Goal: Task Accomplishment & Management: Manage account settings

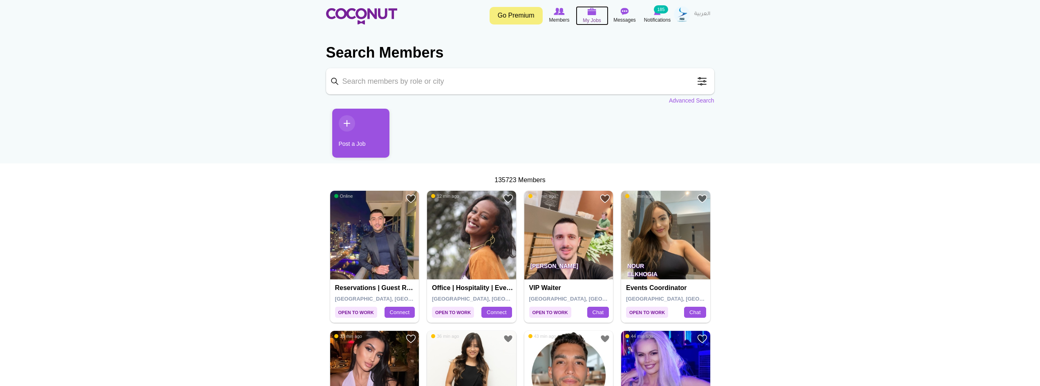
click at [577, 18] on link "My Jobs" at bounding box center [592, 15] width 33 height 19
click at [592, 13] on img at bounding box center [592, 11] width 9 height 7
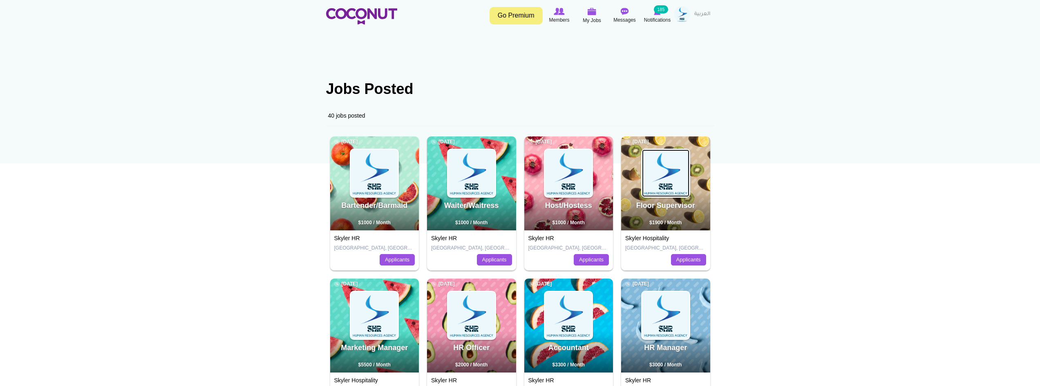
click at [675, 185] on img at bounding box center [665, 173] width 47 height 47
click at [487, 160] on img at bounding box center [471, 173] width 47 height 47
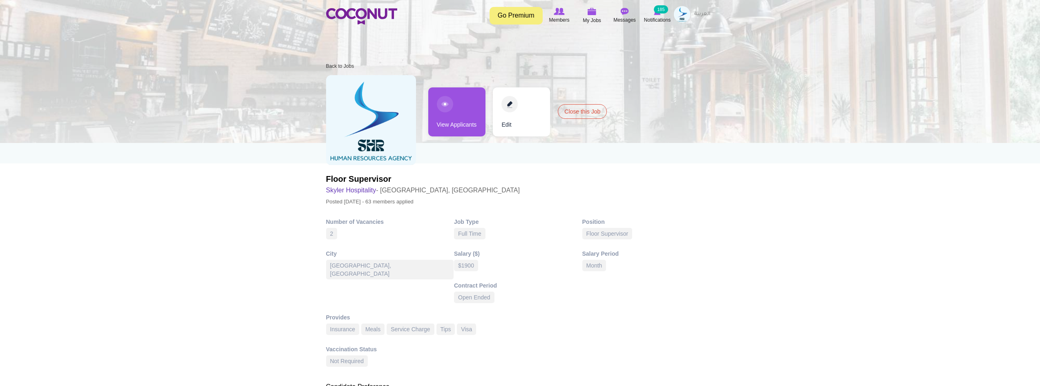
click at [450, 113] on link "View Applicants" at bounding box center [456, 111] width 57 height 49
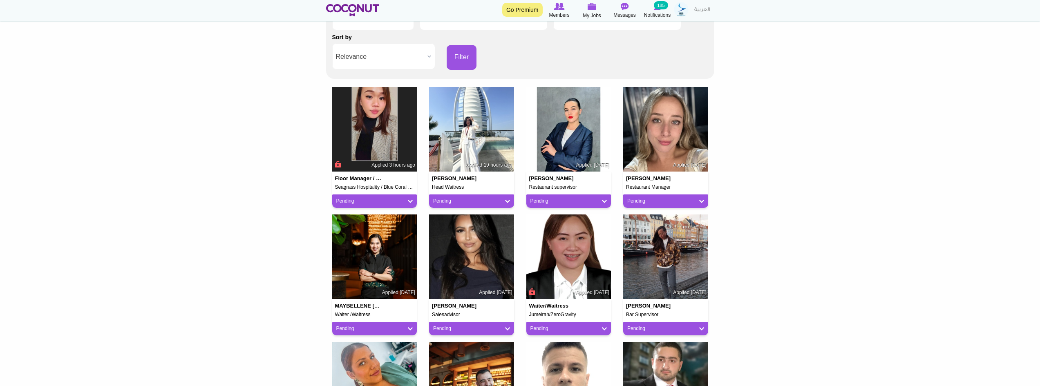
scroll to position [123, 0]
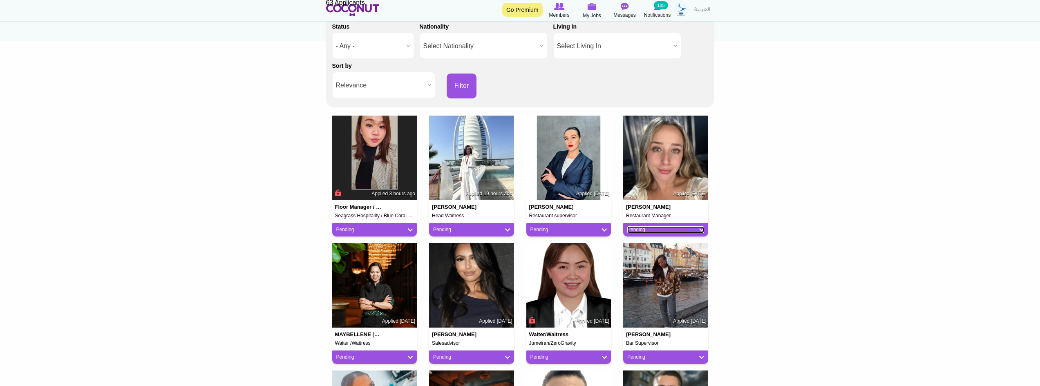
click at [689, 232] on link "Pending" at bounding box center [666, 229] width 77 height 7
click at [664, 274] on link "Not a Fit" at bounding box center [661, 275] width 70 height 10
click at [582, 231] on link "Pending" at bounding box center [569, 229] width 77 height 7
click at [557, 278] on link "Not a Fit" at bounding box center [564, 275] width 70 height 10
click at [466, 148] on img at bounding box center [471, 158] width 85 height 85
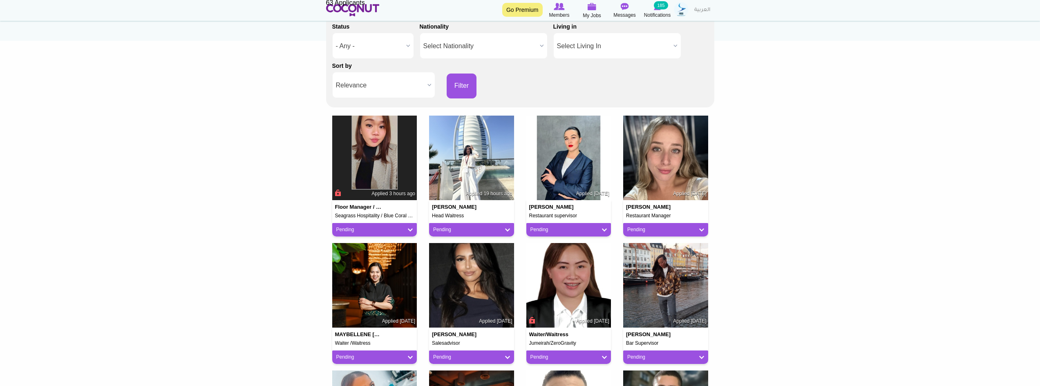
click at [496, 235] on div "Pending" at bounding box center [471, 229] width 85 height 13
click at [494, 232] on link "Pending" at bounding box center [471, 229] width 77 height 7
click at [482, 246] on link "Pending" at bounding box center [467, 246] width 70 height 10
click at [573, 227] on link "Pending" at bounding box center [569, 229] width 77 height 7
click at [561, 272] on link "Not a Fit" at bounding box center [564, 275] width 70 height 10
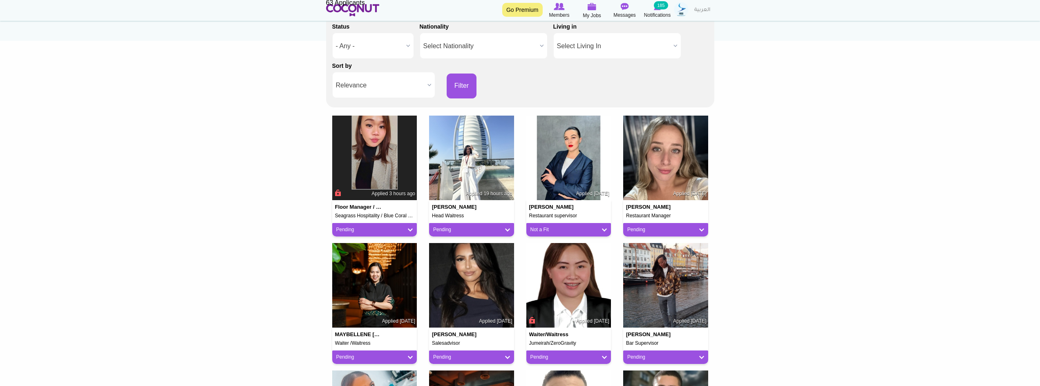
click at [637, 223] on div "Pending" at bounding box center [665, 229] width 85 height 13
click at [643, 227] on link "Pending" at bounding box center [666, 229] width 77 height 7
click at [643, 273] on link "Not a Fit" at bounding box center [661, 275] width 70 height 10
click at [466, 286] on img at bounding box center [471, 285] width 85 height 85
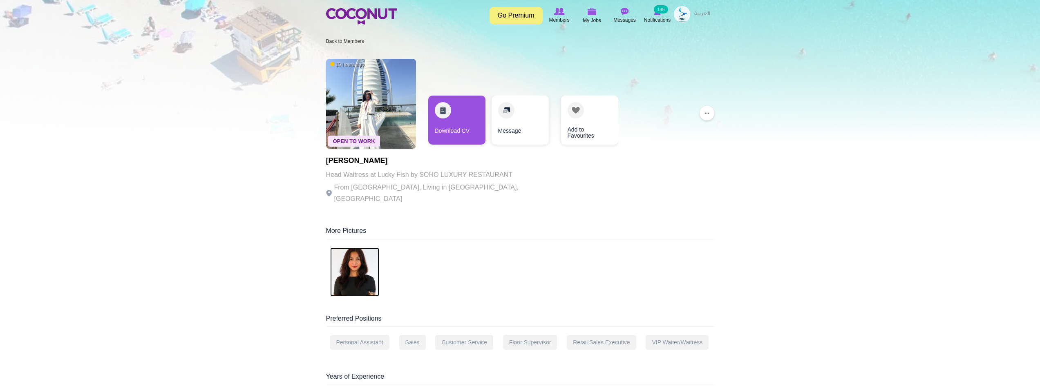
click at [359, 264] on img at bounding box center [354, 272] width 49 height 49
click at [514, 119] on link "Message" at bounding box center [520, 120] width 57 height 49
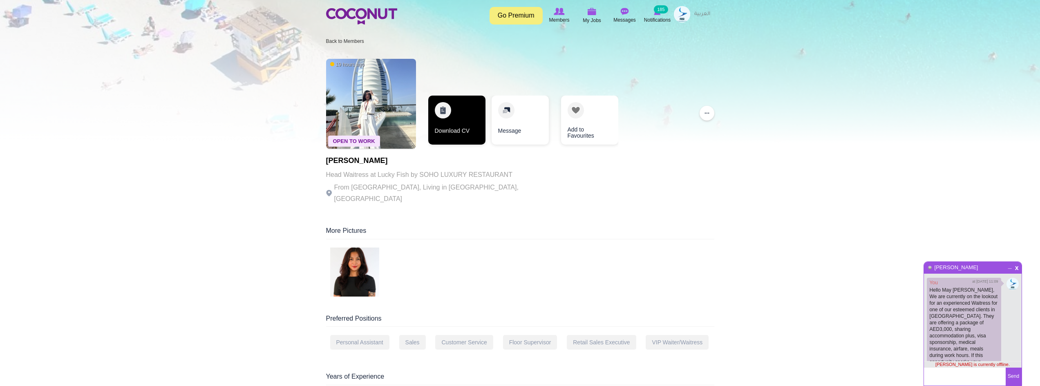
click at [455, 125] on link "Download CV" at bounding box center [456, 120] width 57 height 49
click at [963, 378] on textarea at bounding box center [965, 377] width 82 height 18
type textarea "Hey Hey May Ann, you"
click at [456, 118] on link "Download CV" at bounding box center [456, 120] width 57 height 49
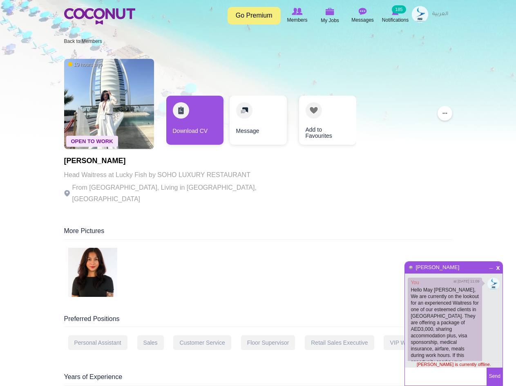
drag, startPoint x: 133, startPoint y: 158, endPoint x: 85, endPoint y: 157, distance: 48.7
drag, startPoint x: 61, startPoint y: 161, endPoint x: 128, endPoint y: 161, distance: 67.1
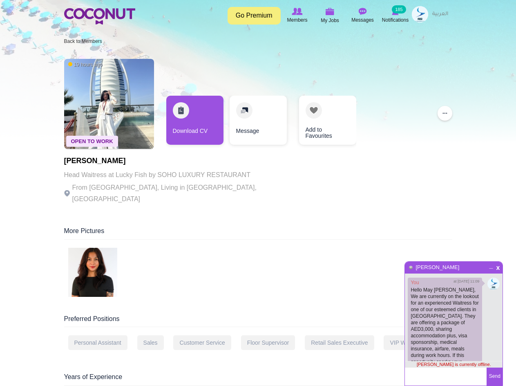
click at [129, 161] on h1 "[PERSON_NAME]" at bounding box center [176, 161] width 225 height 8
drag, startPoint x: 131, startPoint y: 161, endPoint x: 65, endPoint y: 161, distance: 66.2
click at [65, 161] on h1 "[PERSON_NAME]" at bounding box center [176, 161] width 225 height 8
copy h1 "[PERSON_NAME]"
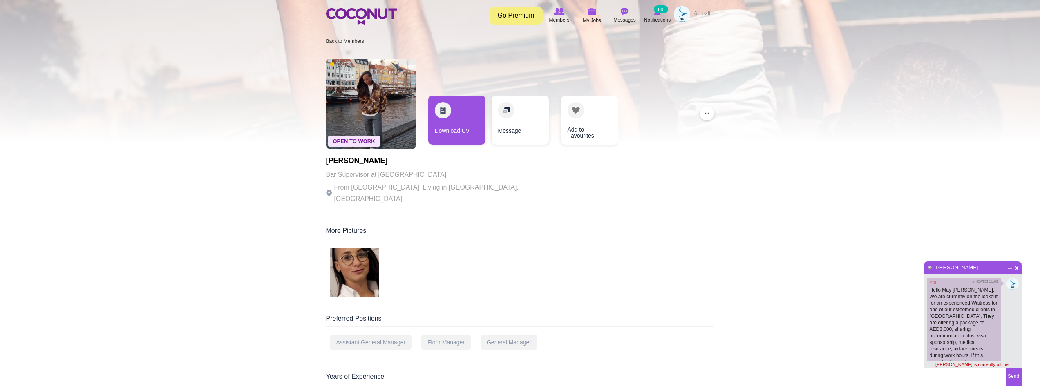
scroll to position [42, 0]
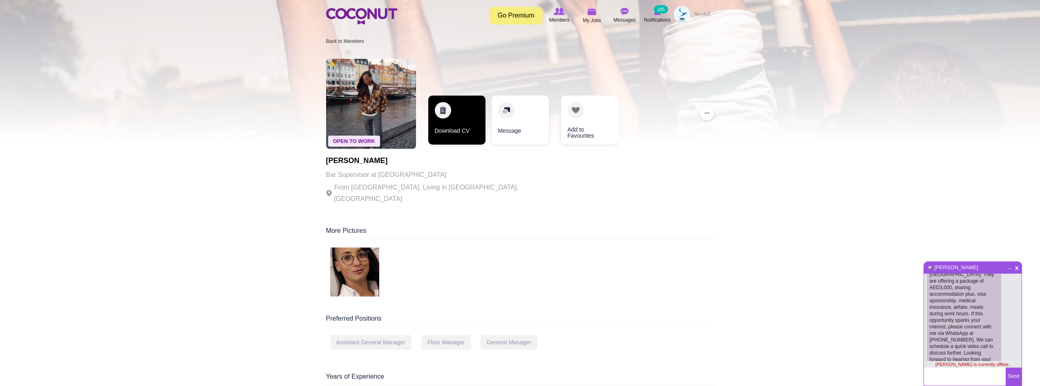
click at [429, 127] on link "Download CV" at bounding box center [456, 120] width 57 height 49
click at [379, 92] on img at bounding box center [371, 104] width 90 height 90
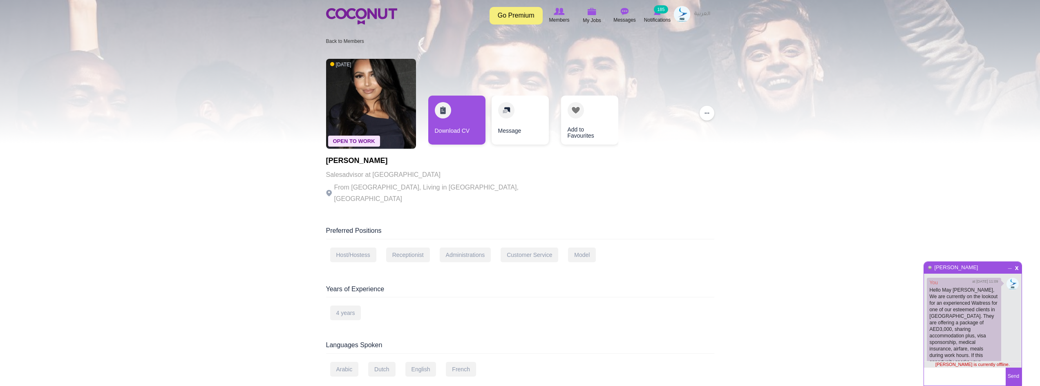
scroll to position [42, 0]
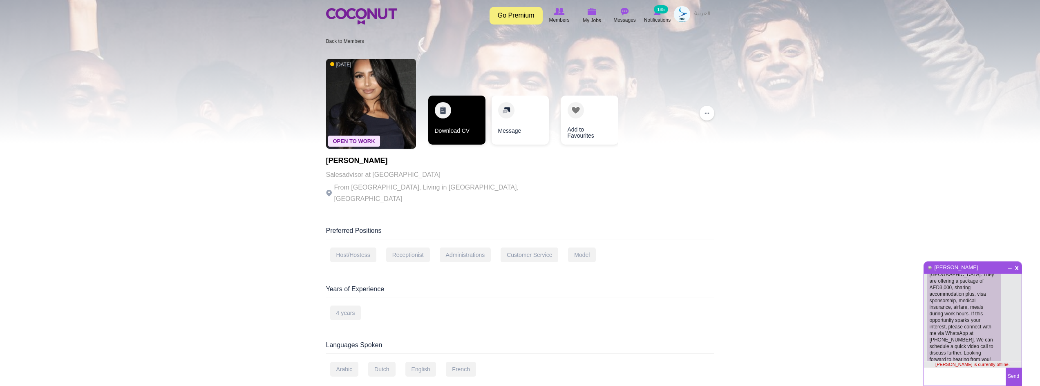
click at [464, 121] on link "Download CV" at bounding box center [456, 120] width 57 height 49
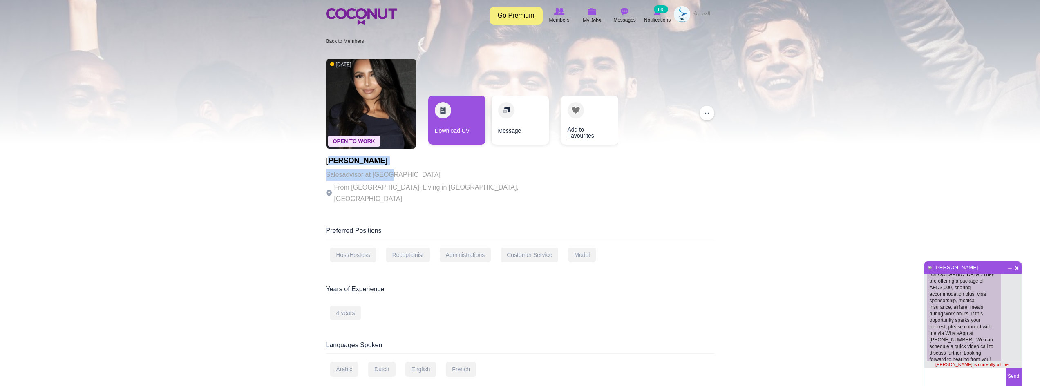
drag, startPoint x: 377, startPoint y: 165, endPoint x: 328, endPoint y: 165, distance: 48.7
click at [329, 165] on div "[PERSON_NAME] Salesadvisor at [GEOGRAPHIC_DATA] From [GEOGRAPHIC_DATA], Living …" at bounding box center [438, 181] width 225 height 48
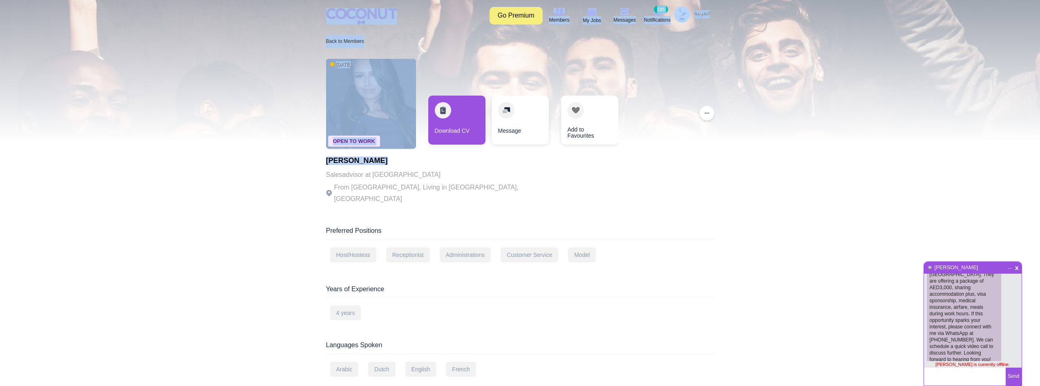
drag, startPoint x: 328, startPoint y: 161, endPoint x: 399, endPoint y: 157, distance: 70.8
click at [399, 157] on h1 "Nadia Abjamma" at bounding box center [438, 161] width 225 height 8
drag, startPoint x: 397, startPoint y: 161, endPoint x: 325, endPoint y: 163, distance: 72.8
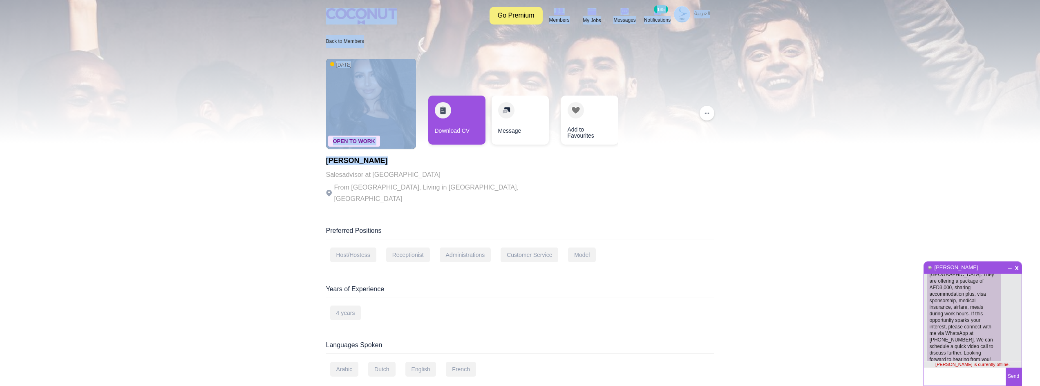
click at [336, 160] on h1 "Nadia Abjamma" at bounding box center [438, 161] width 225 height 8
click at [364, 159] on h1 "Nadia Abjamma" at bounding box center [438, 161] width 225 height 8
click at [381, 162] on h1 "Nadia Abjamma" at bounding box center [438, 161] width 225 height 8
click at [386, 161] on h1 "Nadia Abjamma" at bounding box center [438, 161] width 225 height 8
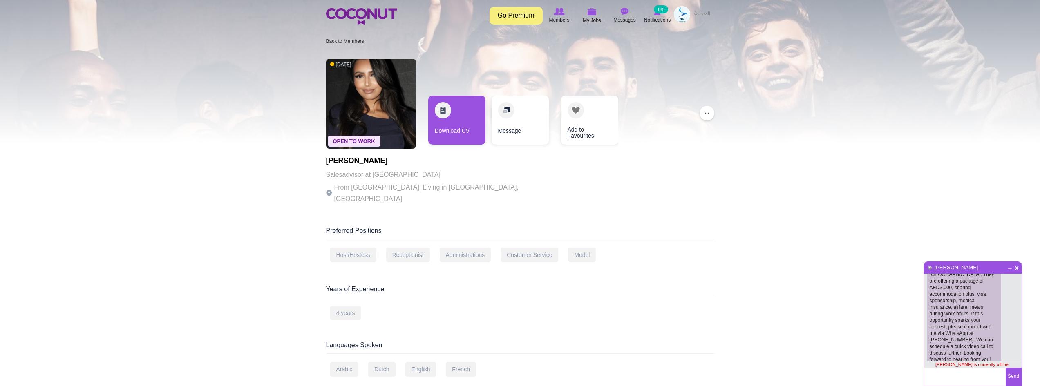
click at [491, 168] on div "Open To Work 1 day ago Nadia Abjamma Salesadvisor at Komono From Netherlands, L…" at bounding box center [520, 132] width 388 height 155
drag, startPoint x: 394, startPoint y: 161, endPoint x: 329, endPoint y: 161, distance: 65.0
click at [327, 163] on h1 "[PERSON_NAME]" at bounding box center [438, 161] width 225 height 8
copy h1 "[PERSON_NAME]"
copy h1 "Nadia Abjamma"
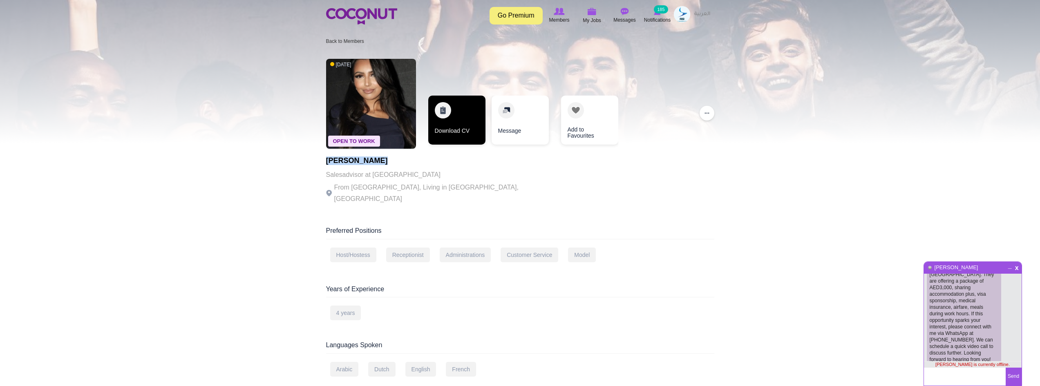
click at [466, 117] on link "Download CV" at bounding box center [456, 120] width 57 height 49
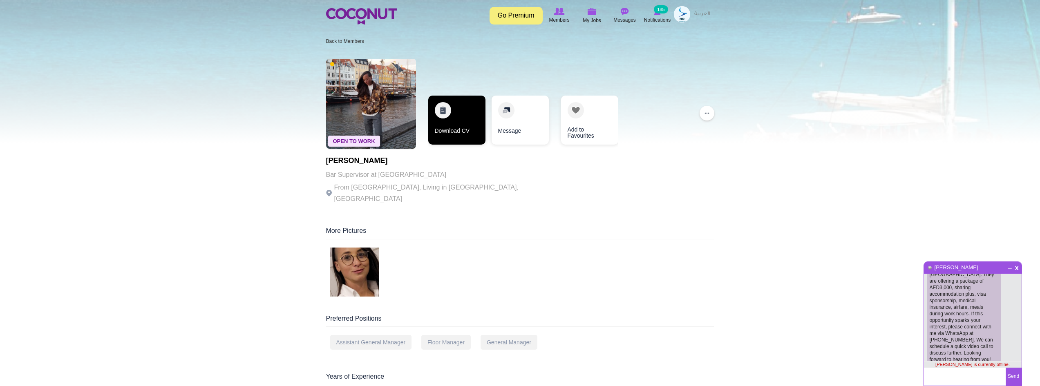
click at [450, 112] on link "Download CV" at bounding box center [456, 120] width 57 height 49
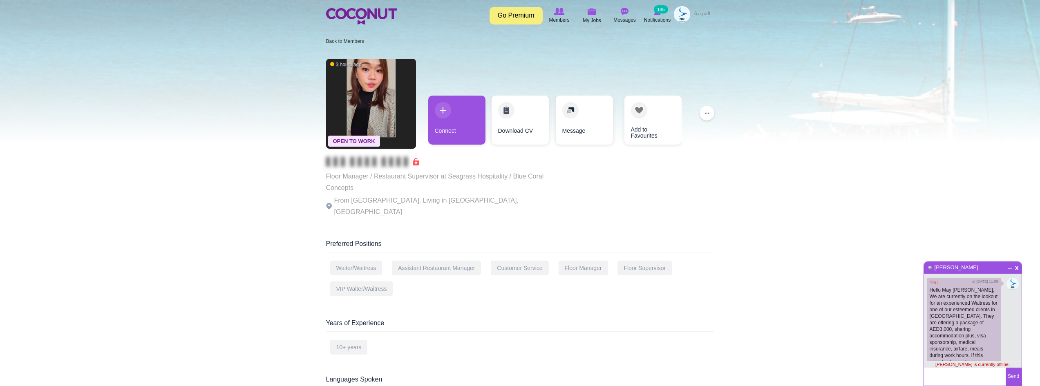
scroll to position [42, 0]
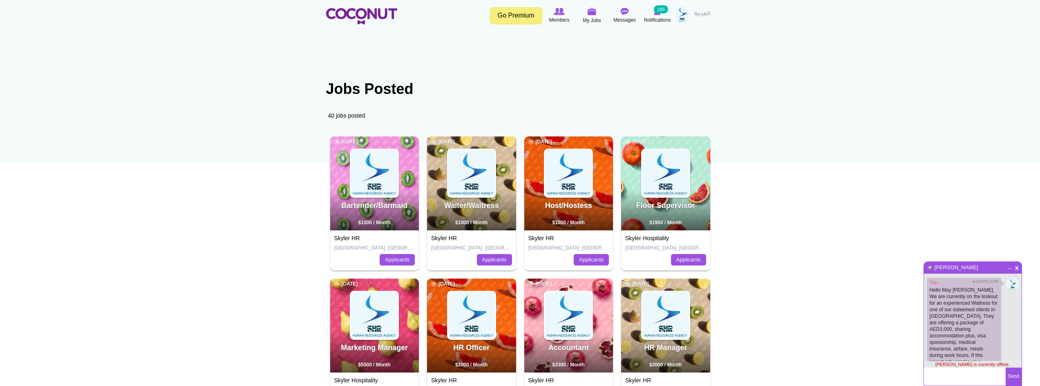
scroll to position [42, 0]
click at [670, 168] on img at bounding box center [665, 173] width 47 height 47
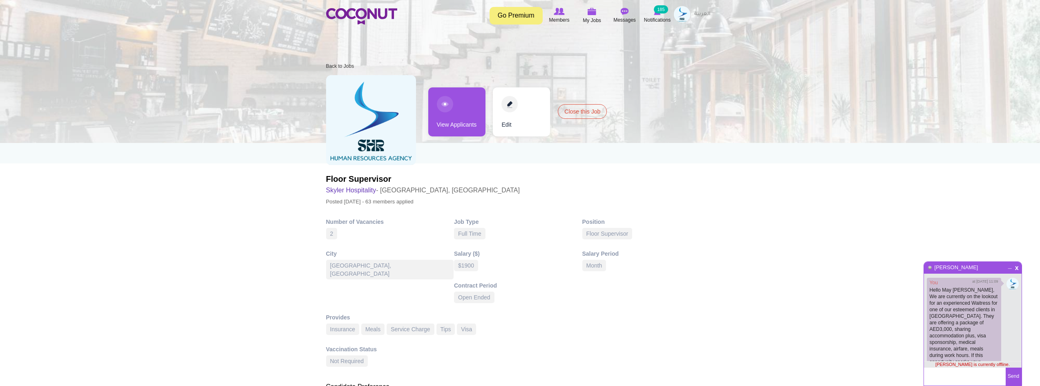
scroll to position [42, 0]
click at [1019, 269] on span "x" at bounding box center [1017, 267] width 7 height 6
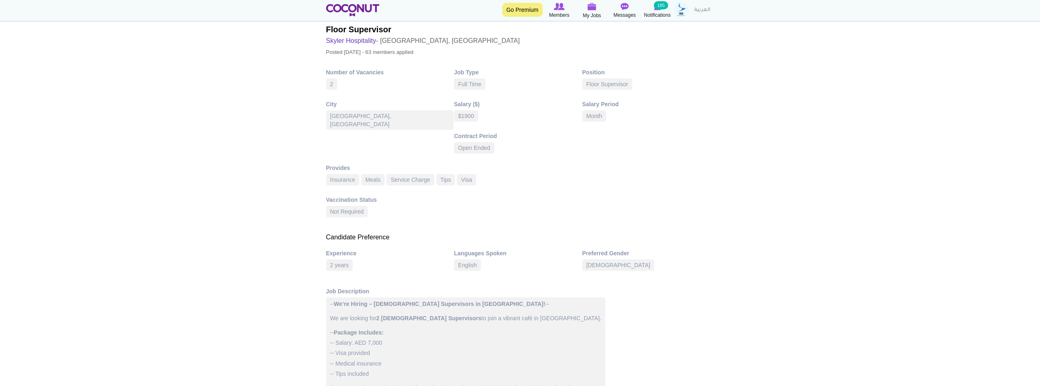
scroll to position [0, 0]
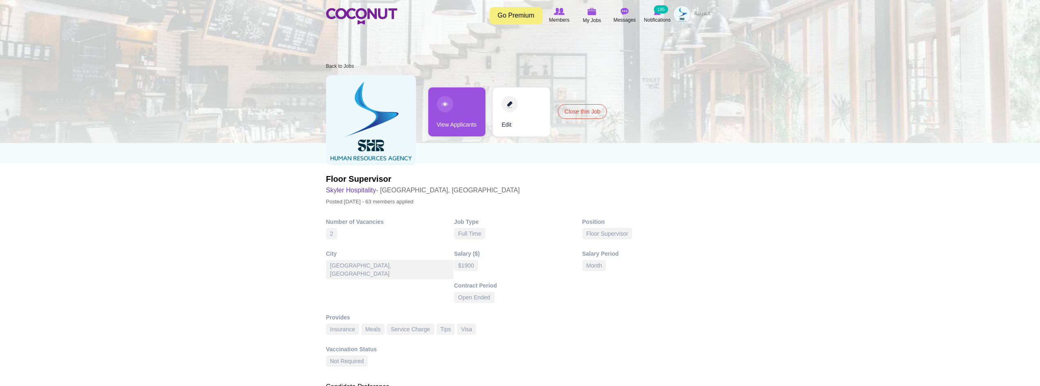
click at [445, 109] on link "View Applicants" at bounding box center [456, 111] width 57 height 49
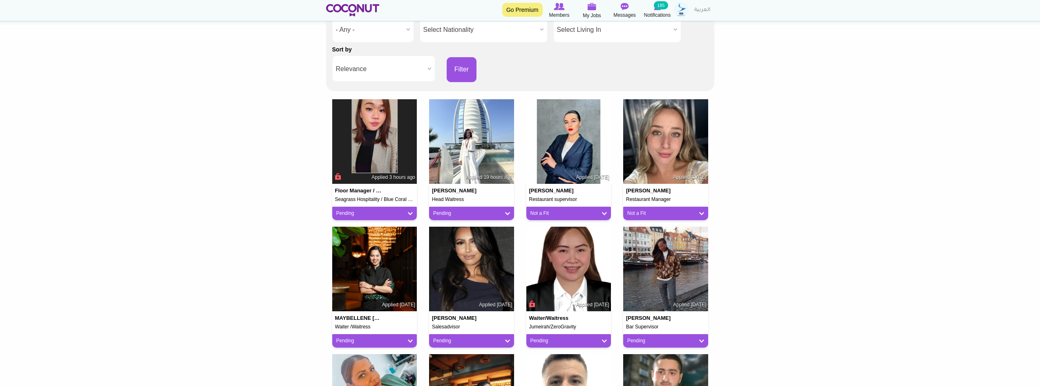
scroll to position [204, 0]
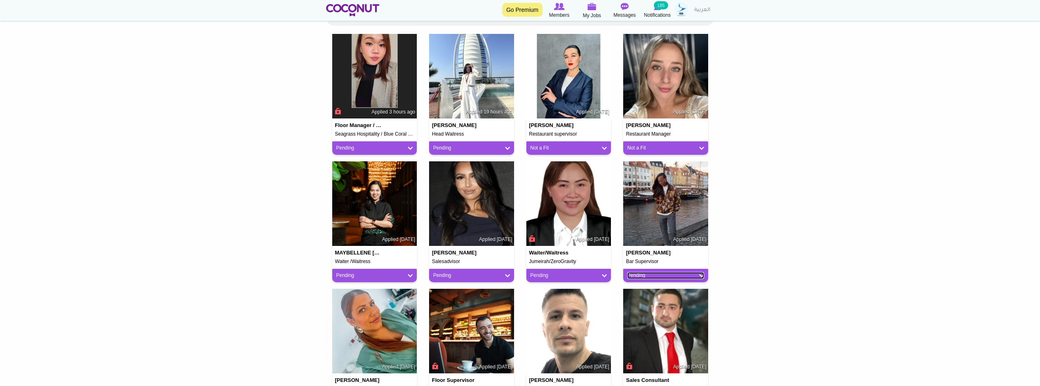
click at [663, 275] on link "Pending" at bounding box center [666, 275] width 77 height 7
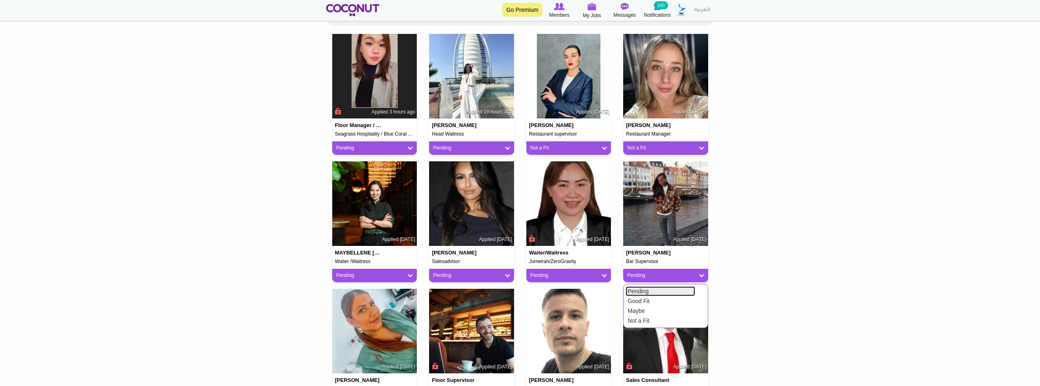
click at [657, 292] on link "Pending" at bounding box center [661, 292] width 70 height 10
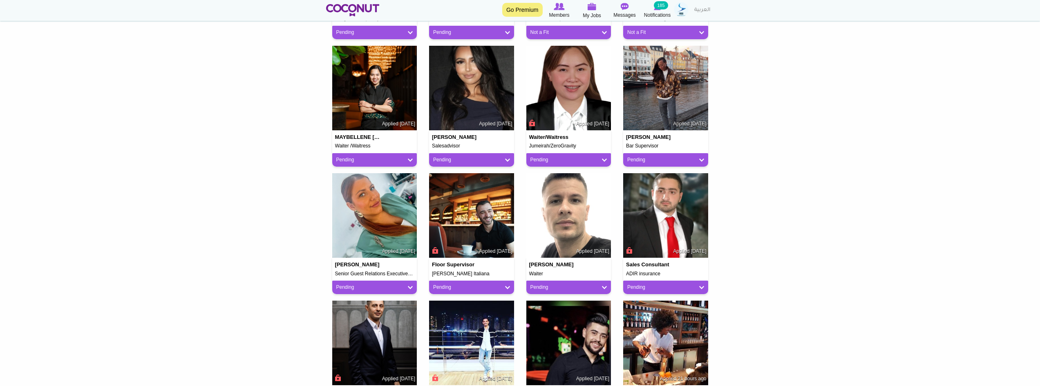
scroll to position [327, 0]
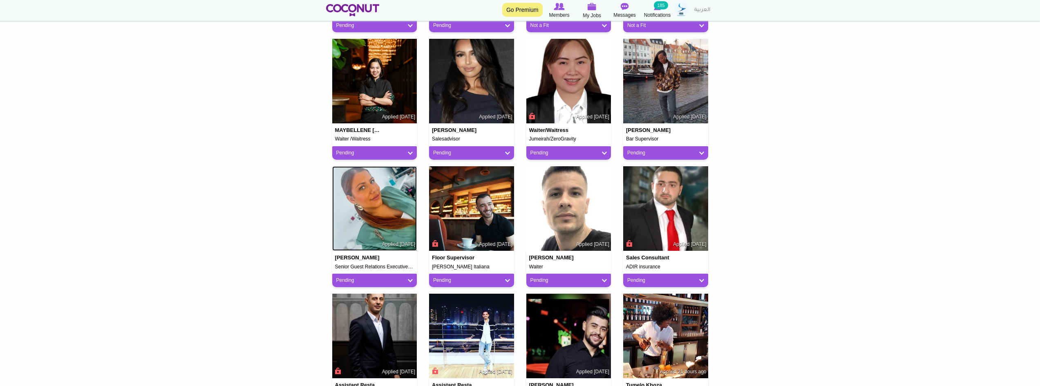
click at [360, 192] on img at bounding box center [374, 208] width 85 height 85
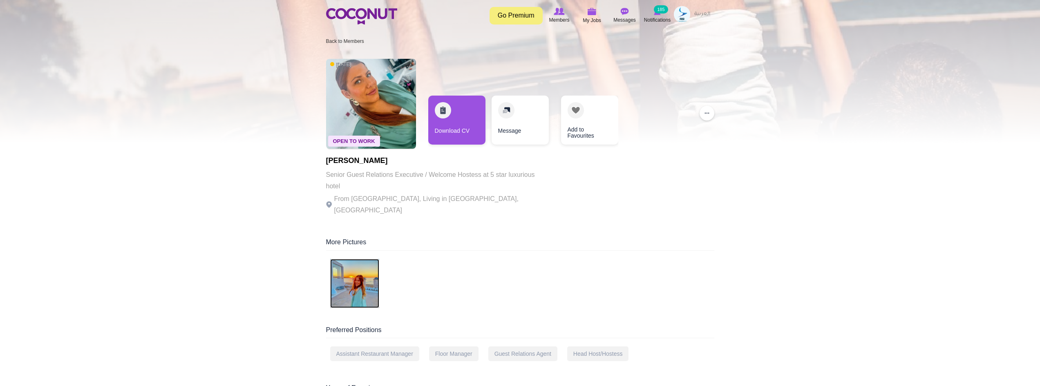
click at [348, 272] on img at bounding box center [354, 283] width 49 height 49
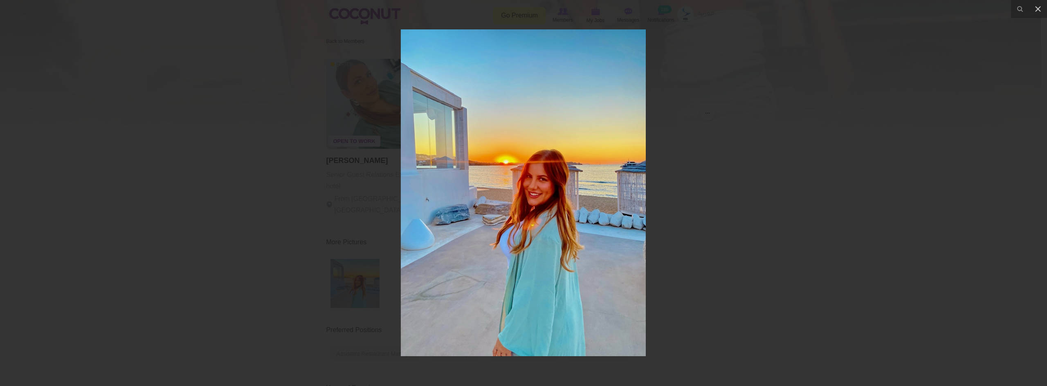
click at [829, 180] on div at bounding box center [523, 193] width 1047 height 386
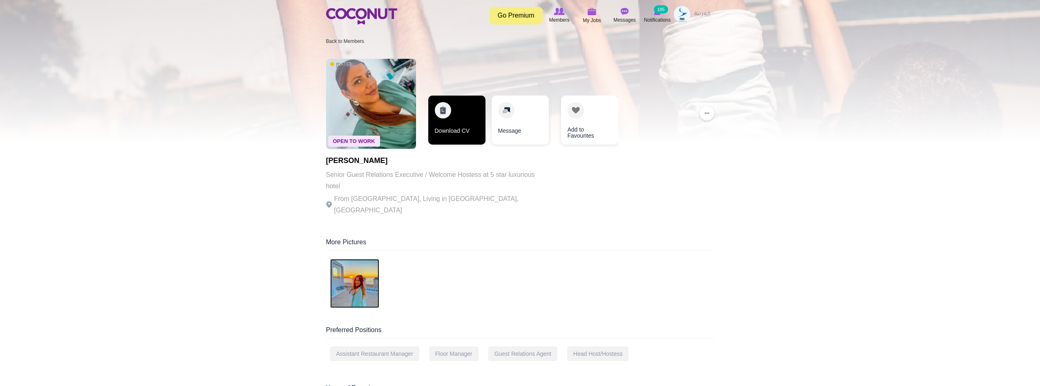
click at [451, 118] on link "Download CV" at bounding box center [456, 120] width 57 height 49
click at [455, 124] on link "Download CV" at bounding box center [456, 120] width 57 height 49
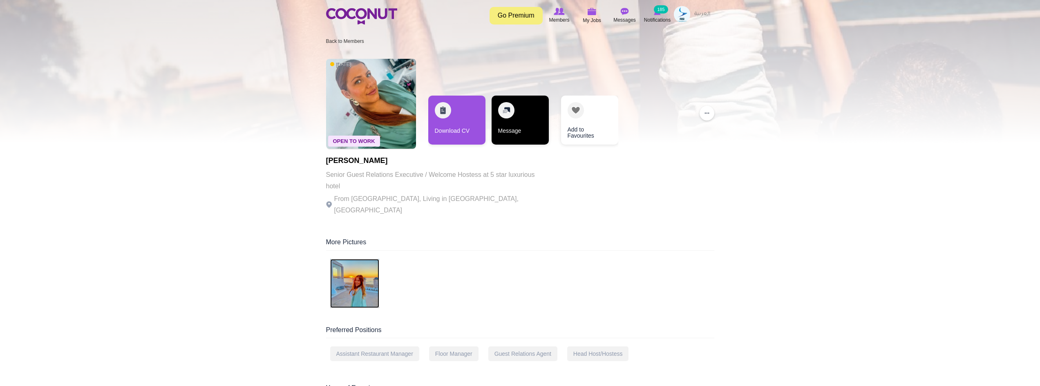
click at [517, 127] on link "Message" at bounding box center [520, 120] width 57 height 49
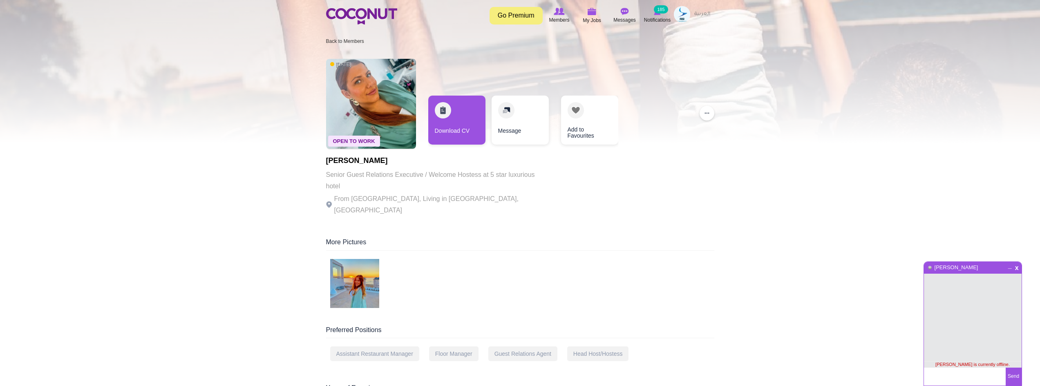
click at [981, 379] on textarea at bounding box center [965, 377] width 82 height 18
type textarea "Hello Nicole, g"
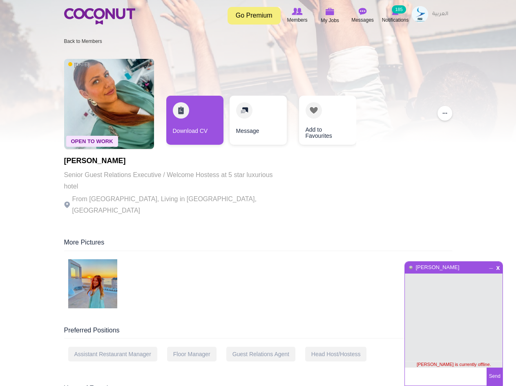
click at [441, 378] on textarea at bounding box center [446, 377] width 82 height 18
paste textarea "Hey hye Nicole Hope you are doing well Voin here from Zky Work Saw that you've …"
type textarea "Hey hye Nicole Hope you are doing well Voin here from Zky Work Saw that you've …"
click at [494, 377] on button "Send" at bounding box center [495, 377] width 16 height 18
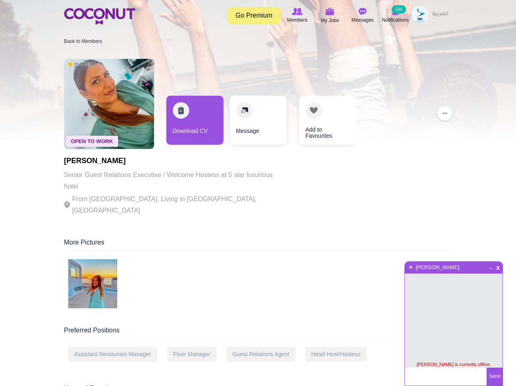
scroll to position [0, 0]
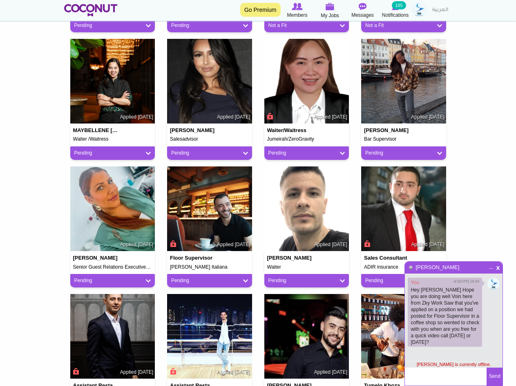
click at [450, 375] on textarea at bounding box center [446, 377] width 82 height 18
click at [451, 375] on textarea at bounding box center [446, 377] width 82 height 18
type textarea "you can reachout on wa +971 56 321 7661"
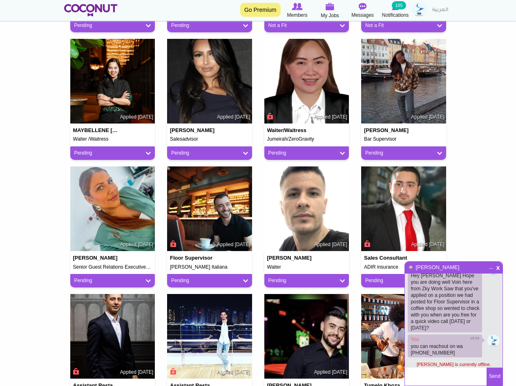
drag, startPoint x: 445, startPoint y: 355, endPoint x: 434, endPoint y: 351, distance: 11.8
click at [434, 351] on div "You 16:04 you can reachout on wa +971 56 321 7661" at bounding box center [454, 345] width 92 height 25
click at [130, 280] on link "Pending" at bounding box center [112, 280] width 77 height 7
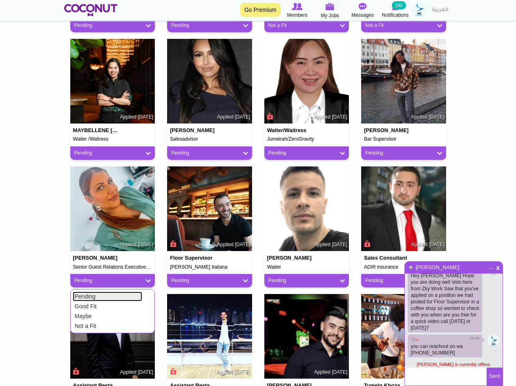
click at [105, 296] on link "Pending" at bounding box center [108, 297] width 70 height 10
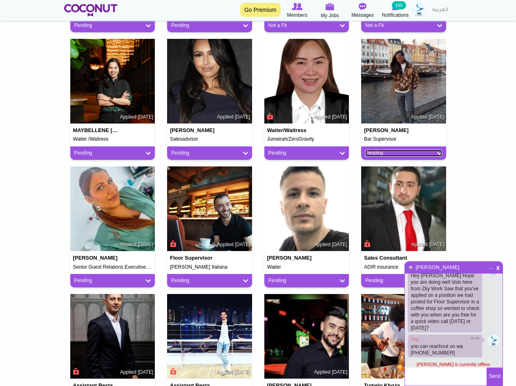
click at [395, 154] on link "Pending" at bounding box center [404, 153] width 77 height 7
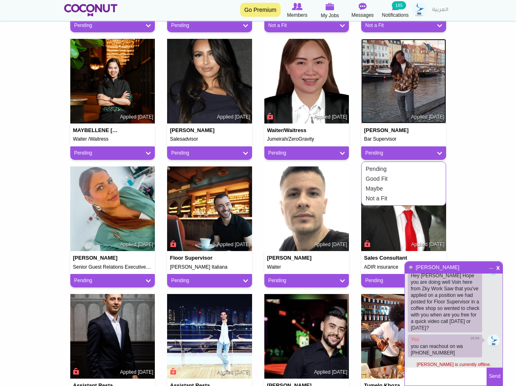
click at [404, 81] on img at bounding box center [403, 81] width 85 height 85
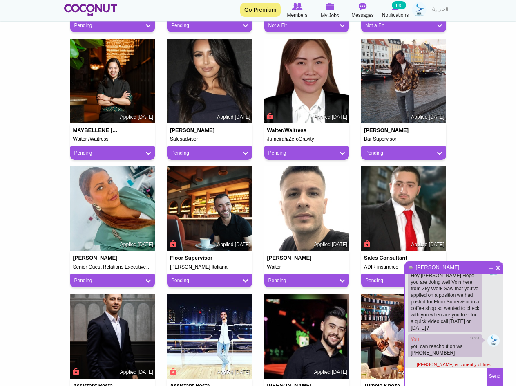
click at [478, 131] on body "Toggle navigation Go Premium Members My Jobs Post a Job Messages Notifications …" at bounding box center [258, 202] width 516 height 1059
click at [498, 268] on span "x" at bounding box center [498, 267] width 7 height 6
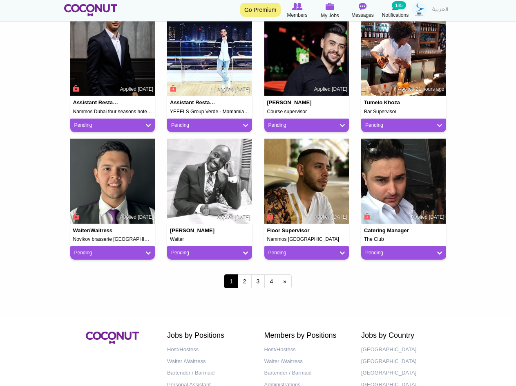
scroll to position [613, 0]
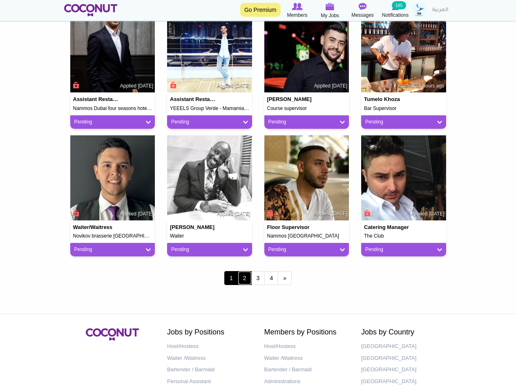
click at [242, 276] on link "2" at bounding box center [245, 278] width 14 height 14
click at [240, 279] on link "2" at bounding box center [245, 278] width 14 height 14
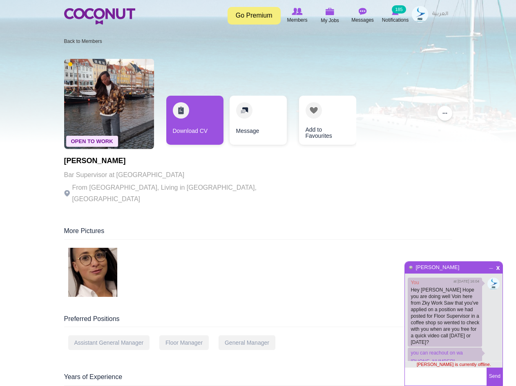
scroll to position [10, 0]
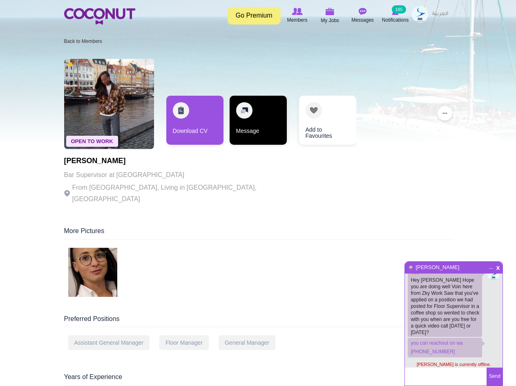
click at [250, 118] on link "Message" at bounding box center [258, 120] width 57 height 49
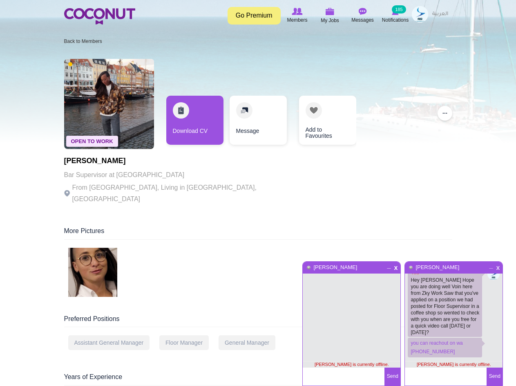
click at [499, 266] on span "x" at bounding box center [498, 267] width 7 height 6
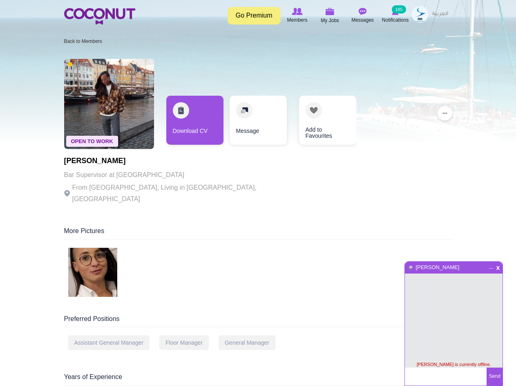
click at [459, 374] on textarea at bounding box center [446, 377] width 82 height 18
click at [475, 370] on textarea at bounding box center [446, 377] width 82 height 18
paste textarea "Hey hey Deborah Hope you are doing great Voin here! I saw you've applied on a p…"
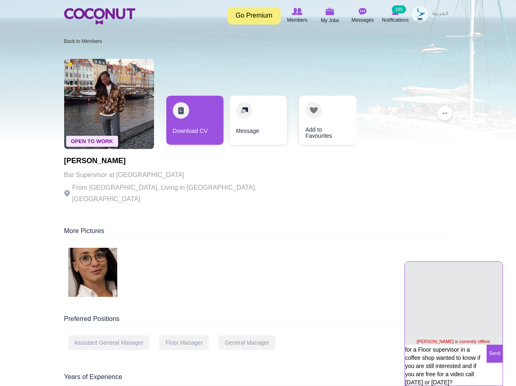
type textarea "Hey hey Deborah Hope you are doing great Voin here! I saw you've applied on a p…"
click at [489, 354] on button "Send" at bounding box center [495, 354] width 16 height 18
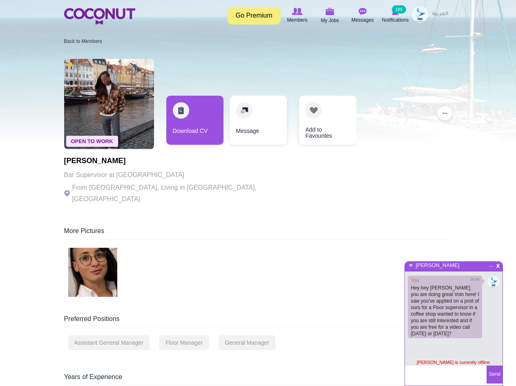
scroll to position [2, 0]
click at [464, 375] on textarea at bounding box center [446, 375] width 82 height 18
type textarea "you can reachout to me via WA +971 56 321 7661"
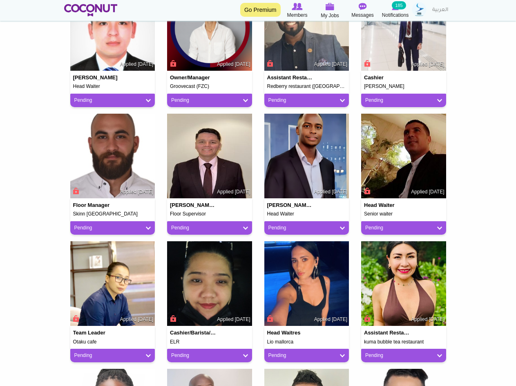
scroll to position [286, 0]
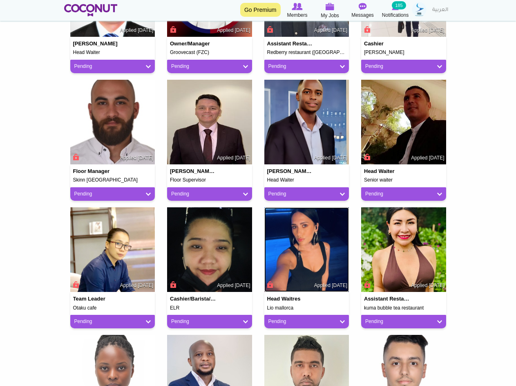
click at [324, 242] on img at bounding box center [307, 249] width 85 height 85
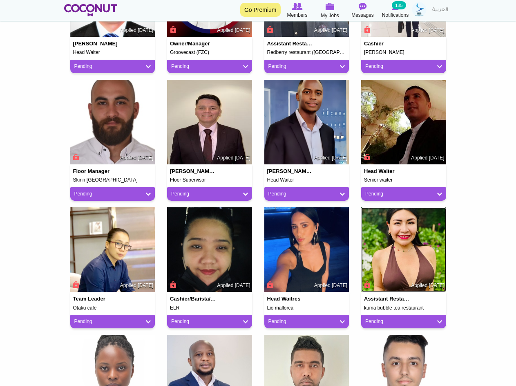
click at [412, 242] on img at bounding box center [403, 249] width 85 height 85
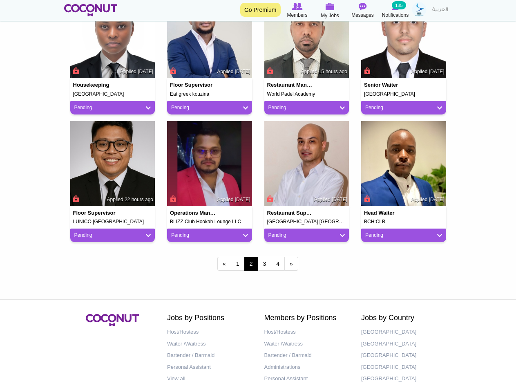
scroll to position [673, 0]
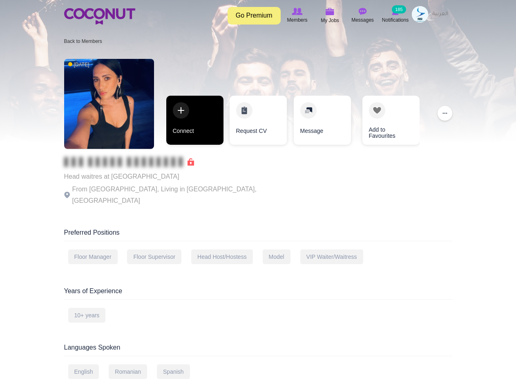
click at [193, 119] on link "Connect" at bounding box center [194, 120] width 57 height 49
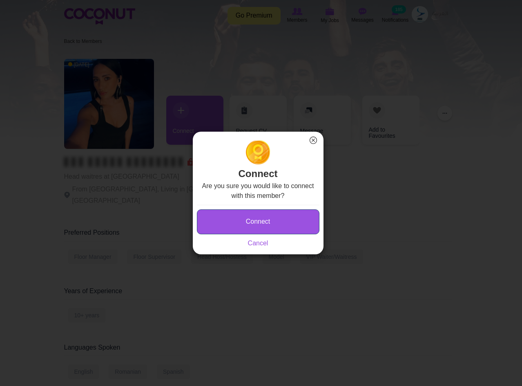
click at [255, 225] on button "Connect" at bounding box center [258, 221] width 123 height 25
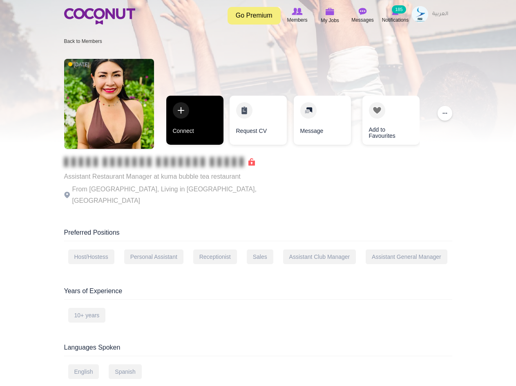
click at [203, 124] on link "Connect" at bounding box center [194, 120] width 57 height 49
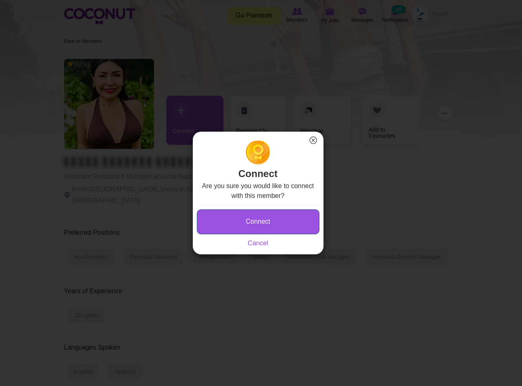
click at [236, 220] on button "Connect" at bounding box center [258, 221] width 123 height 25
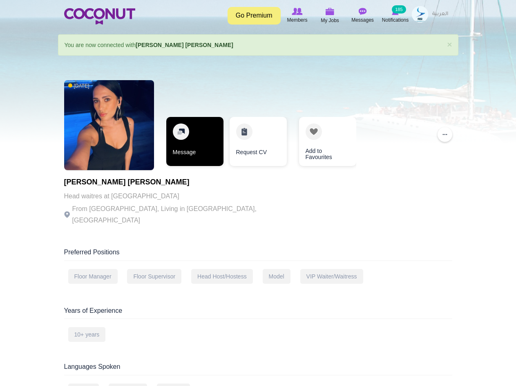
click at [184, 140] on link "Message" at bounding box center [194, 141] width 57 height 49
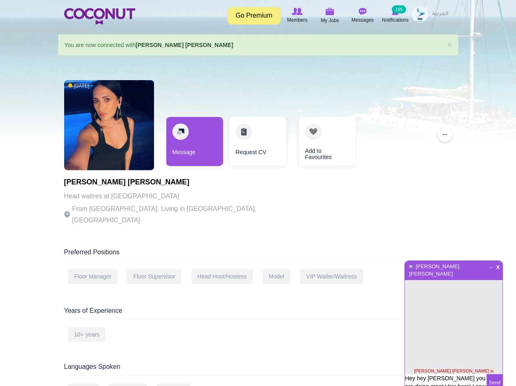
scroll to position [55, 0]
click at [434, 374] on textarea "Hey hey Deborah Hope you are doing great Voin here! I saw you've applied on a p…" at bounding box center [446, 383] width 82 height 18
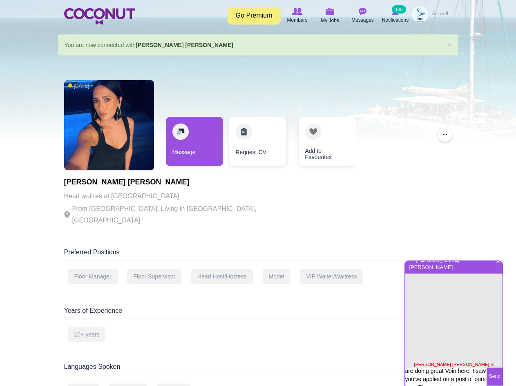
scroll to position [1, 0]
click at [440, 372] on textarea "Hey hey [PERSON_NAME] you are doing great Voin here! I saw you've applied on a …" at bounding box center [446, 389] width 82 height 42
type textarea "Hey hey [PERSON_NAME] [PERSON_NAME] Hope you are doing great Voin here! I saw y…"
click at [441, 373] on textarea "Hey hey [PERSON_NAME] [PERSON_NAME] Hope you are doing great Voin here! I saw y…" at bounding box center [446, 389] width 82 height 42
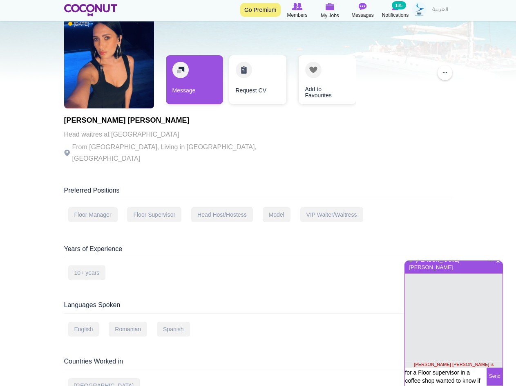
scroll to position [204, 0]
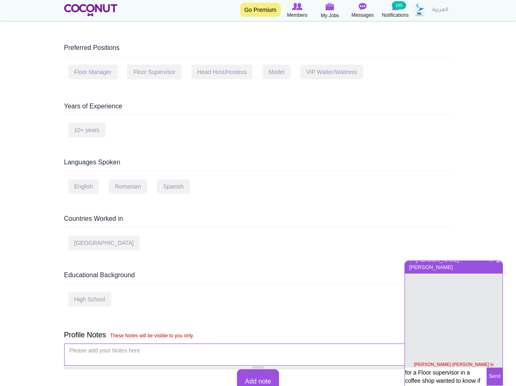
click at [469, 379] on textarea "Hey hey [PERSON_NAME] [PERSON_NAME] Hope you are doing great Voin here! I saw y…" at bounding box center [446, 389] width 82 height 42
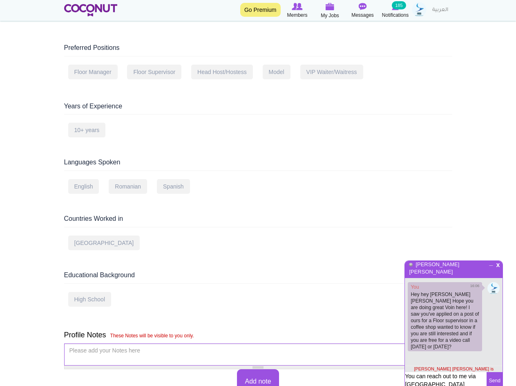
type textarea "You can reach out to me via [GEOGRAPHIC_DATA] [PHONE_NUMBER]"
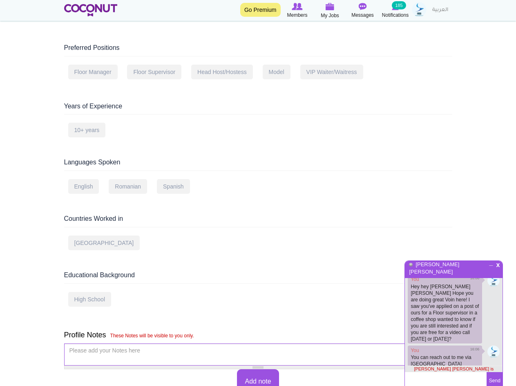
scroll to position [0, 0]
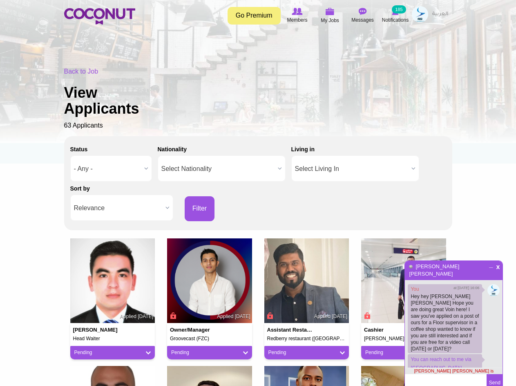
scroll to position [3, 0]
click at [500, 266] on span "x" at bounding box center [498, 266] width 7 height 6
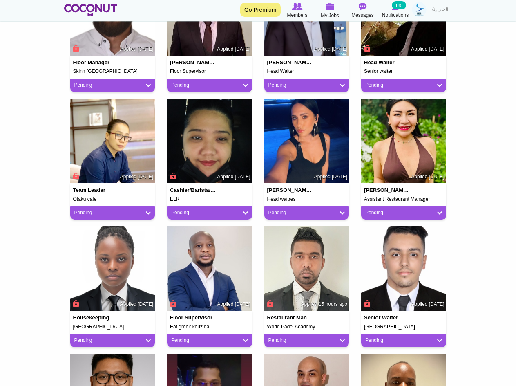
scroll to position [409, 0]
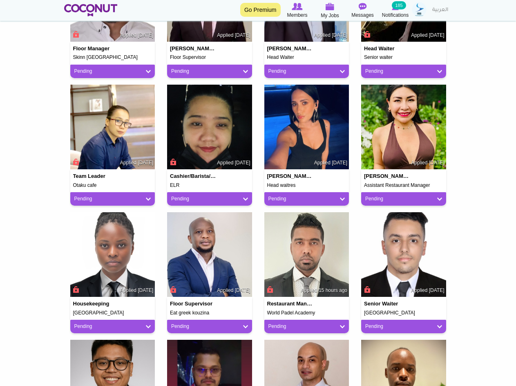
click at [291, 194] on div "Pending" at bounding box center [307, 198] width 85 height 13
click at [294, 199] on link "Pending" at bounding box center [307, 198] width 77 height 7
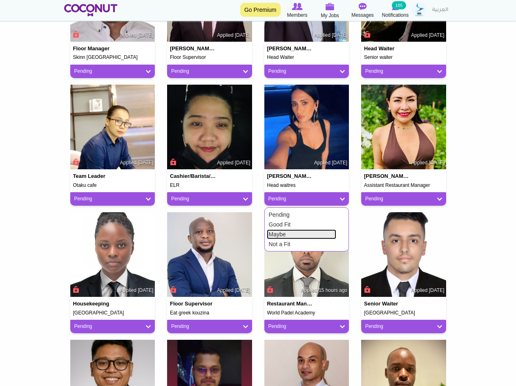
click at [292, 232] on link "Maybe" at bounding box center [302, 234] width 70 height 10
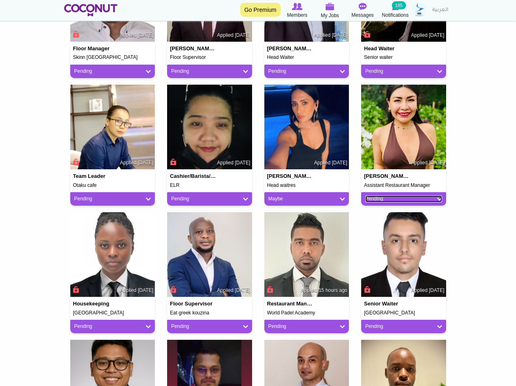
click at [382, 198] on link "Pending" at bounding box center [404, 198] width 77 height 7
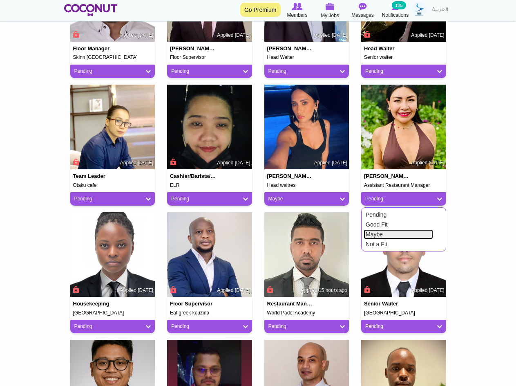
click at [380, 233] on link "Maybe" at bounding box center [399, 234] width 70 height 10
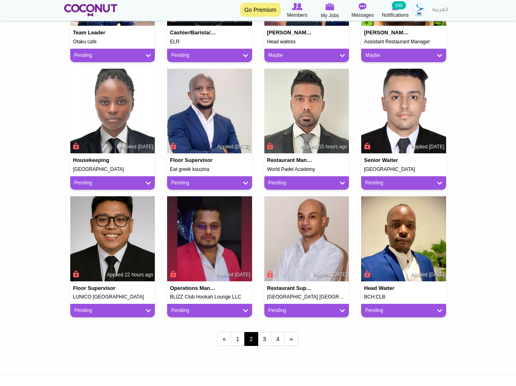
scroll to position [673, 0]
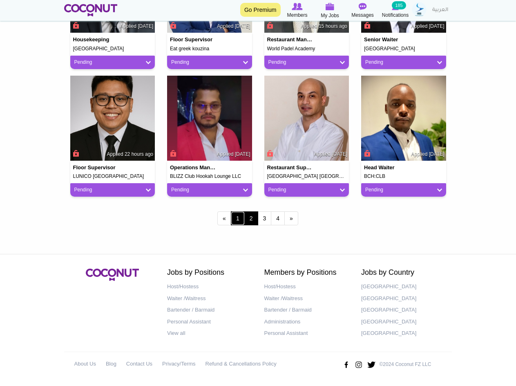
click at [240, 221] on link "1" at bounding box center [238, 218] width 14 height 14
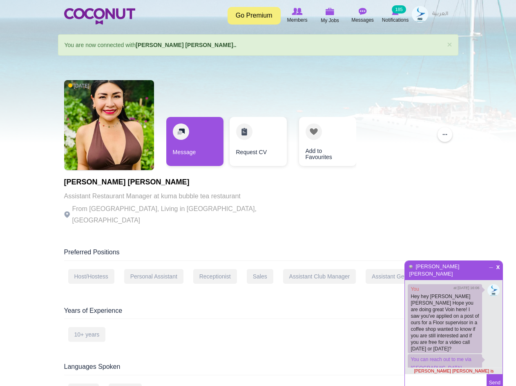
scroll to position [3, 0]
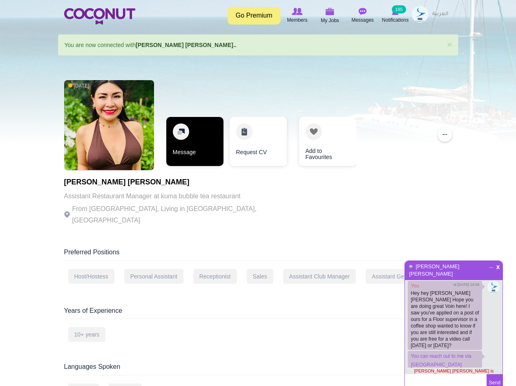
click at [204, 131] on link "Message" at bounding box center [194, 141] width 57 height 49
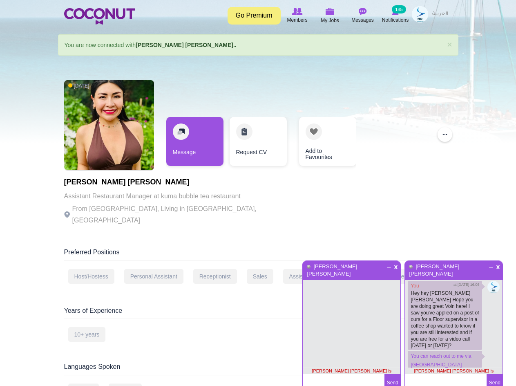
paste textarea "Hey hey [PERSON_NAME] you are doing great Voin here! I saw you've applied on a …"
type textarea "Hey hey [PERSON_NAME] you are doing great Voin here! I saw you've applied on a …"
click at [354, 374] on textarea at bounding box center [344, 383] width 82 height 18
paste textarea "Hey hey [PERSON_NAME] you are doing great Voin here! I saw you've applied on a …"
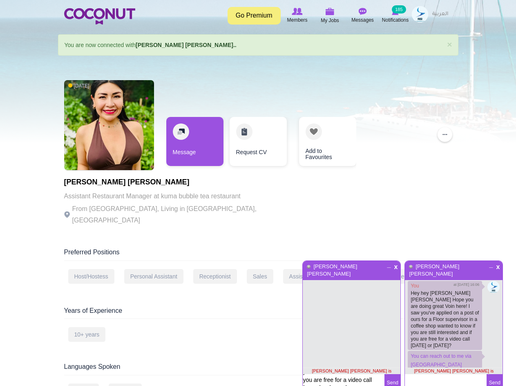
click at [329, 374] on textarea "Hey hey [PERSON_NAME] you are doing great Voin here! I saw you've applied on a …" at bounding box center [344, 383] width 82 height 18
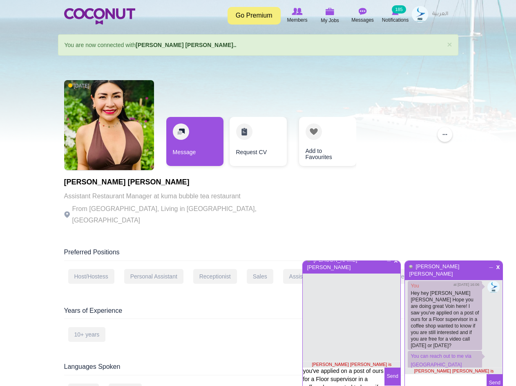
scroll to position [1, 0]
click at [334, 372] on textarea "Hey hey Deborah Hope you are doing great Voin here! I saw you've applied on a p…" at bounding box center [344, 389] width 82 height 42
type textarea "Hey hey Mayra Hope you are doing great Voin here! I saw you've applied on a pos…"
click at [395, 368] on button "Send" at bounding box center [393, 377] width 16 height 18
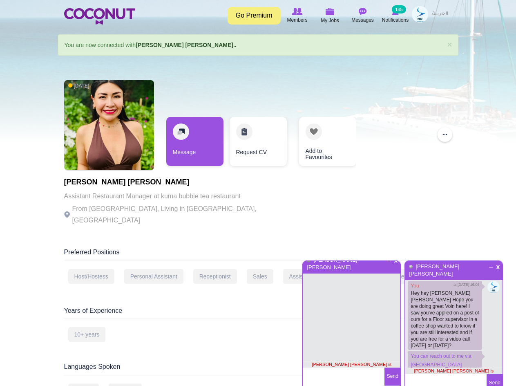
scroll to position [2, 0]
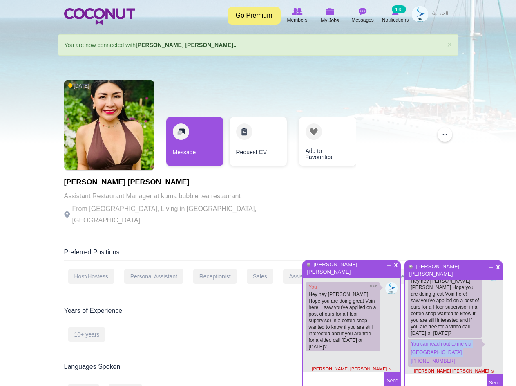
drag, startPoint x: 469, startPoint y: 349, endPoint x: 411, endPoint y: 344, distance: 57.4
click at [411, 344] on p "You can reach out to me via WA +971 56 321 7661 2/9/2025 16:06" at bounding box center [445, 353] width 74 height 28
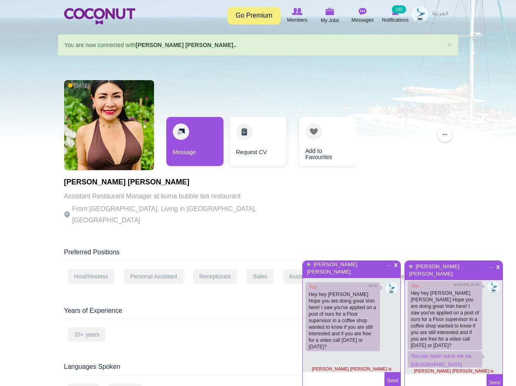
click at [353, 376] on textarea at bounding box center [344, 381] width 82 height 18
paste textarea "Hey hey Deborah Hope you are doing great Voin here! I saw you've applied on a p…"
type textarea "Hey hey Deborah Hope you are doing great Voin here! I saw you've applied on a p…"
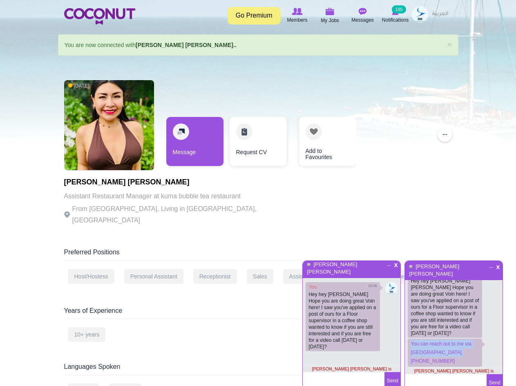
drag, startPoint x: 411, startPoint y: 343, endPoint x: 469, endPoint y: 350, distance: 58.4
click at [469, 350] on p "You can reach out to me via WA +971 56 321 7661 2/9/2025 16:06" at bounding box center [445, 353] width 74 height 28
copy p "You can reach out to me via WA +971 56 321 7661"
drag, startPoint x: 466, startPoint y: 350, endPoint x: 410, endPoint y: 342, distance: 56.1
click at [410, 342] on p "You can reach out to me via WA +971 56 321 7661 2/9/2025 16:06" at bounding box center [445, 353] width 74 height 28
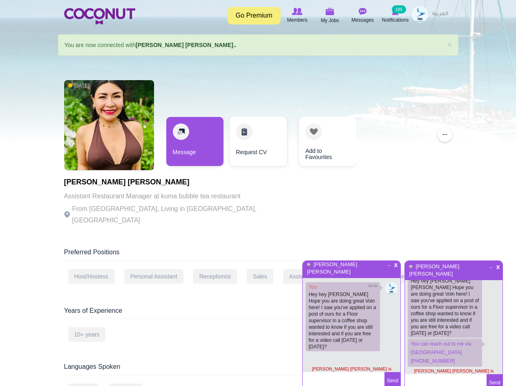
scroll to position [3, 0]
click at [365, 372] on textarea at bounding box center [344, 393] width 82 height 42
paste textarea "You can reach out to me via WA +971 56 321 7661"
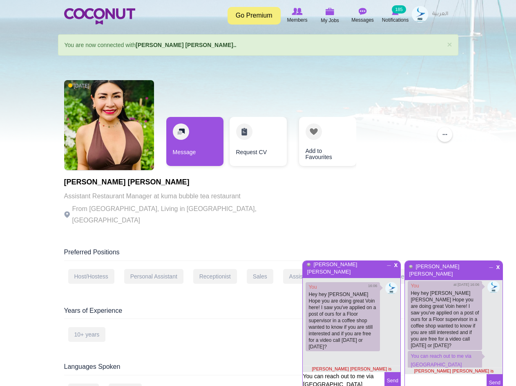
type textarea "You can reach out to me via WA +971 56 321 7661"
click at [392, 372] on button "Send" at bounding box center [393, 381] width 16 height 18
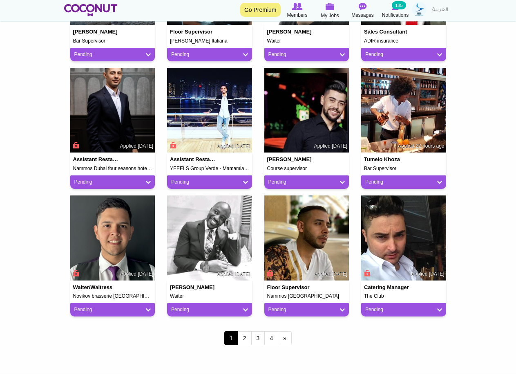
scroll to position [572, 0]
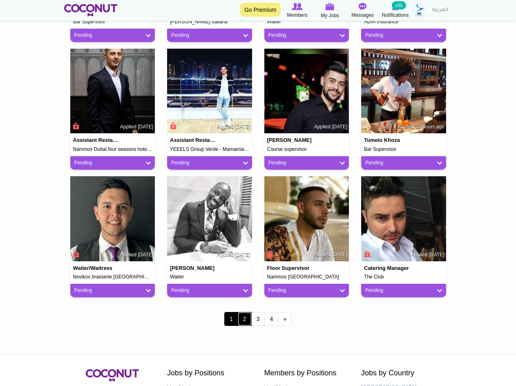
click at [246, 316] on link "2" at bounding box center [245, 319] width 14 height 14
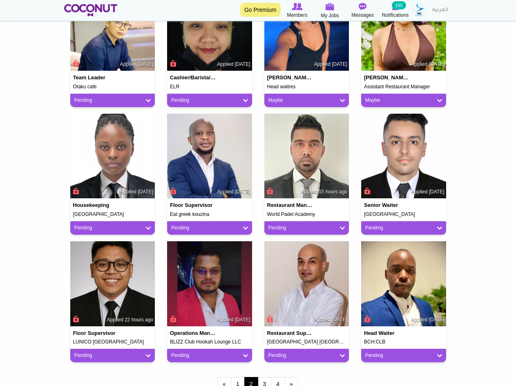
scroll to position [572, 0]
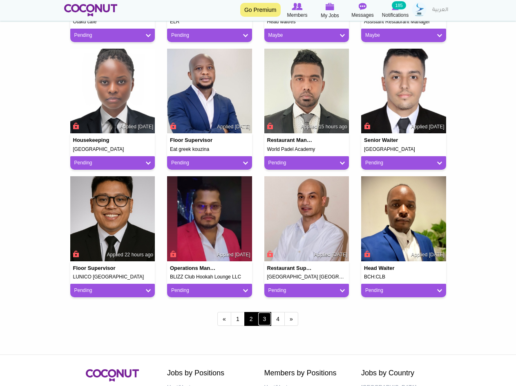
click at [264, 323] on link "3" at bounding box center [265, 319] width 14 height 14
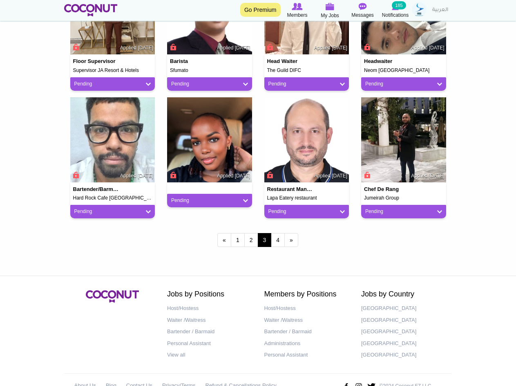
scroll to position [654, 0]
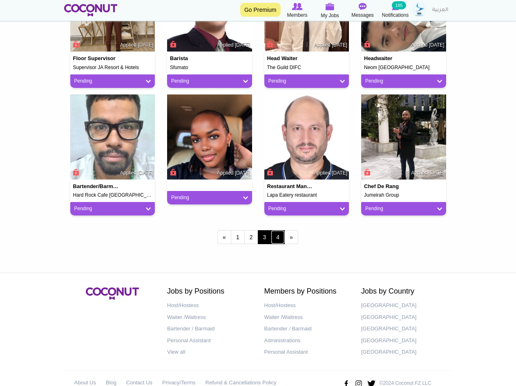
click at [280, 234] on link "4" at bounding box center [278, 237] width 14 height 14
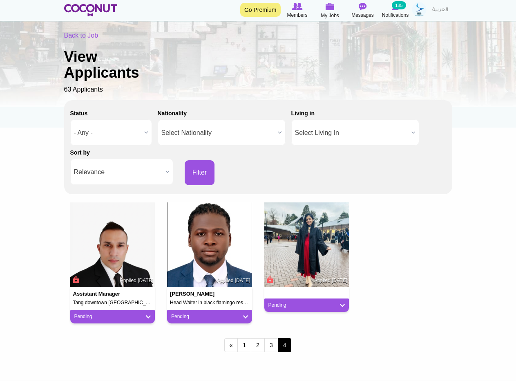
scroll to position [41, 0]
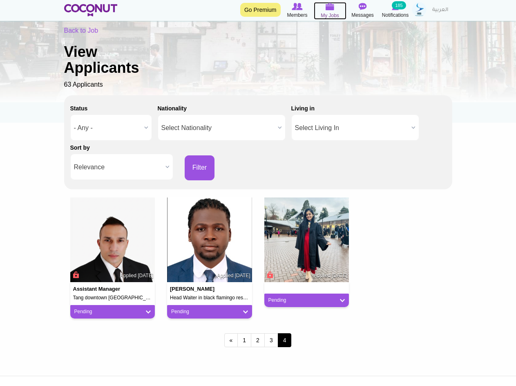
click at [337, 10] on icon at bounding box center [330, 6] width 33 height 9
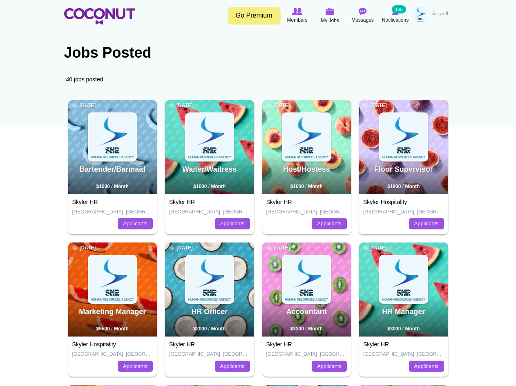
scroll to position [41, 0]
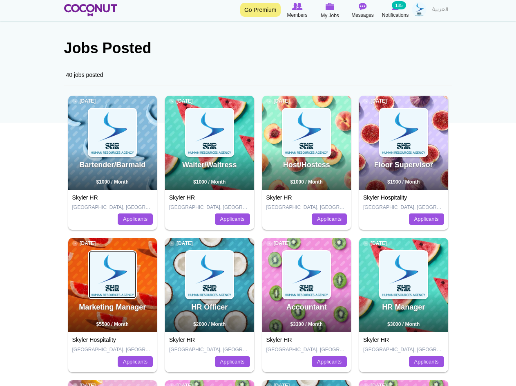
click at [97, 280] on img at bounding box center [112, 274] width 47 height 47
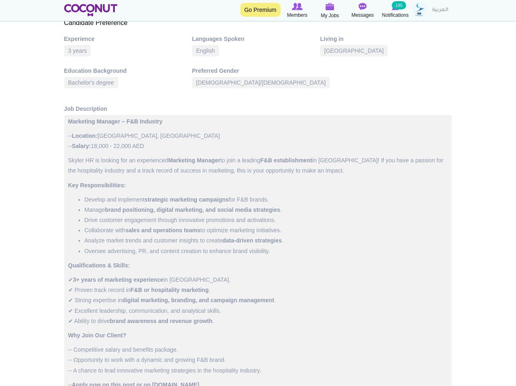
scroll to position [368, 0]
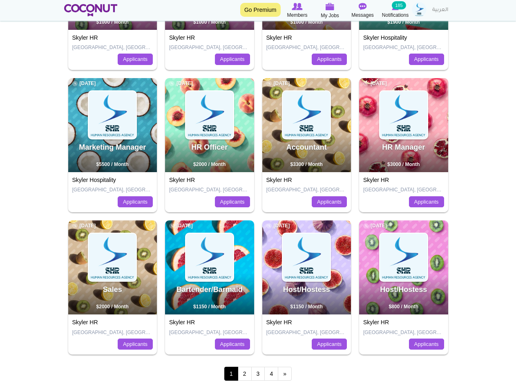
scroll to position [204, 0]
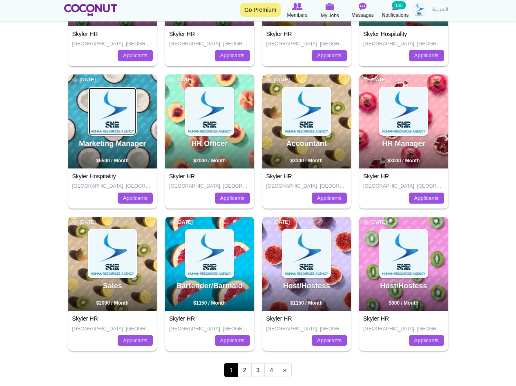
click at [111, 133] on img at bounding box center [112, 110] width 47 height 47
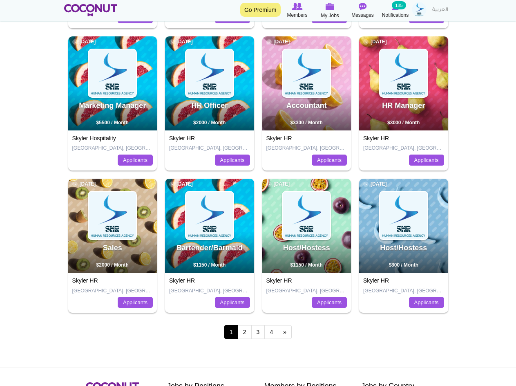
scroll to position [245, 0]
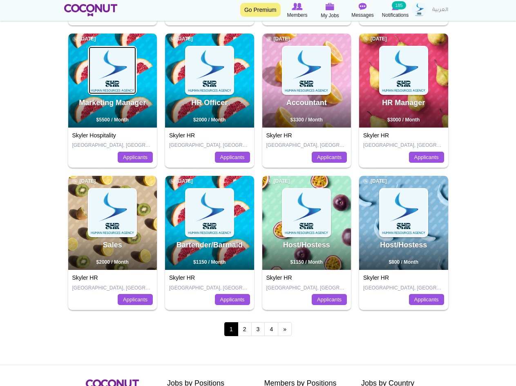
click at [124, 83] on img at bounding box center [112, 70] width 47 height 47
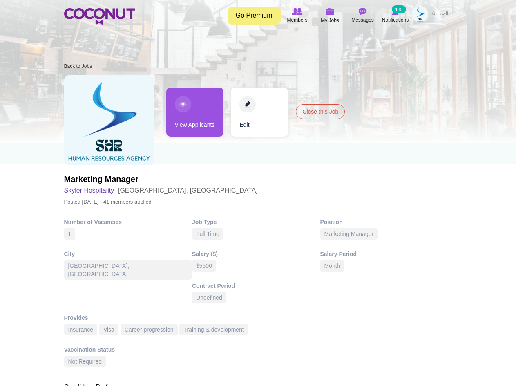
click at [195, 114] on link "View Applicants" at bounding box center [194, 111] width 57 height 49
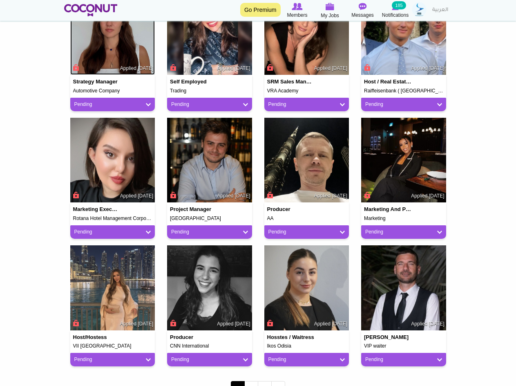
scroll to position [531, 0]
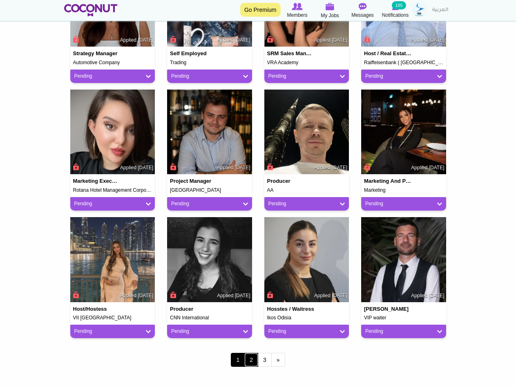
click at [257, 359] on link "2" at bounding box center [251, 360] width 14 height 14
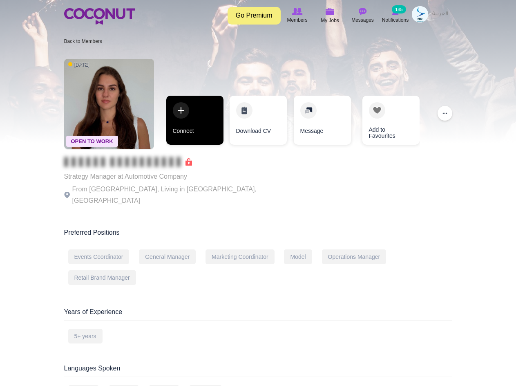
click at [188, 136] on link "Connect" at bounding box center [194, 120] width 57 height 49
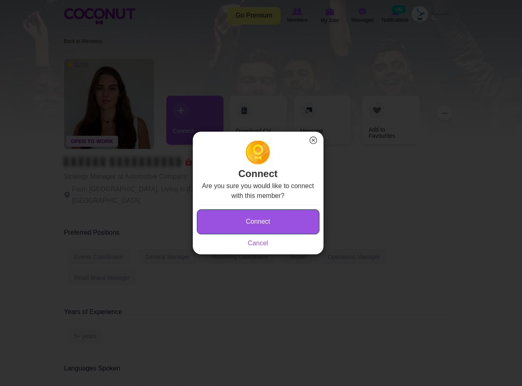
click at [252, 218] on button "Connect" at bounding box center [258, 221] width 123 height 25
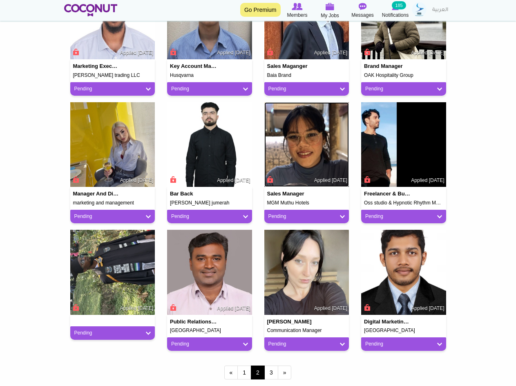
scroll to position [572, 0]
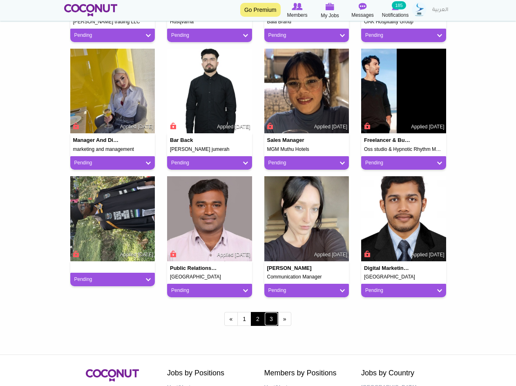
click at [272, 318] on link "3" at bounding box center [272, 319] width 14 height 14
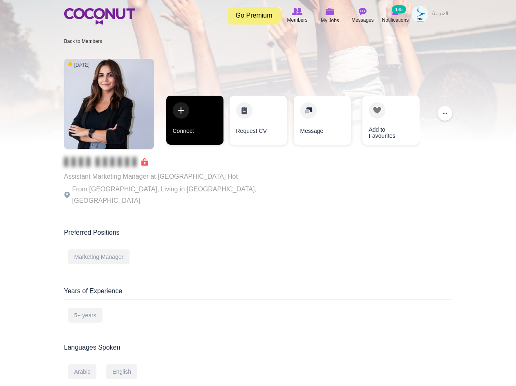
click at [190, 112] on link "Connect" at bounding box center [194, 120] width 57 height 49
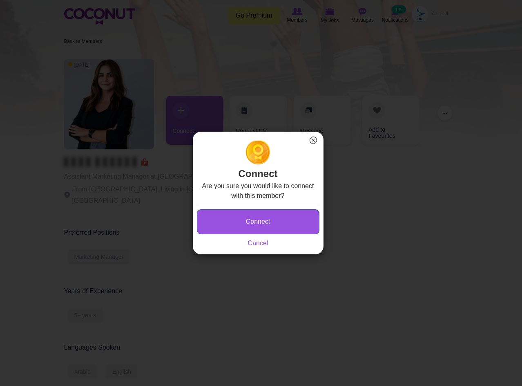
click at [242, 221] on button "Connect" at bounding box center [258, 221] width 123 height 25
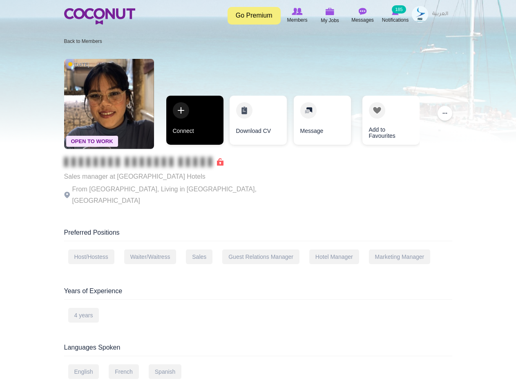
click at [195, 123] on link "Connect" at bounding box center [194, 120] width 57 height 49
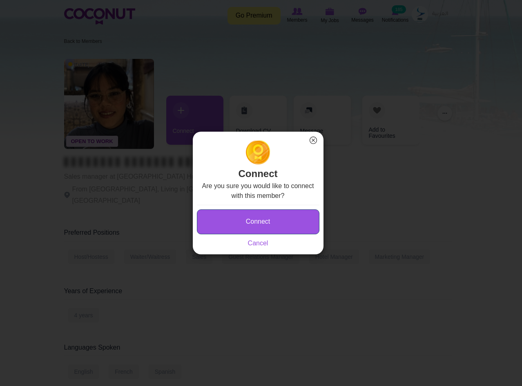
click at [243, 219] on button "Connect" at bounding box center [258, 221] width 123 height 25
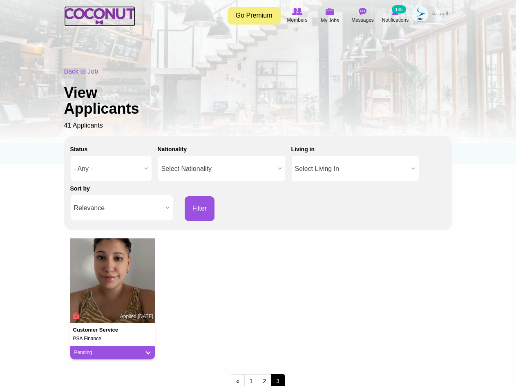
click at [130, 15] on img at bounding box center [99, 16] width 71 height 16
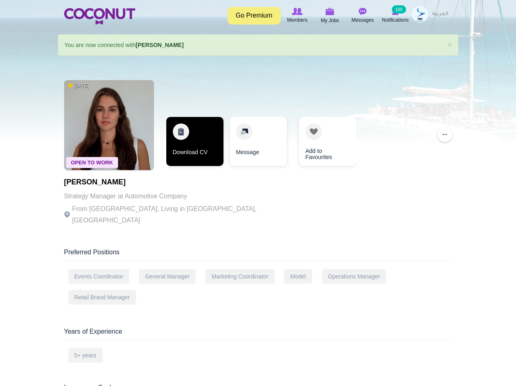
click at [204, 141] on link "Download CV" at bounding box center [194, 141] width 57 height 49
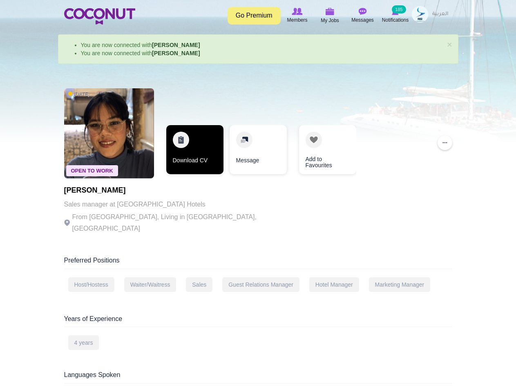
click at [217, 133] on link "Download CV" at bounding box center [194, 149] width 57 height 49
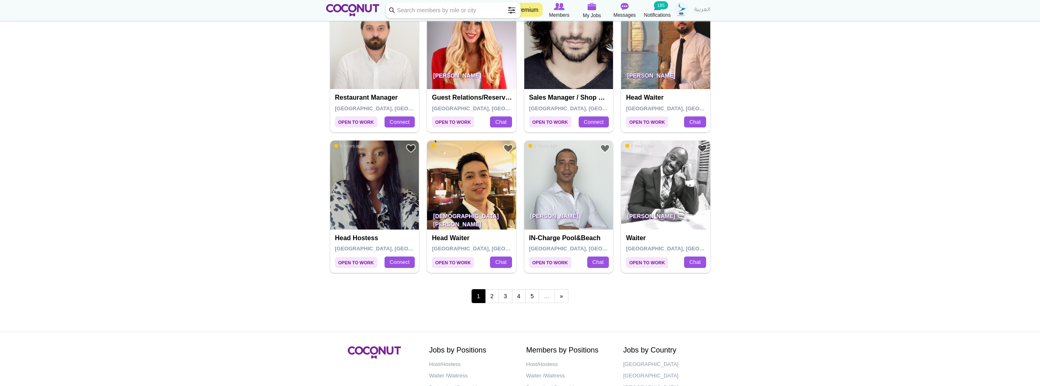
scroll to position [1349, 0]
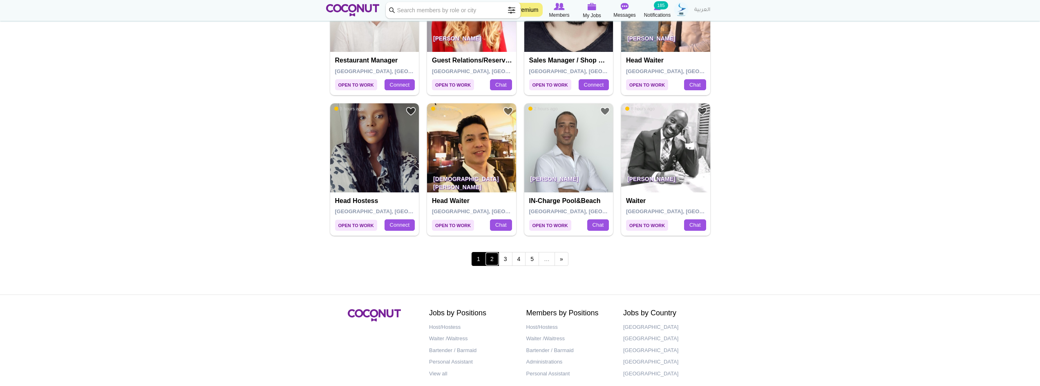
click at [491, 259] on link "2" at bounding box center [492, 259] width 14 height 14
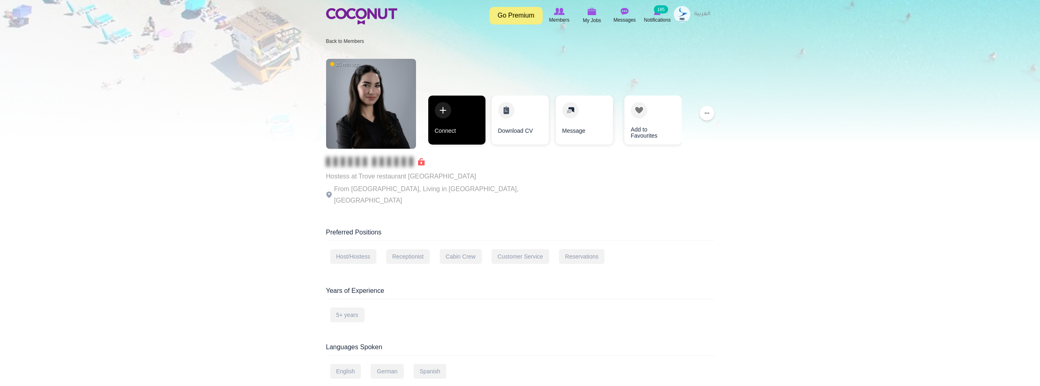
click at [457, 115] on link "Connect" at bounding box center [456, 120] width 57 height 49
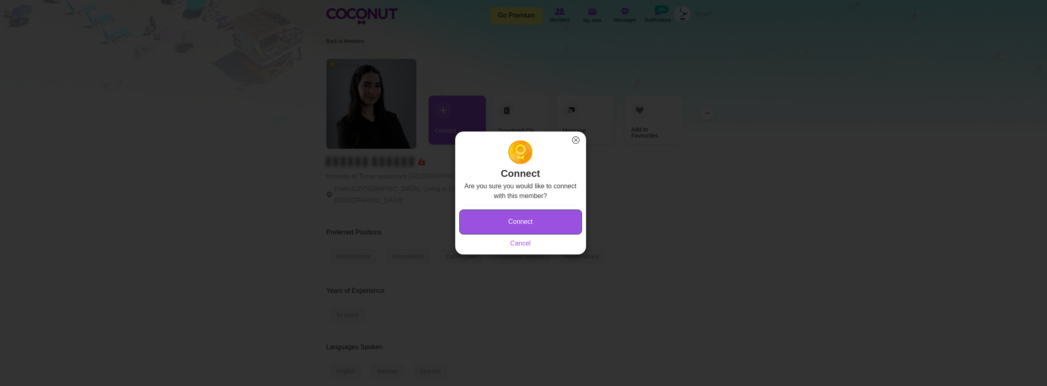
click at [543, 224] on button "Connect" at bounding box center [520, 222] width 123 height 25
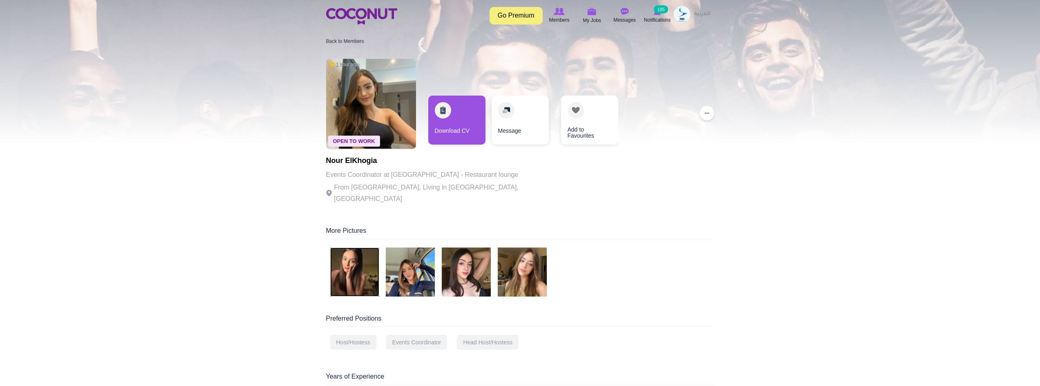
click at [349, 277] on img at bounding box center [354, 272] width 49 height 49
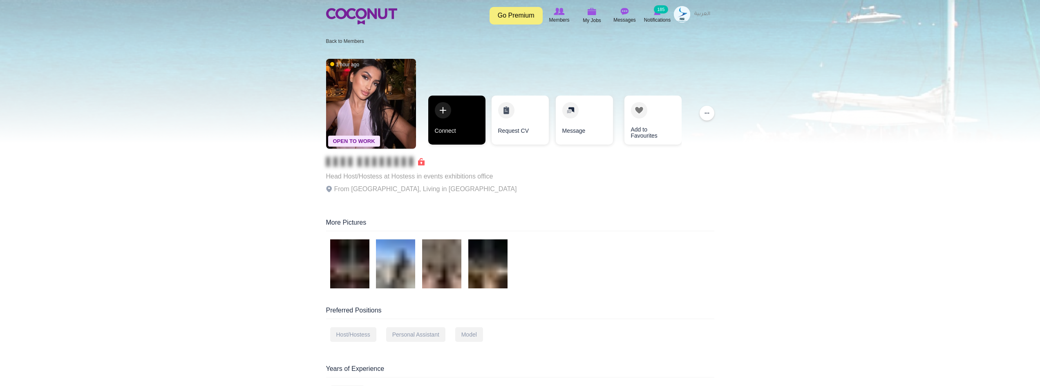
click at [459, 130] on link "Connect" at bounding box center [456, 120] width 57 height 49
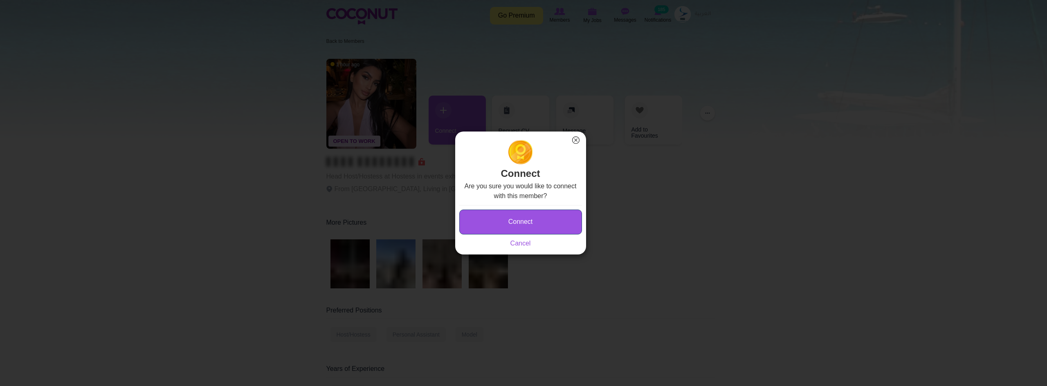
click at [502, 220] on button "Connect" at bounding box center [520, 222] width 123 height 25
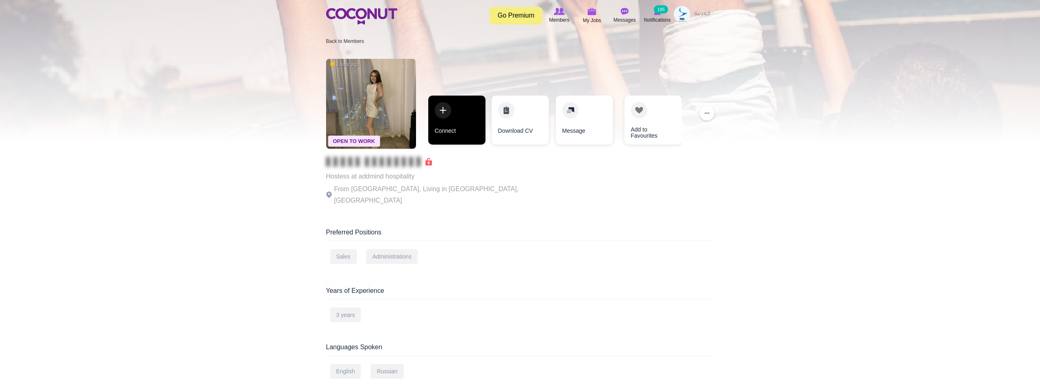
click at [443, 114] on link "Connect" at bounding box center [456, 120] width 57 height 49
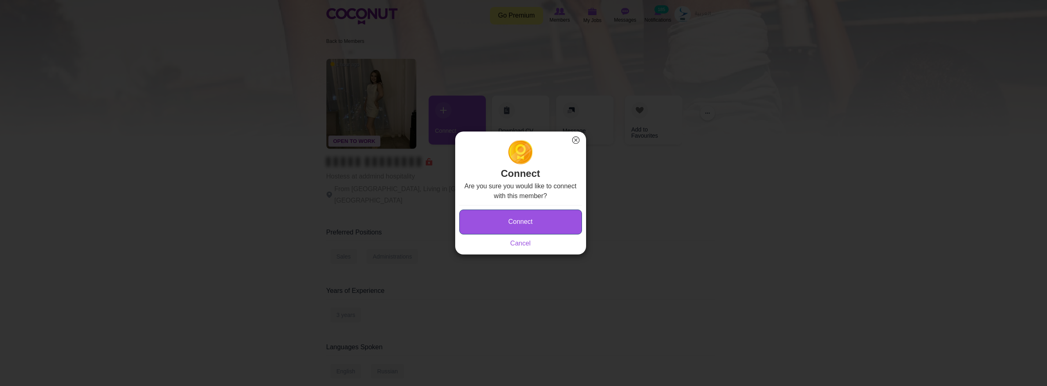
click at [507, 215] on button "Connect" at bounding box center [520, 222] width 123 height 25
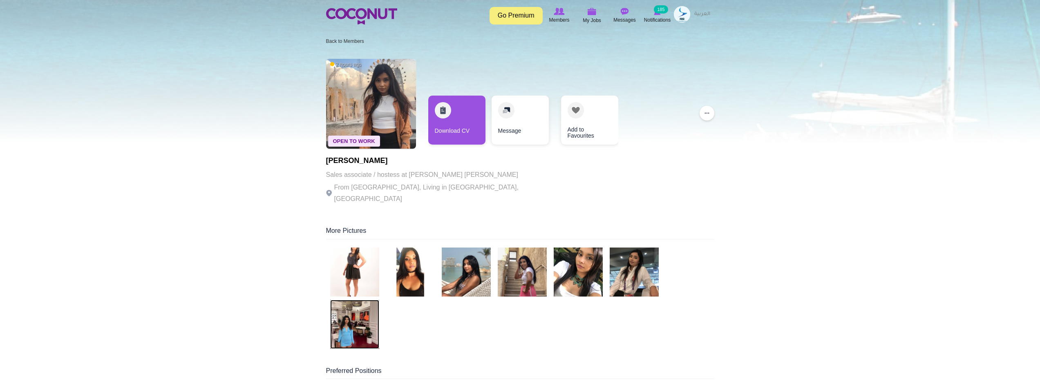
click at [359, 321] on img at bounding box center [354, 324] width 49 height 49
click at [361, 322] on img at bounding box center [354, 324] width 49 height 49
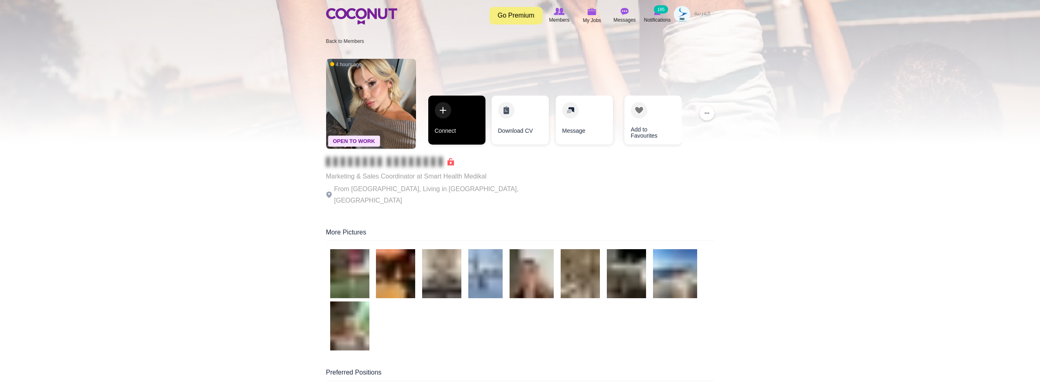
click at [471, 117] on link "Connect" at bounding box center [456, 120] width 57 height 49
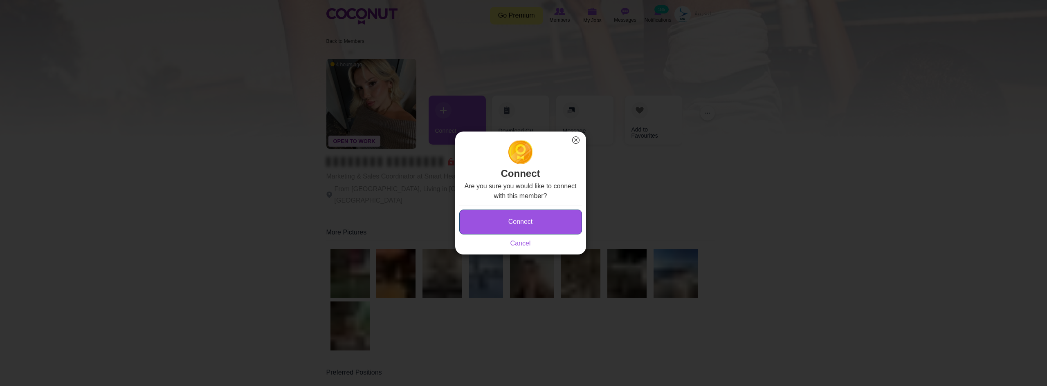
click at [518, 224] on button "Connect" at bounding box center [520, 222] width 123 height 25
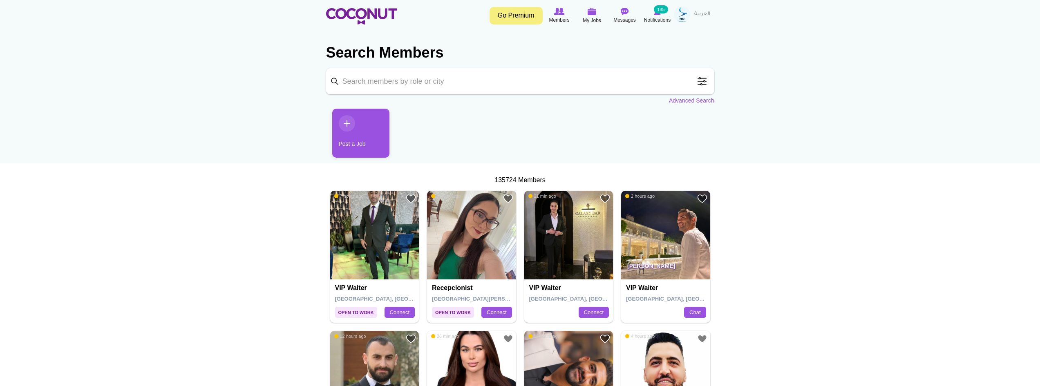
click at [473, 235] on img at bounding box center [471, 235] width 89 height 89
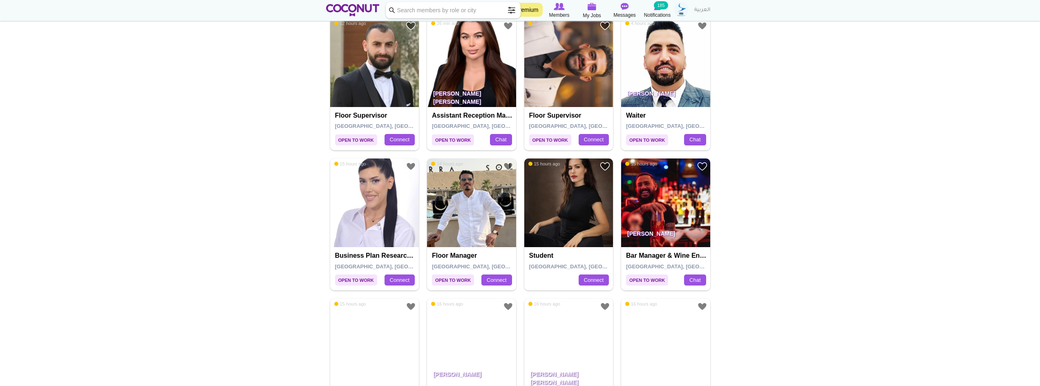
scroll to position [368, 0]
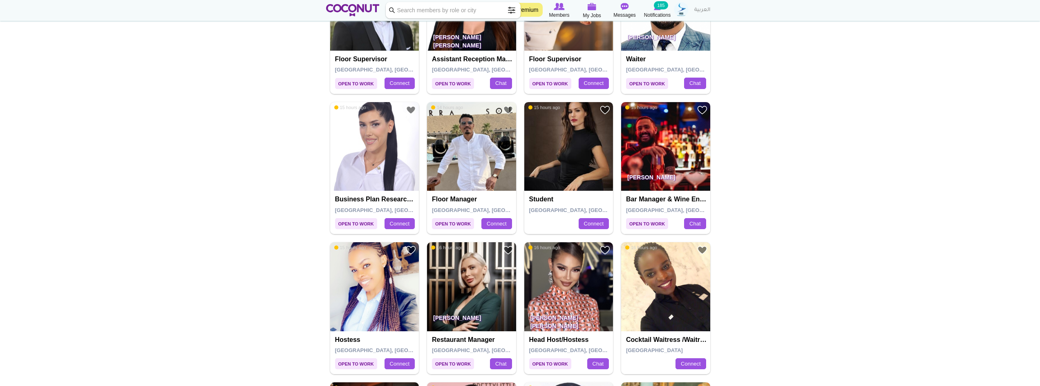
click at [576, 162] on img at bounding box center [569, 146] width 89 height 89
click at [395, 150] on img at bounding box center [374, 146] width 89 height 89
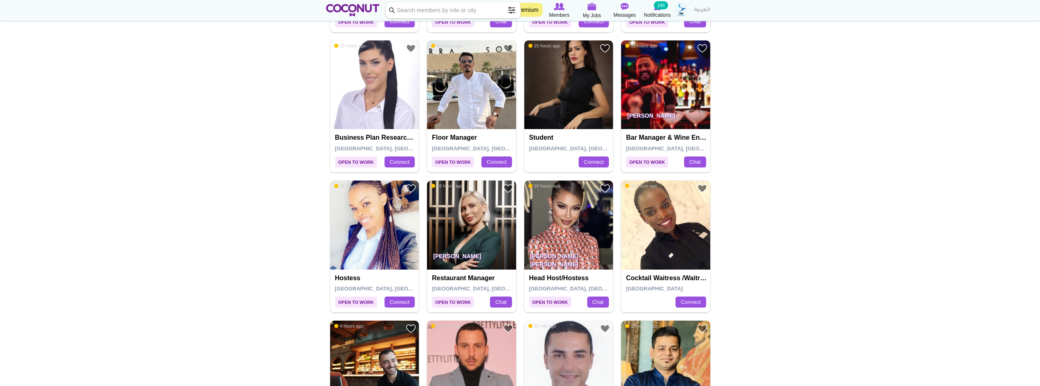
scroll to position [450, 0]
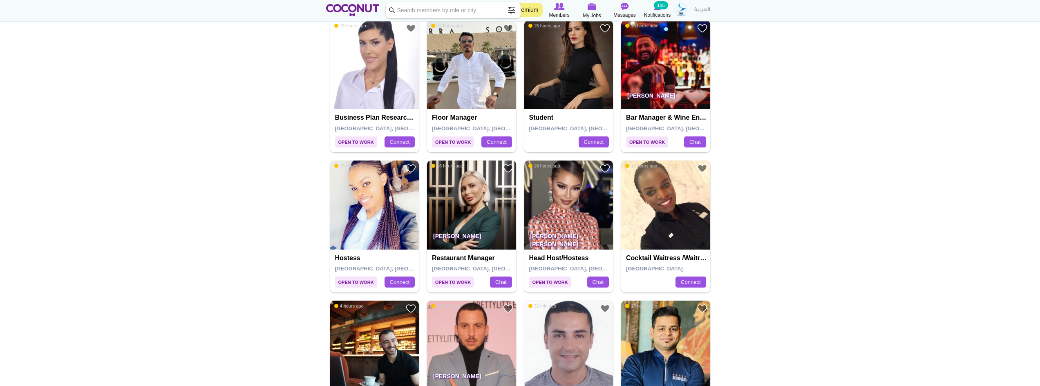
click at [480, 209] on img at bounding box center [471, 205] width 89 height 89
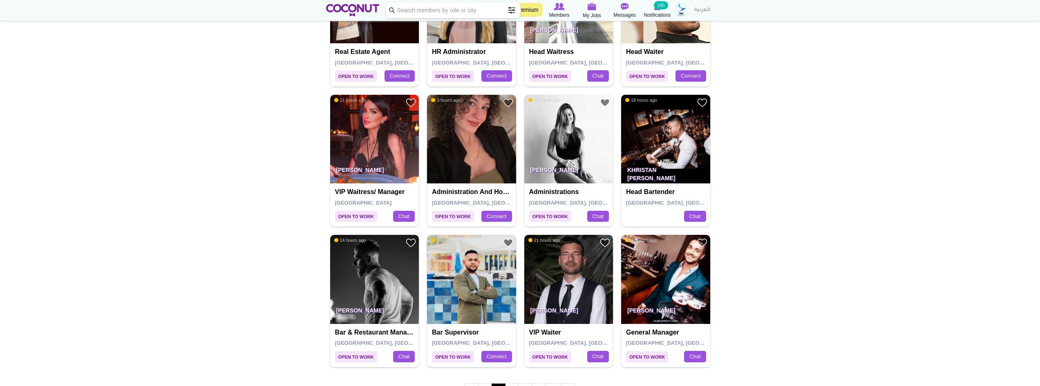
scroll to position [1227, 0]
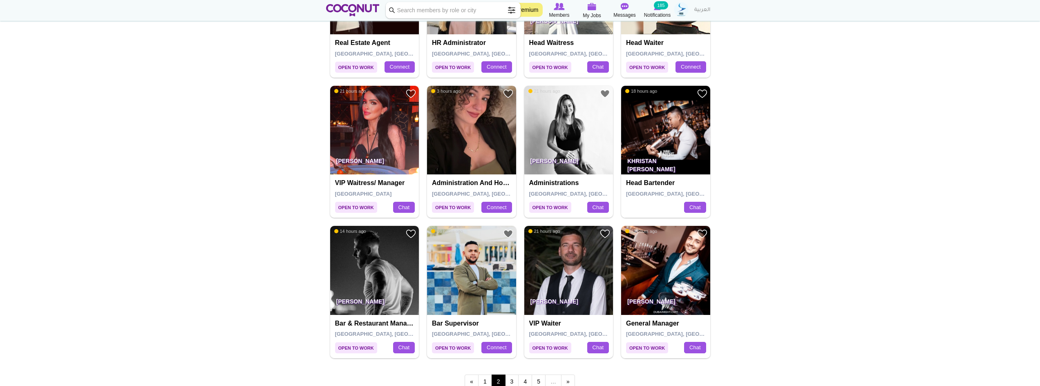
click at [459, 141] on img at bounding box center [471, 130] width 89 height 89
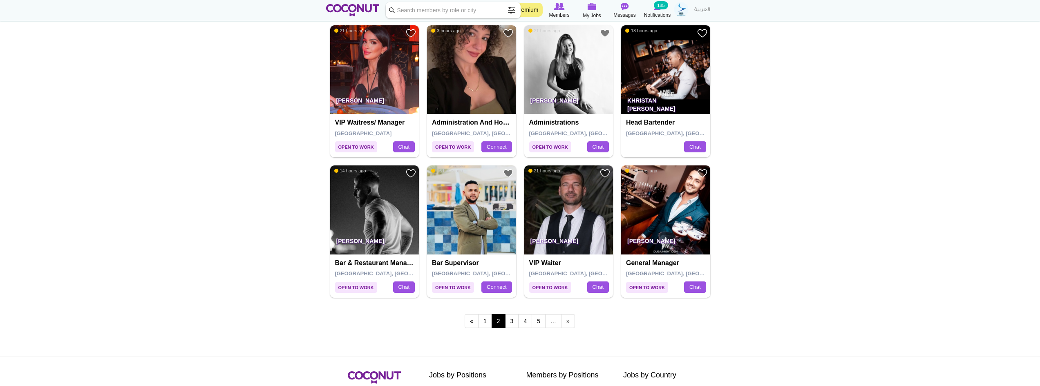
scroll to position [1389, 0]
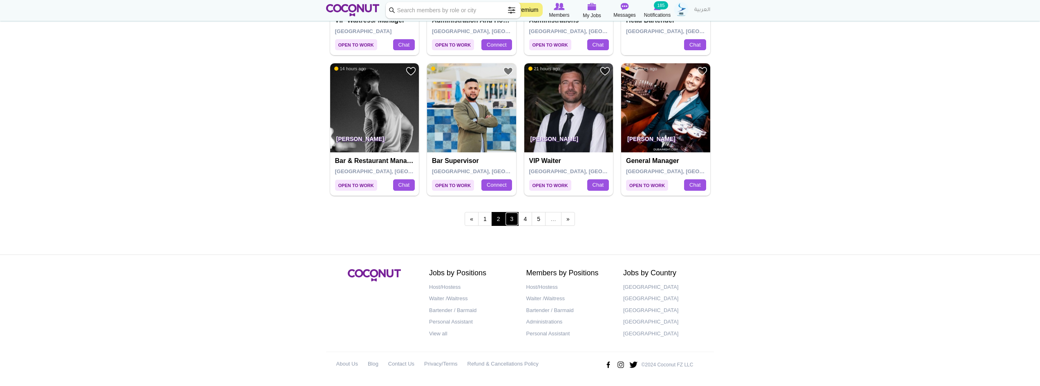
click at [511, 221] on link "3" at bounding box center [512, 219] width 14 height 14
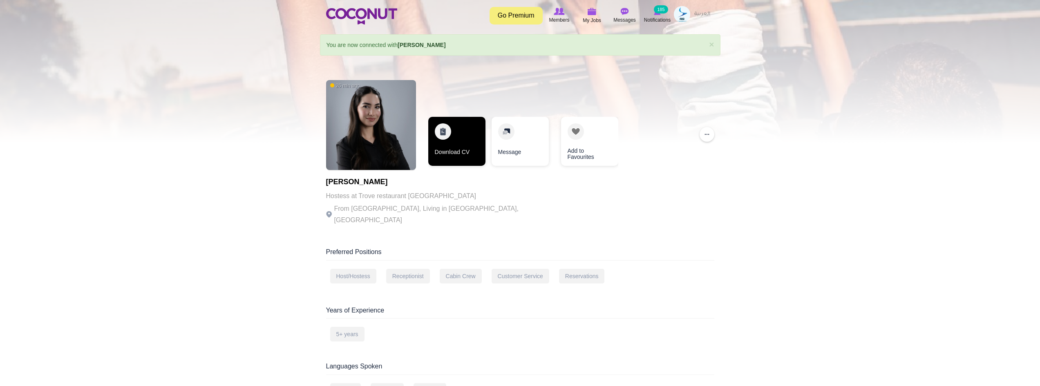
click at [461, 137] on link "Download CV" at bounding box center [456, 141] width 57 height 49
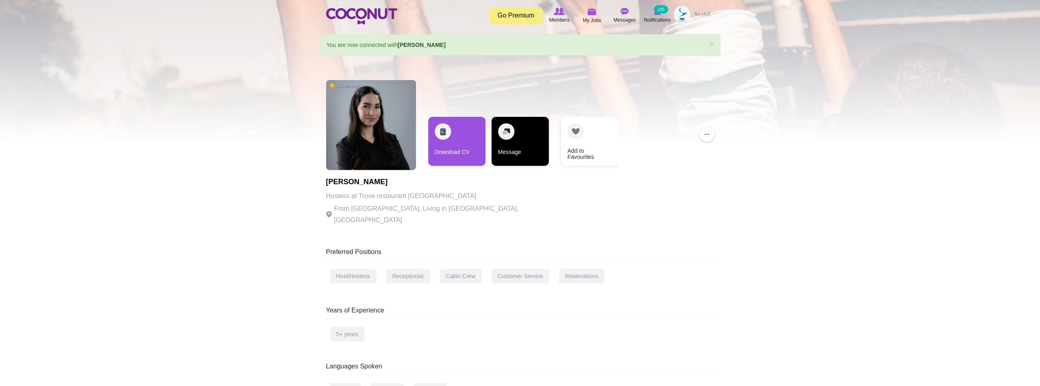
click at [514, 145] on link "Message" at bounding box center [520, 141] width 57 height 49
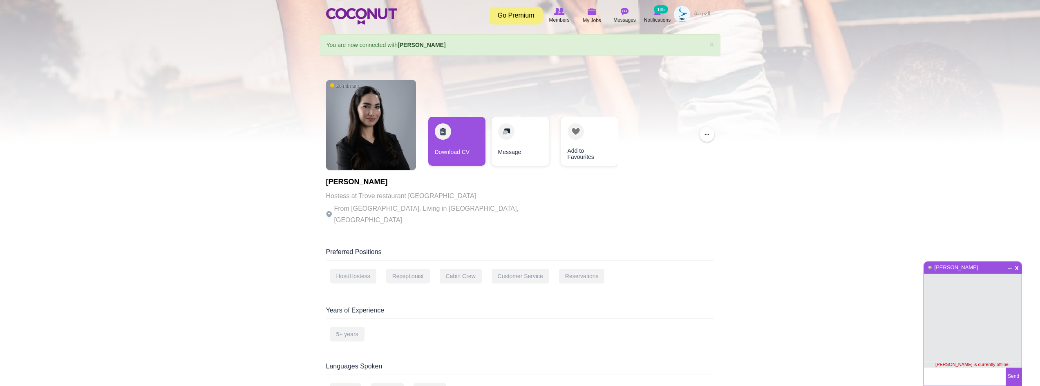
click at [957, 374] on textarea at bounding box center [965, 377] width 82 height 18
click at [472, 306] on div "Years of Experience" at bounding box center [520, 312] width 388 height 13
click at [964, 375] on textarea "hello Lauren" at bounding box center [965, 377] width 82 height 18
paste textarea "Hope you are doing great Voin here from Zky Work Recruitment platform in Dubai …"
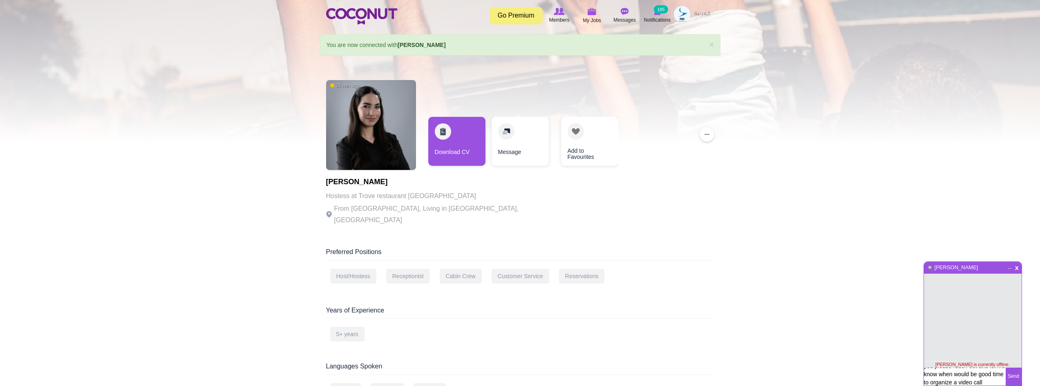
type textarea "hello [PERSON_NAME] you are doing great Voin here from Zky Work Recruitment pla…"
click at [1008, 374] on button "Send" at bounding box center [1014, 377] width 16 height 18
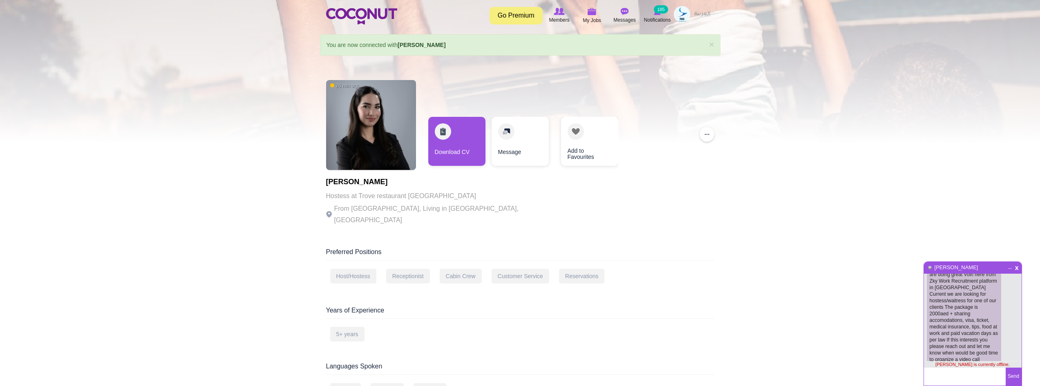
scroll to position [22, 0]
type textarea "you can reach out ot me via wa [PHONE_NUMBER]"
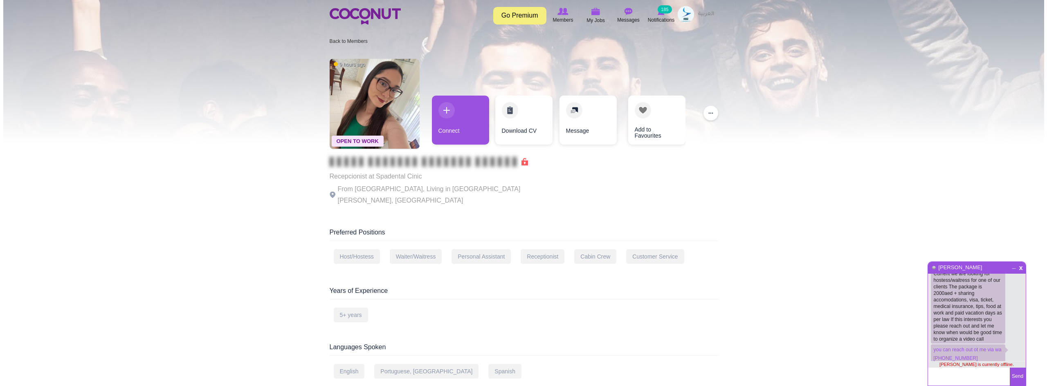
scroll to position [43, 0]
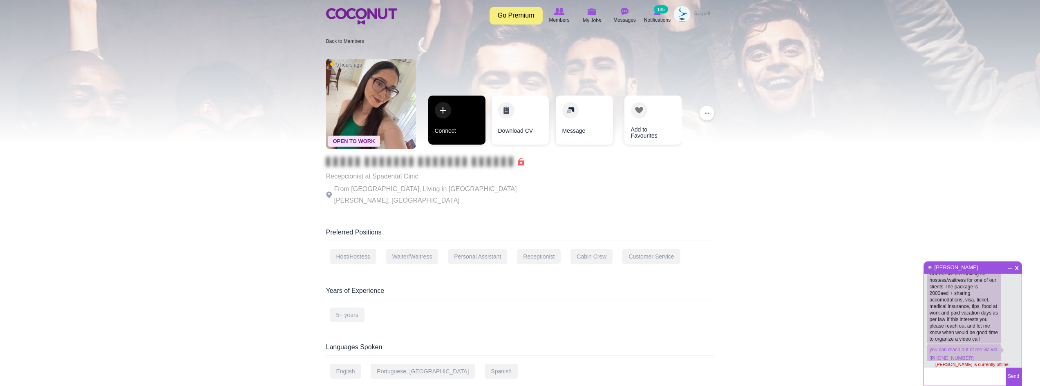
click at [459, 123] on link "Connect" at bounding box center [456, 120] width 57 height 49
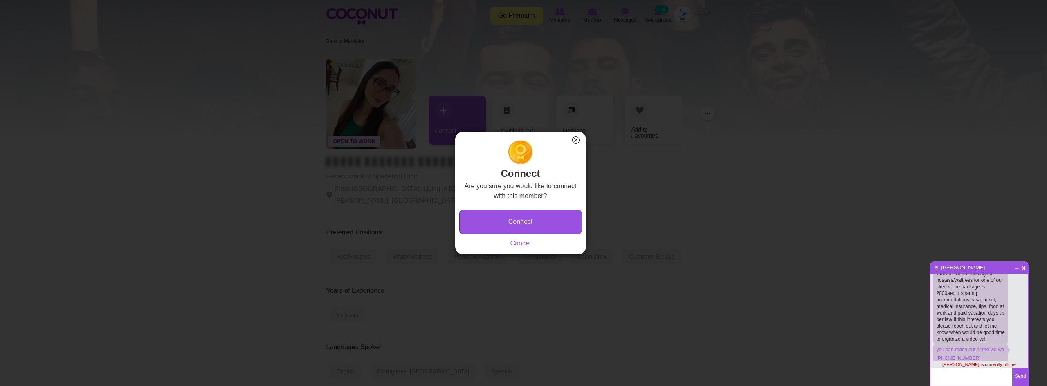
click at [550, 223] on button "Connect" at bounding box center [520, 222] width 123 height 25
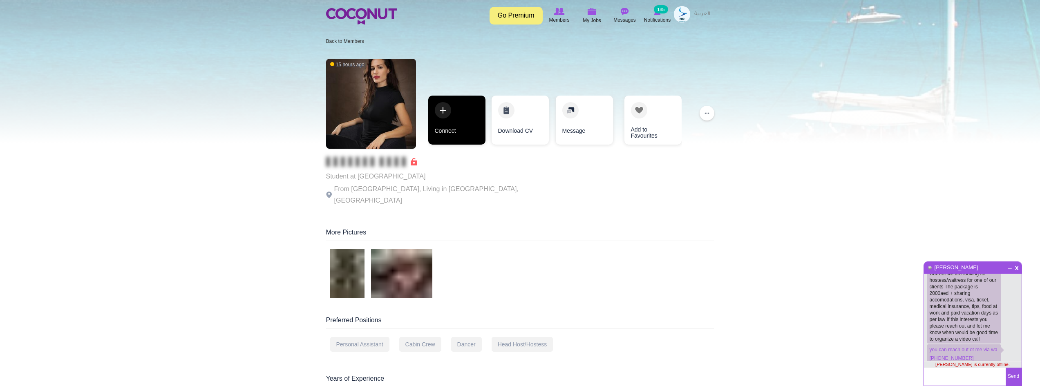
click at [460, 123] on link "Connect" at bounding box center [456, 120] width 57 height 49
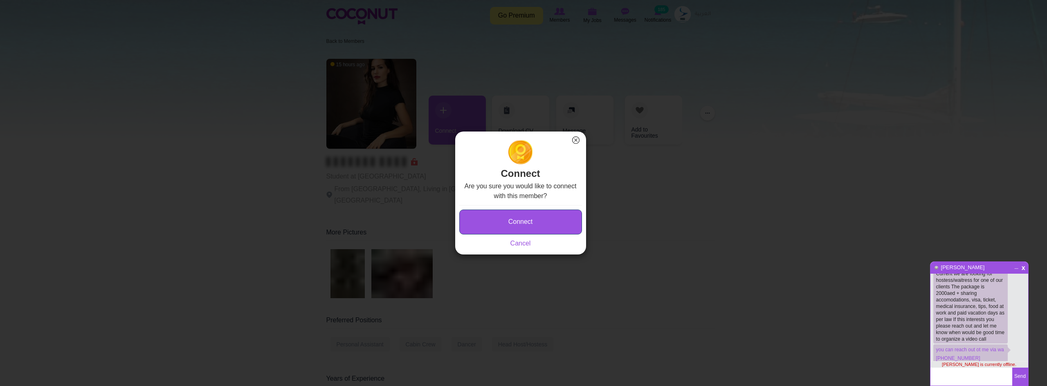
click at [505, 220] on button "Connect" at bounding box center [520, 222] width 123 height 25
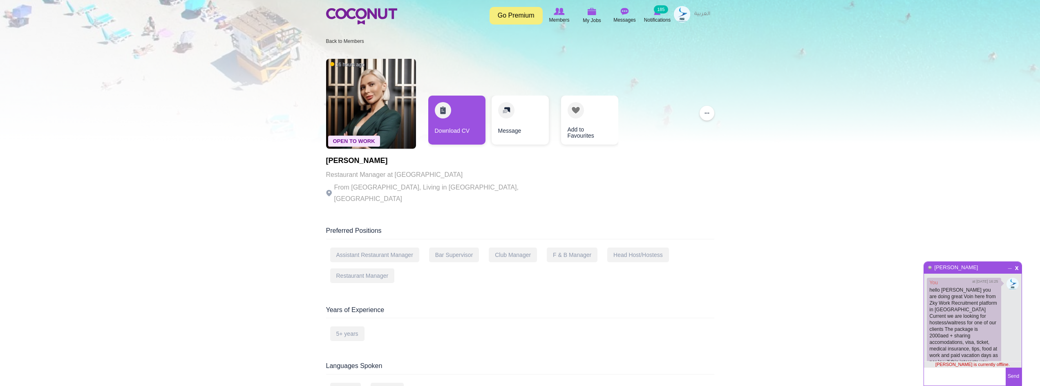
scroll to position [42, 0]
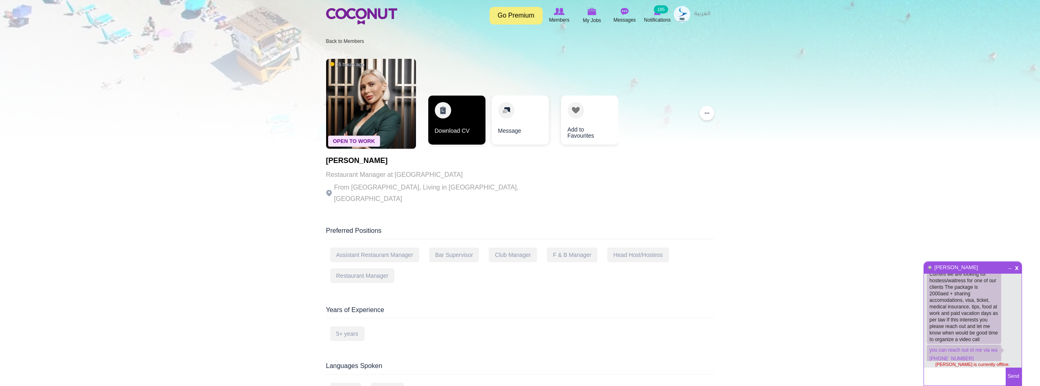
click at [455, 110] on link "Download CV" at bounding box center [456, 120] width 57 height 49
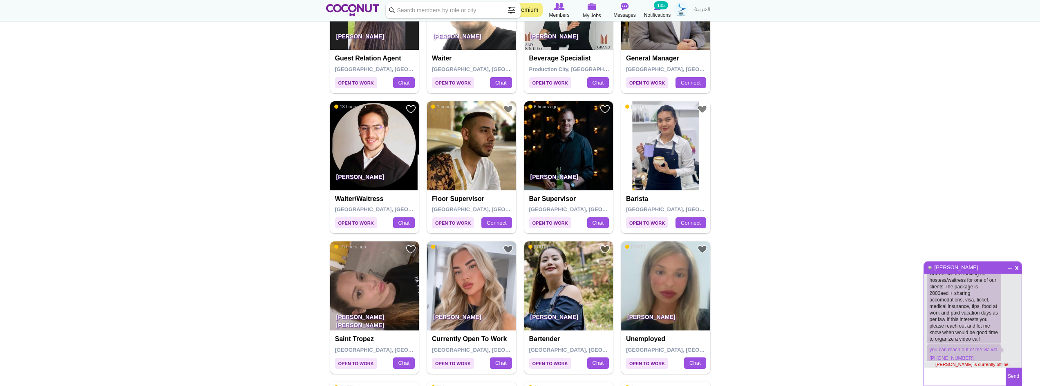
scroll to position [654, 0]
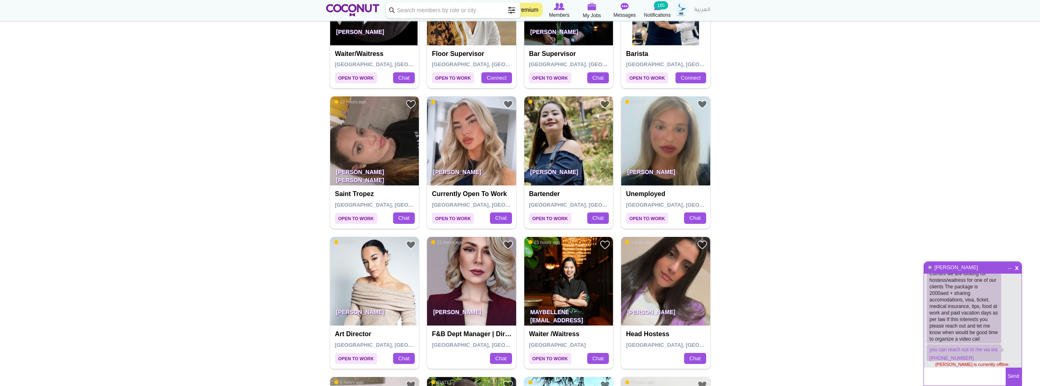
click at [484, 155] on img at bounding box center [471, 140] width 89 height 89
click at [398, 281] on img at bounding box center [374, 281] width 89 height 89
click at [469, 290] on img at bounding box center [471, 281] width 89 height 89
click at [691, 284] on img at bounding box center [665, 281] width 89 height 89
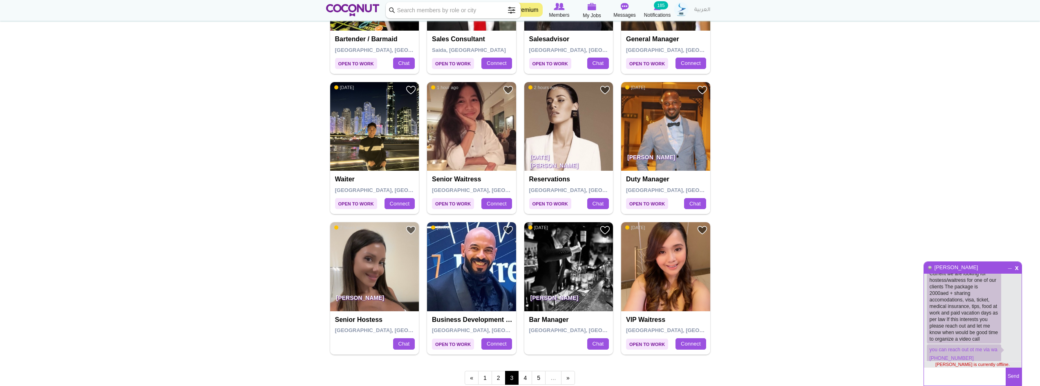
scroll to position [1267, 0]
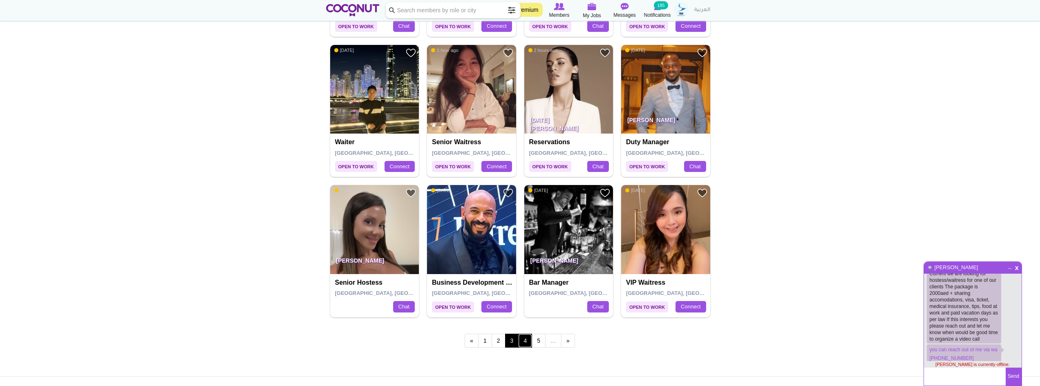
click at [522, 343] on link "4" at bounding box center [525, 341] width 14 height 14
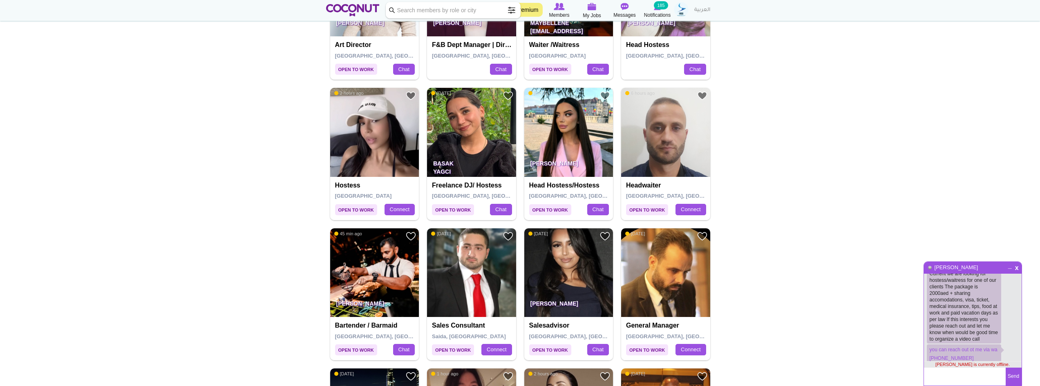
scroll to position [940, 0]
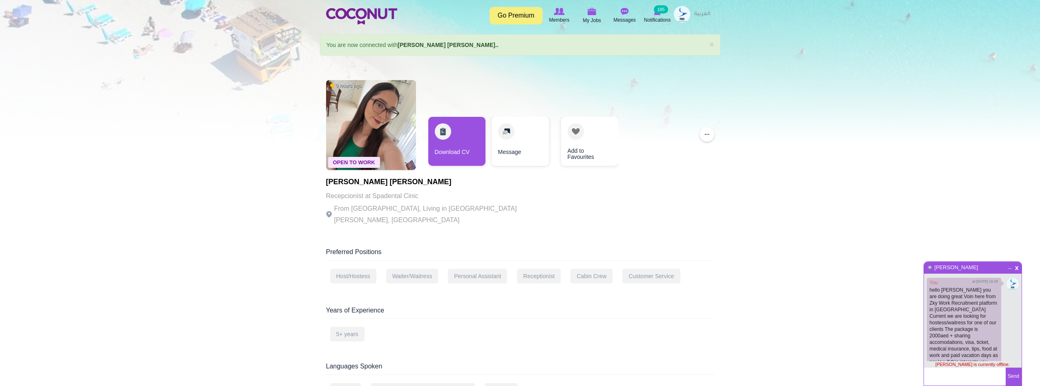
scroll to position [43, 0]
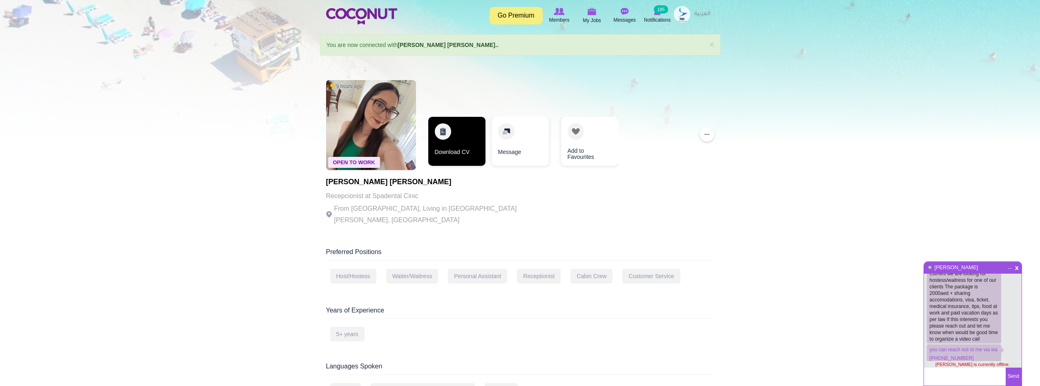
click at [434, 147] on link "Download CV" at bounding box center [456, 141] width 57 height 49
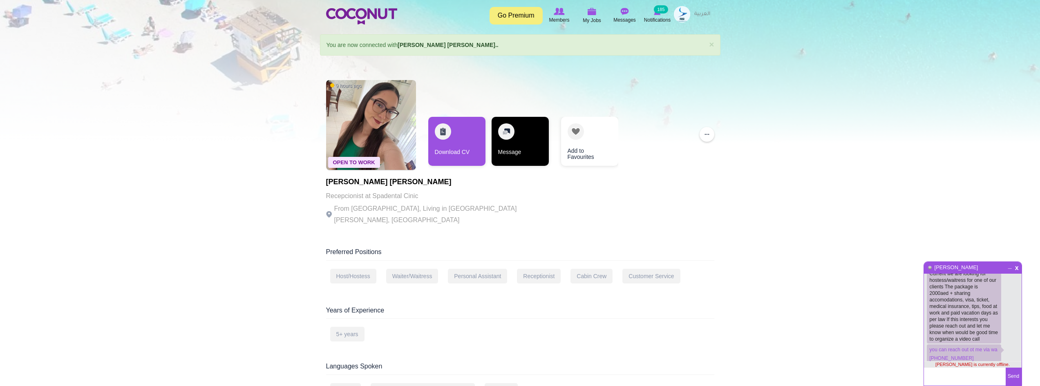
click at [511, 144] on link "Message" at bounding box center [520, 141] width 57 height 49
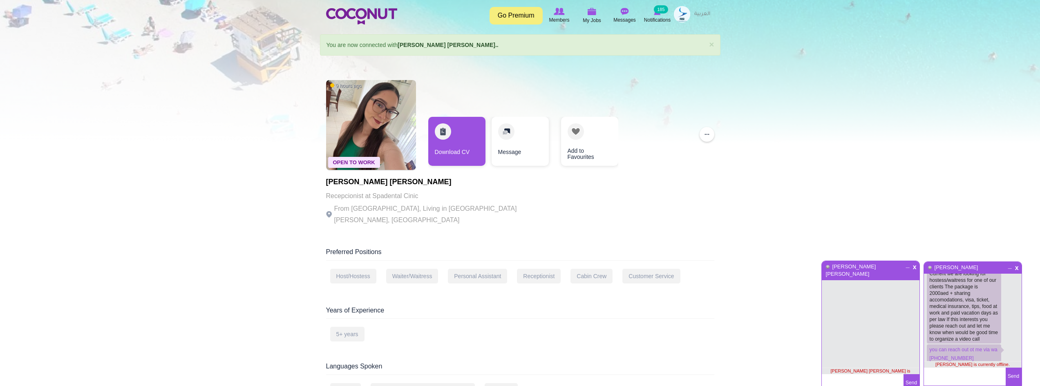
click at [855, 374] on textarea at bounding box center [863, 383] width 82 height 18
paste textarea "+971 582898622"
paste textarea "Hope you are doing great Voin here from Zky Work Recruitment platform in Dubai …"
type textarea "hello [PERSON_NAME], Hope you are doing great Voin here from Zky Work Recruitme…"
click at [895, 384] on textarea "hello [PERSON_NAME], Hope you are doing great Voin here from Zky Work Recruitme…" at bounding box center [863, 383] width 82 height 18
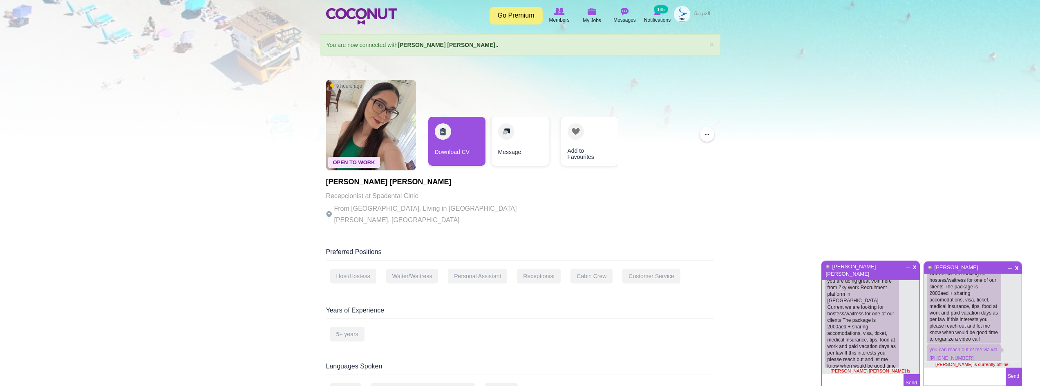
scroll to position [55, 0]
copy p "you can reach out ot me via wa [PHONE_NUMBER]"
drag, startPoint x: 983, startPoint y: 352, endPoint x: 930, endPoint y: 345, distance: 54.1
click at [930, 345] on p "you can reach out ot me via wa +971 56 321 7661 2/9/2025 16:25" at bounding box center [964, 348] width 74 height 20
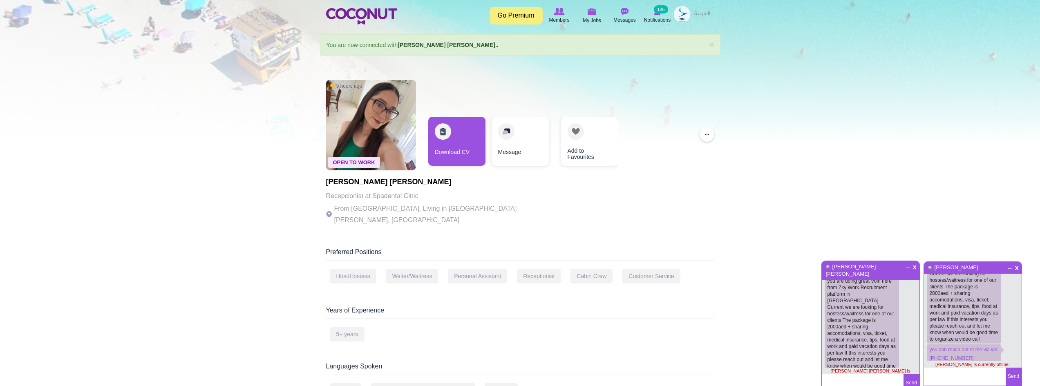
click at [885, 378] on textarea at bounding box center [863, 383] width 82 height 18
paste textarea "you can reach out ot me via wa [PHONE_NUMBER]"
type textarea "you can reach out ot me via wa [PHONE_NUMBER]"
click at [906, 378] on button "Send" at bounding box center [912, 383] width 16 height 18
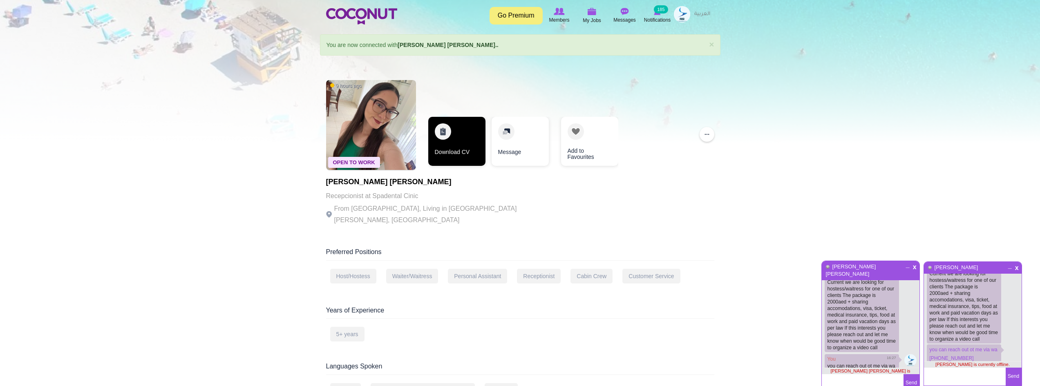
click at [442, 146] on link "Download CV" at bounding box center [456, 141] width 57 height 49
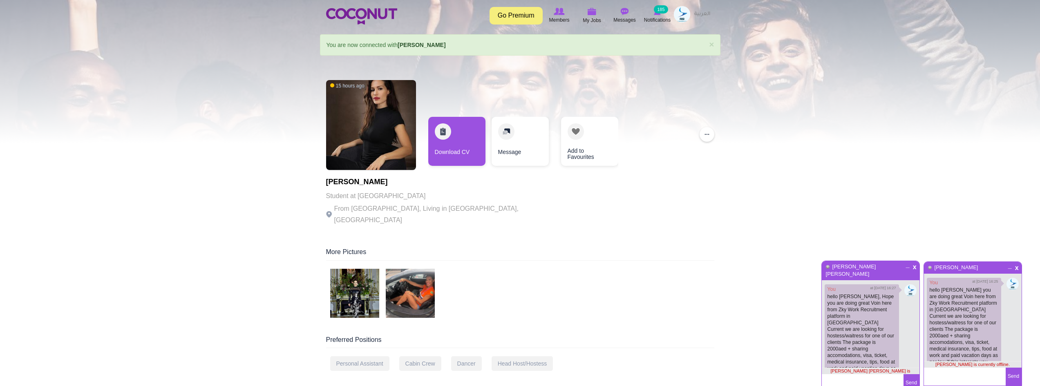
scroll to position [43, 0]
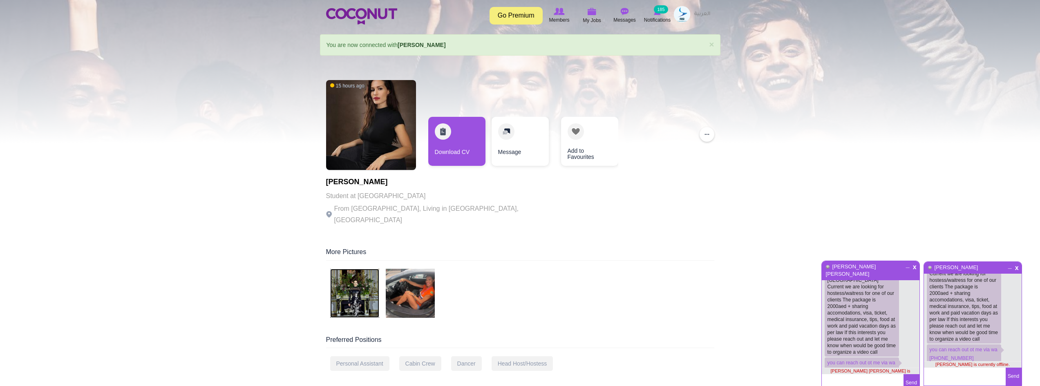
click at [352, 289] on img at bounding box center [354, 293] width 49 height 49
click at [453, 148] on link "Download CV" at bounding box center [456, 141] width 57 height 49
click at [532, 140] on link "Message" at bounding box center [520, 141] width 57 height 49
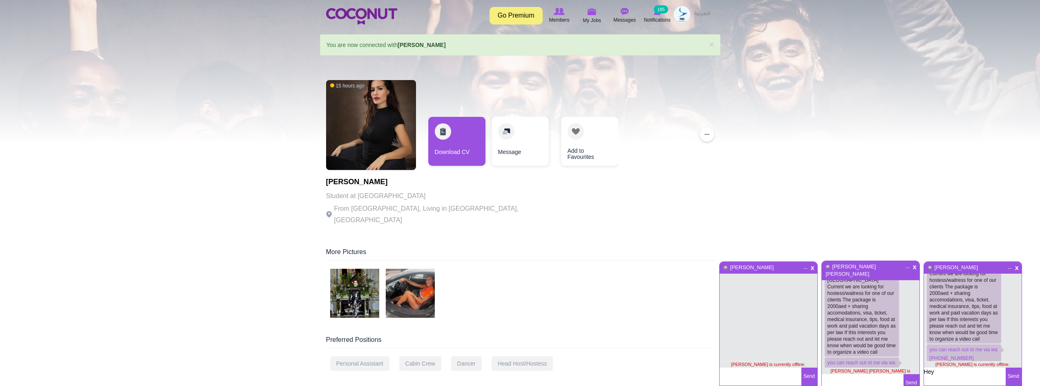
type textarea "Hey"
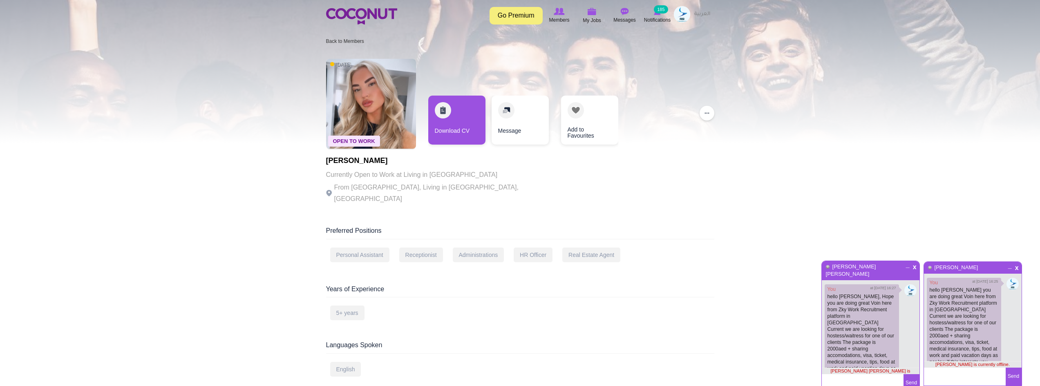
scroll to position [43, 0]
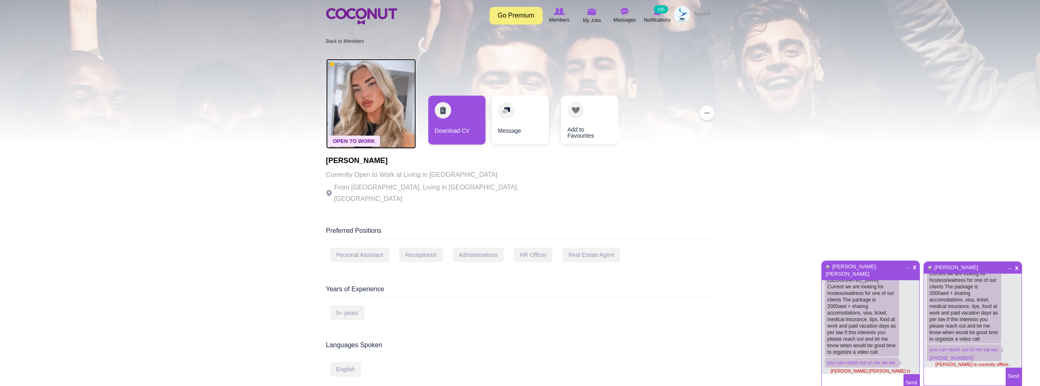
click at [363, 96] on img at bounding box center [371, 104] width 90 height 90
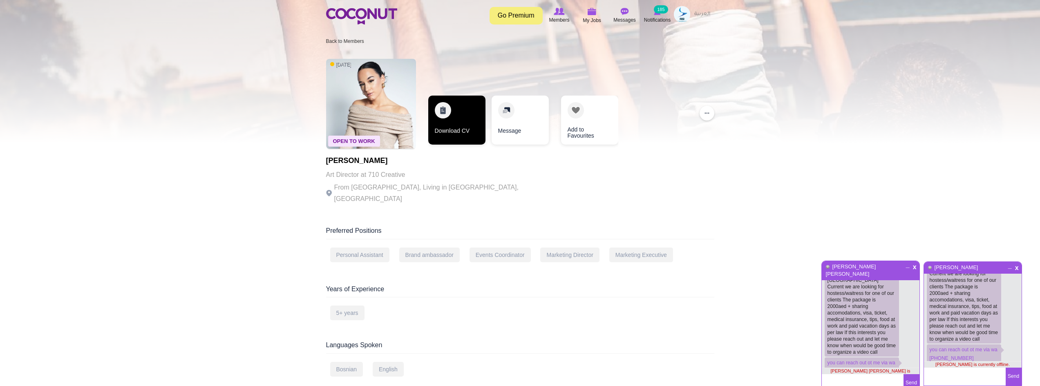
click at [443, 120] on link "Download CV" at bounding box center [456, 120] width 57 height 49
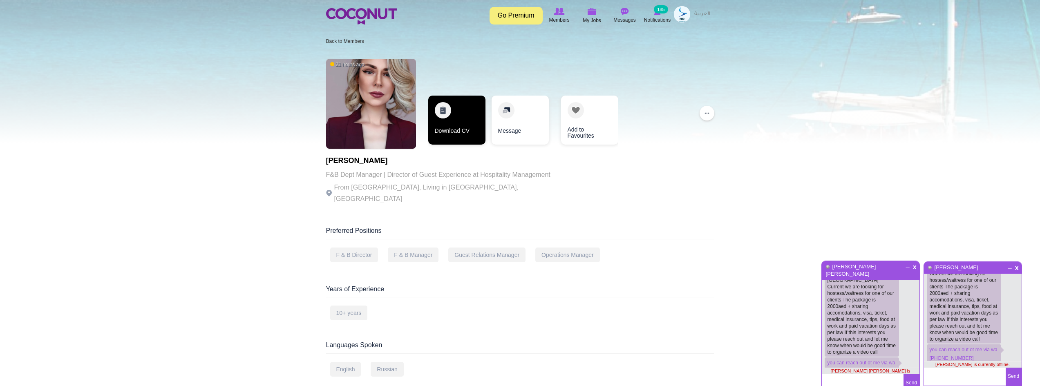
click at [446, 107] on link "Download CV" at bounding box center [456, 120] width 57 height 49
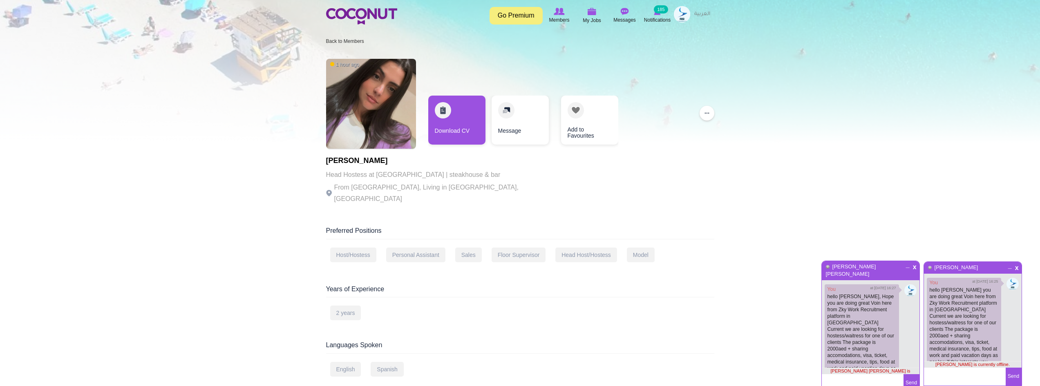
scroll to position [43, 0]
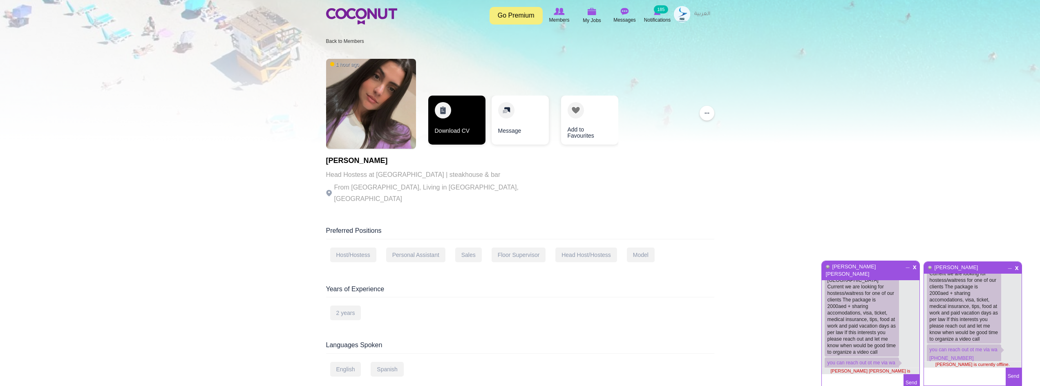
click at [460, 110] on link "Download CV" at bounding box center [456, 120] width 57 height 49
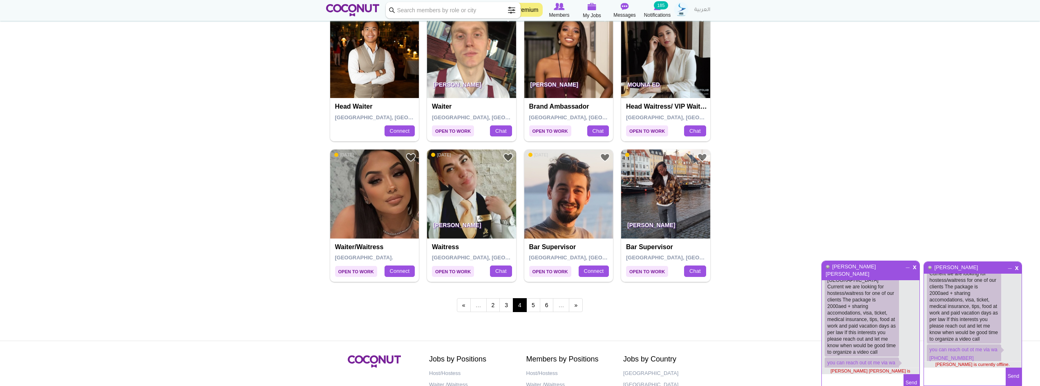
scroll to position [1308, 0]
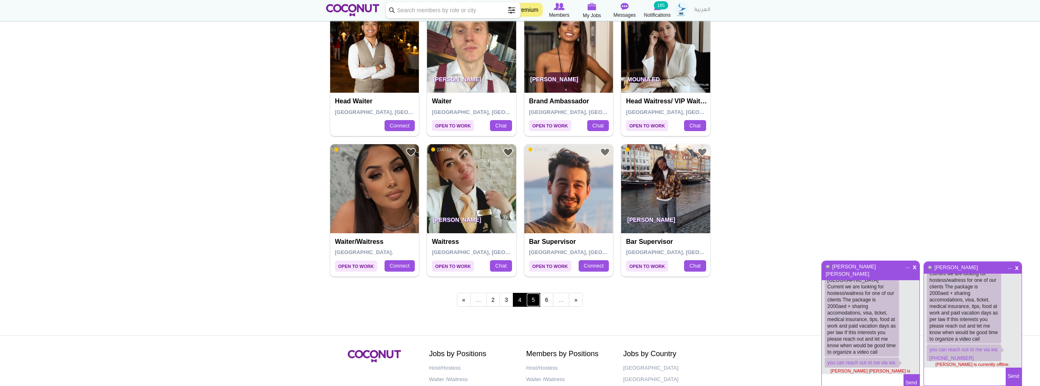
click at [533, 298] on link "5" at bounding box center [534, 300] width 14 height 14
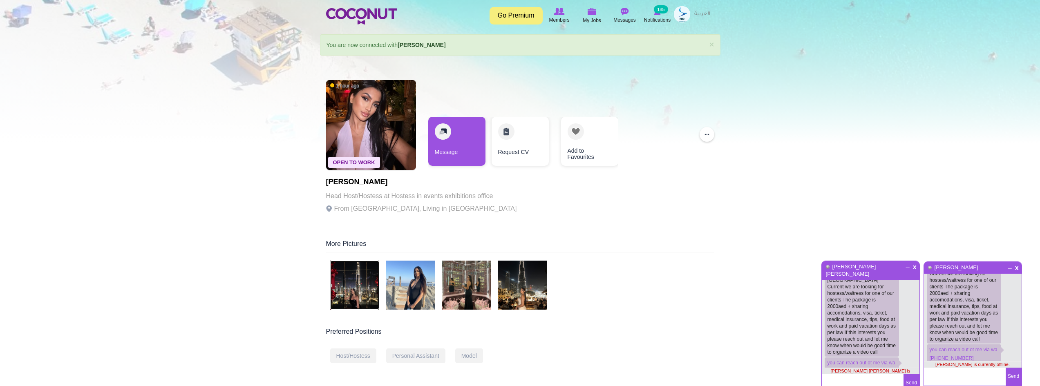
click at [354, 279] on img at bounding box center [354, 285] width 49 height 49
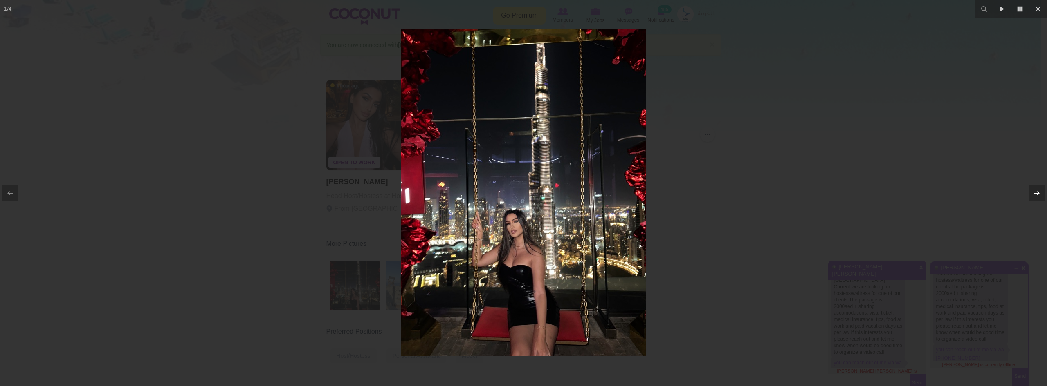
click at [1040, 194] on button at bounding box center [1032, 193] width 29 height 41
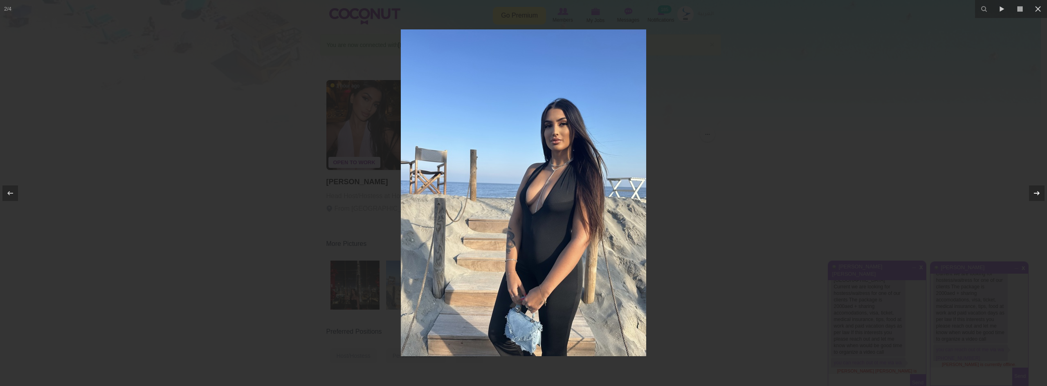
click at [1040, 193] on button at bounding box center [1032, 193] width 29 height 41
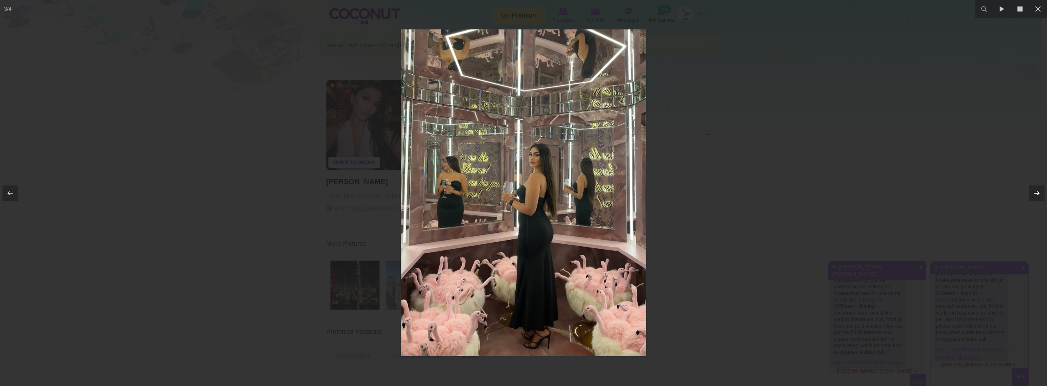
click at [1040, 193] on button at bounding box center [1032, 193] width 29 height 41
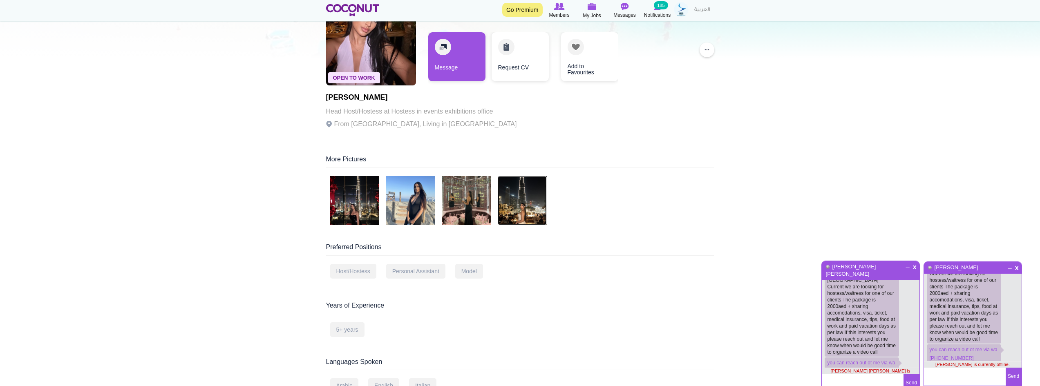
scroll to position [164, 0]
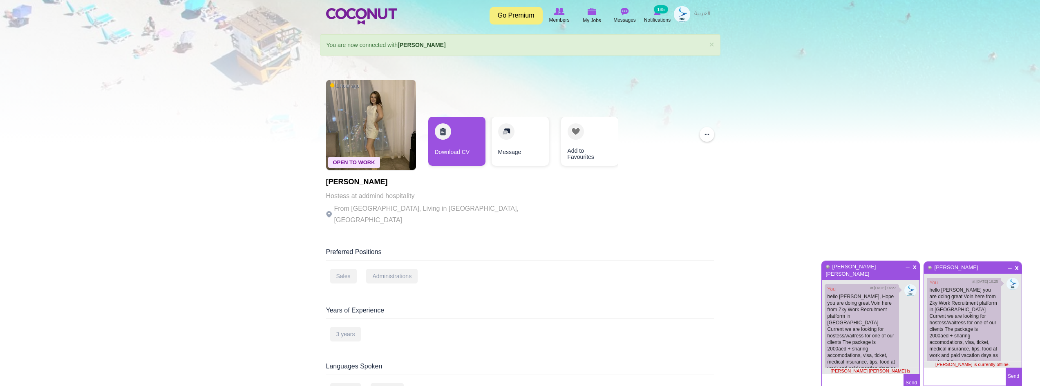
scroll to position [43, 0]
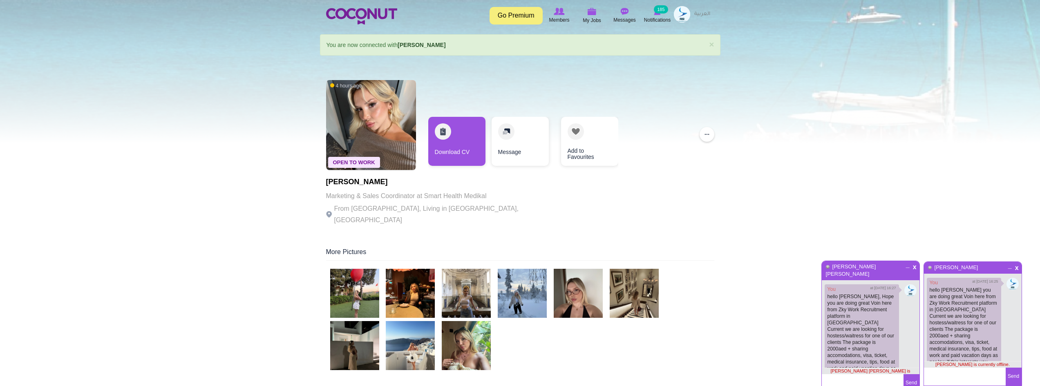
scroll to position [43, 0]
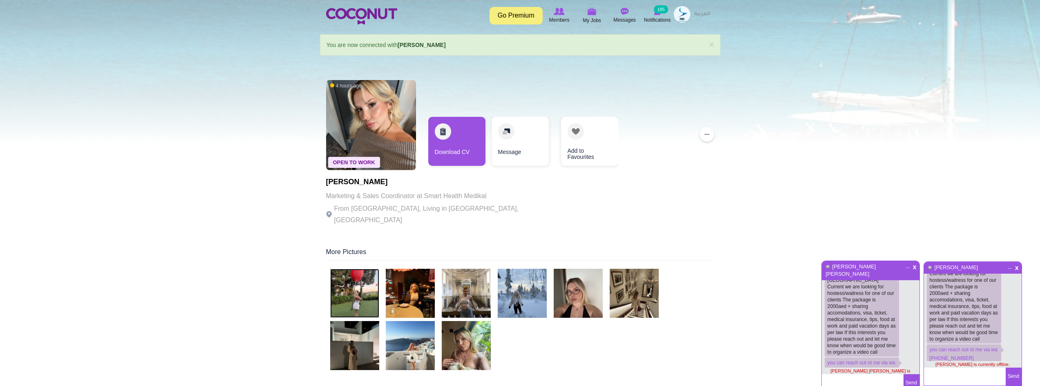
click at [367, 292] on img at bounding box center [354, 293] width 49 height 49
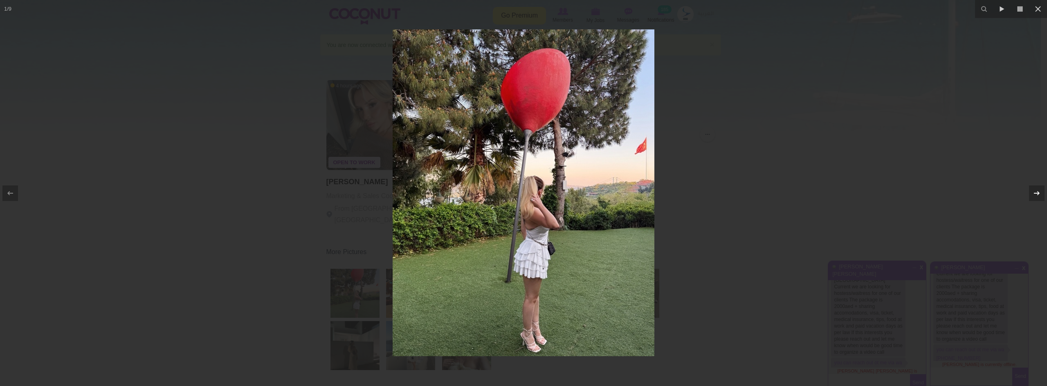
click at [1040, 189] on button at bounding box center [1032, 193] width 29 height 41
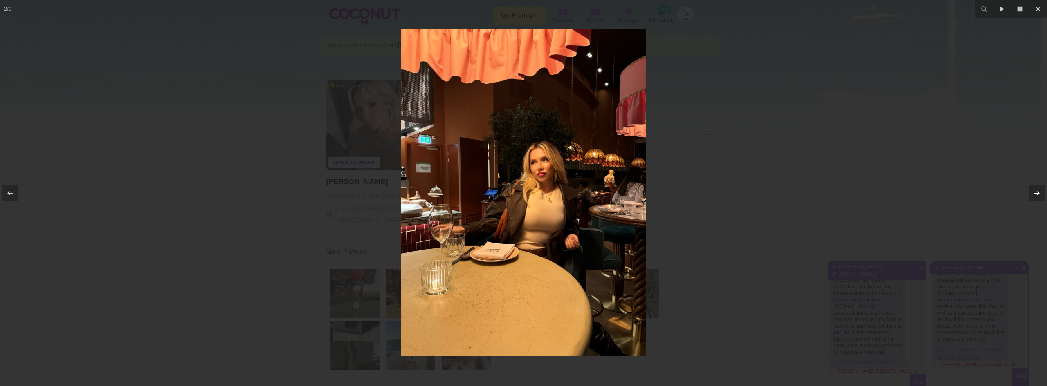
click at [1040, 189] on button at bounding box center [1032, 193] width 29 height 41
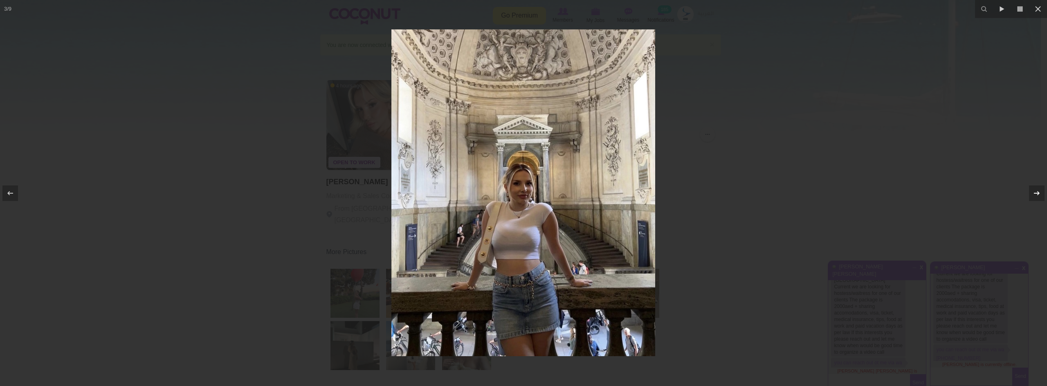
click at [1040, 189] on button at bounding box center [1032, 193] width 29 height 41
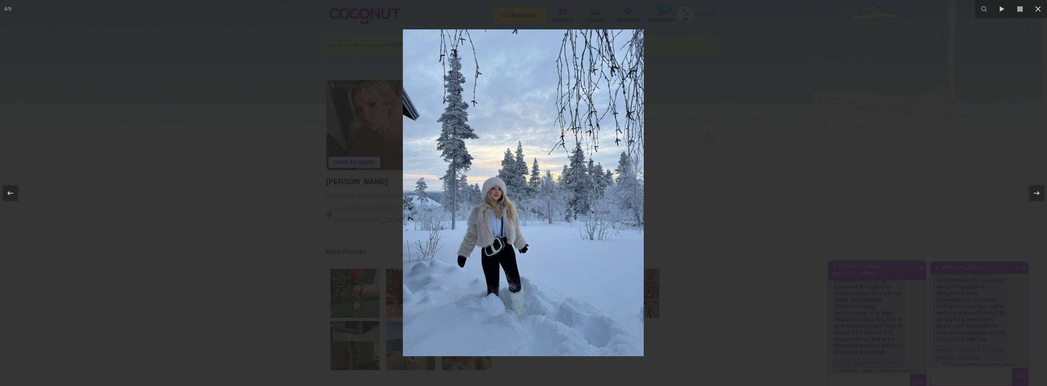
click at [735, 169] on div at bounding box center [523, 193] width 1047 height 386
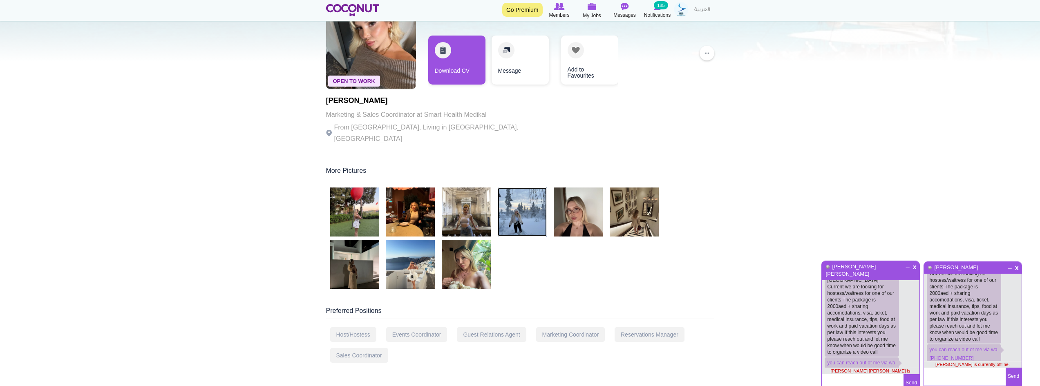
scroll to position [82, 0]
click at [314, 256] on section "× Status message You are now connected with Ayşenur Özdemir Primary tabs View (…" at bounding box center [520, 372] width 413 height 839
click at [359, 256] on img at bounding box center [354, 264] width 49 height 49
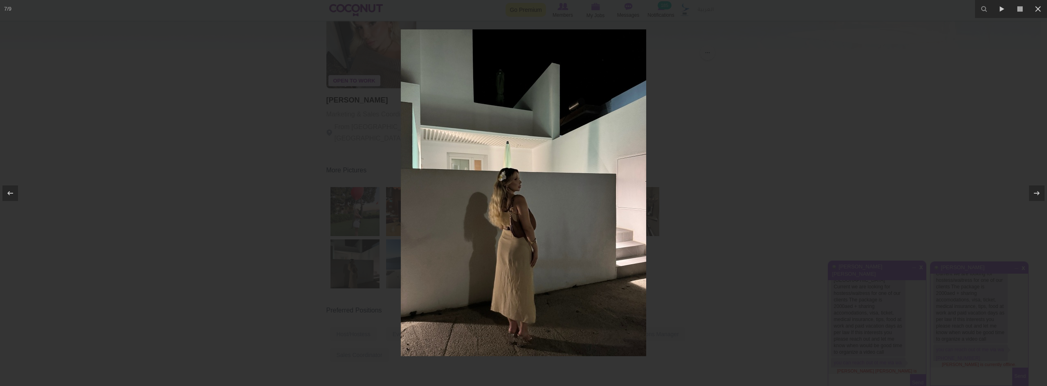
click at [1014, 179] on div at bounding box center [523, 193] width 1047 height 386
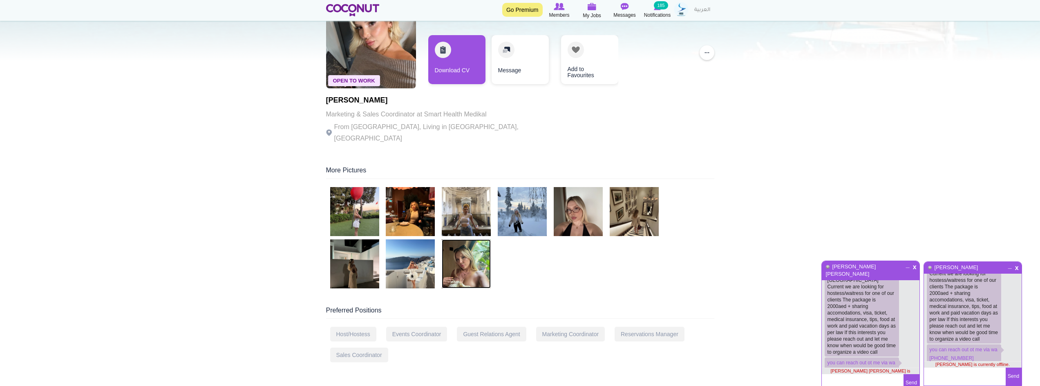
click at [471, 254] on img at bounding box center [466, 264] width 49 height 49
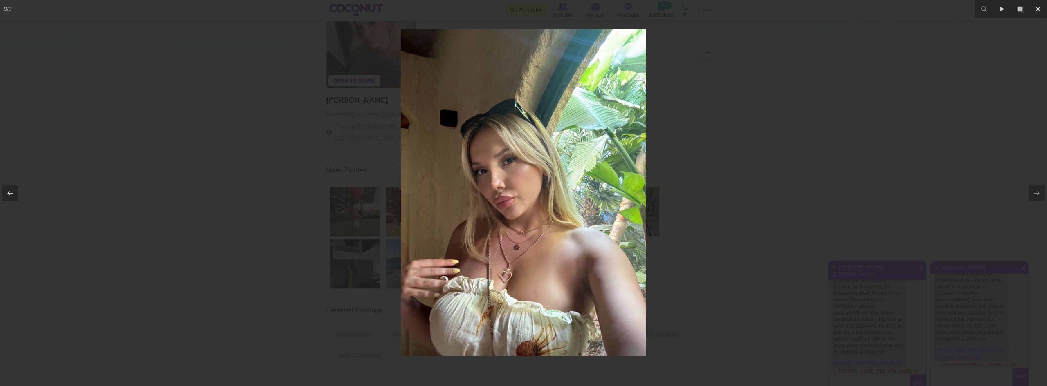
click at [813, 164] on div at bounding box center [523, 193] width 1047 height 386
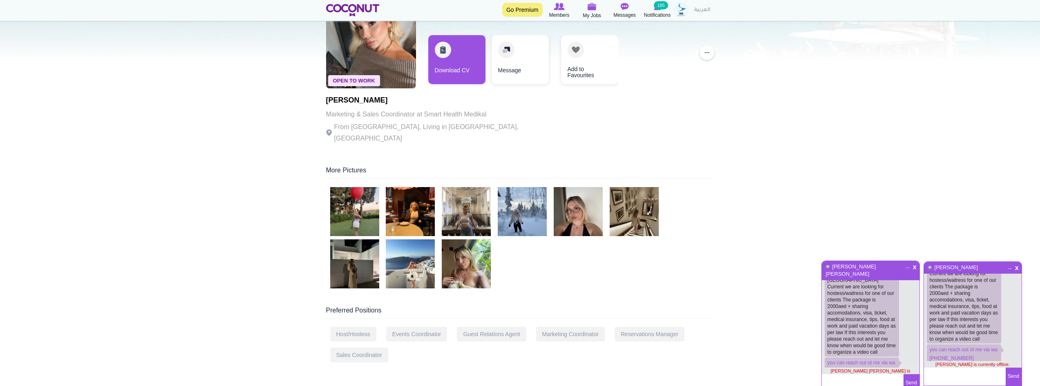
drag, startPoint x: 395, startPoint y: 99, endPoint x: 323, endPoint y: 101, distance: 72.8
click at [323, 101] on div "Open To Work 4 hours ago Ayşenur Özdemir Marketing & Sales Coordinator at Smart…" at bounding box center [520, 385] width 401 height 783
copy h1 "Ayşenur Özdemir"
click at [457, 53] on link "Download CV" at bounding box center [456, 59] width 57 height 49
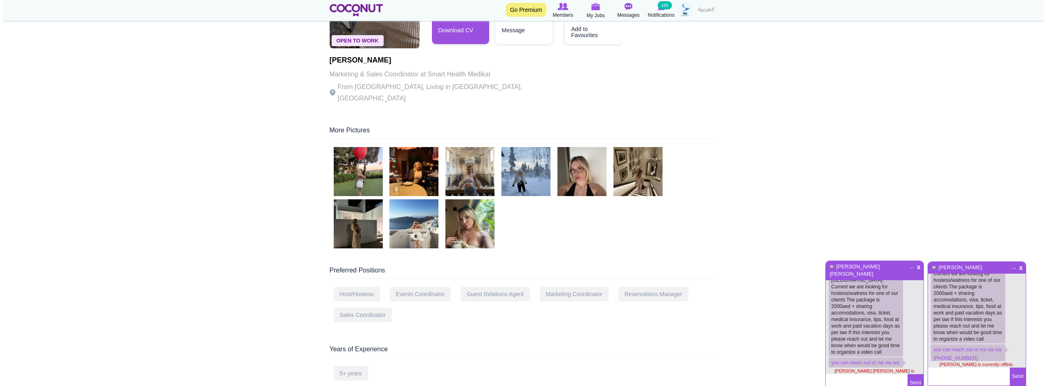
scroll to position [41, 0]
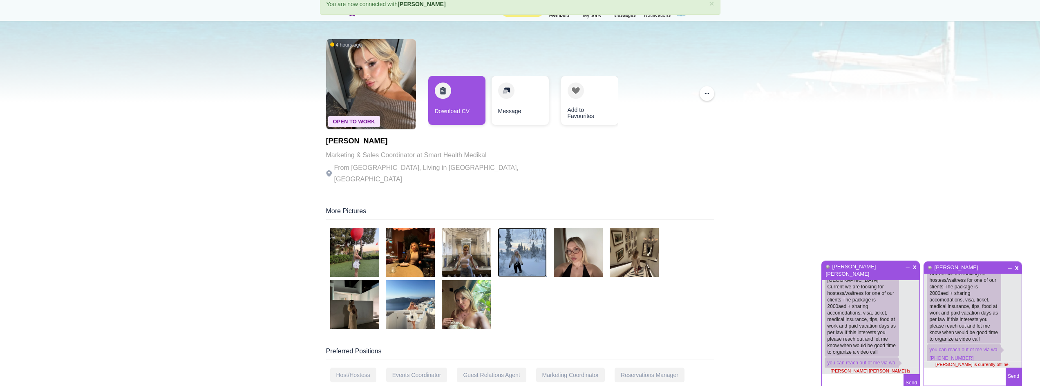
click at [526, 230] on img at bounding box center [522, 252] width 49 height 49
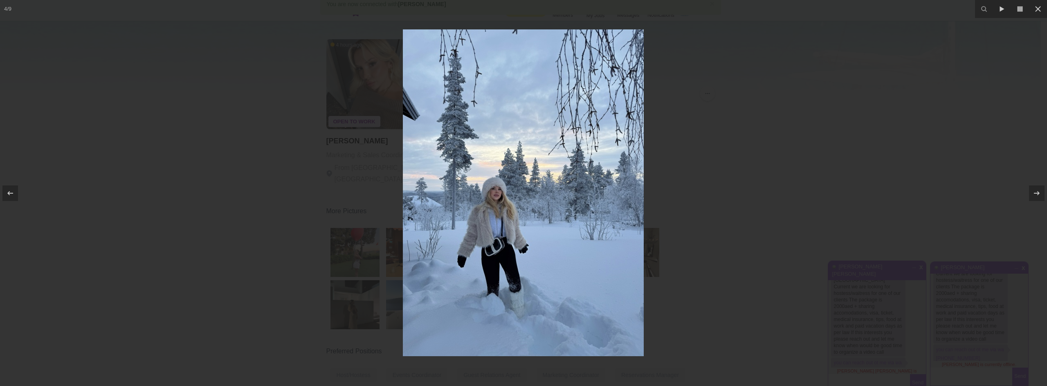
click at [566, 209] on img at bounding box center [523, 192] width 241 height 327
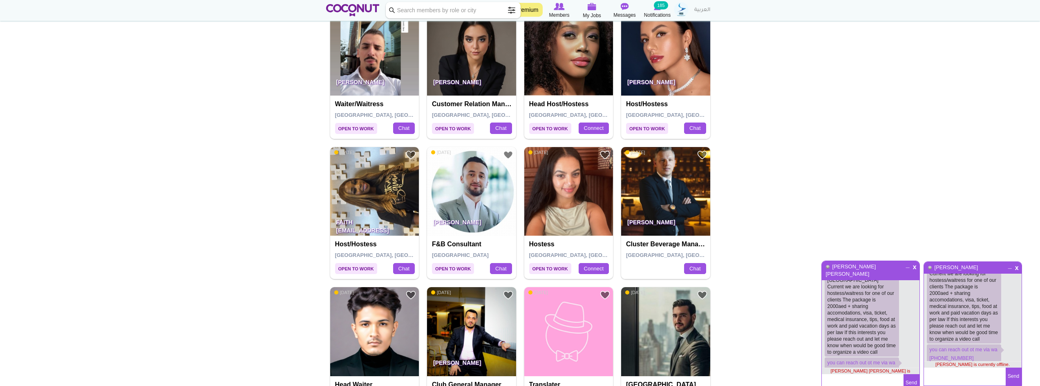
scroll to position [1063, 0]
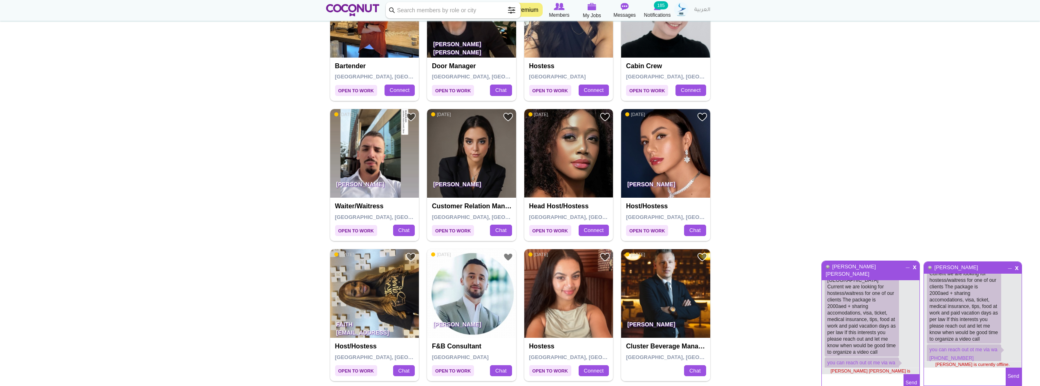
click at [483, 132] on img at bounding box center [471, 153] width 89 height 89
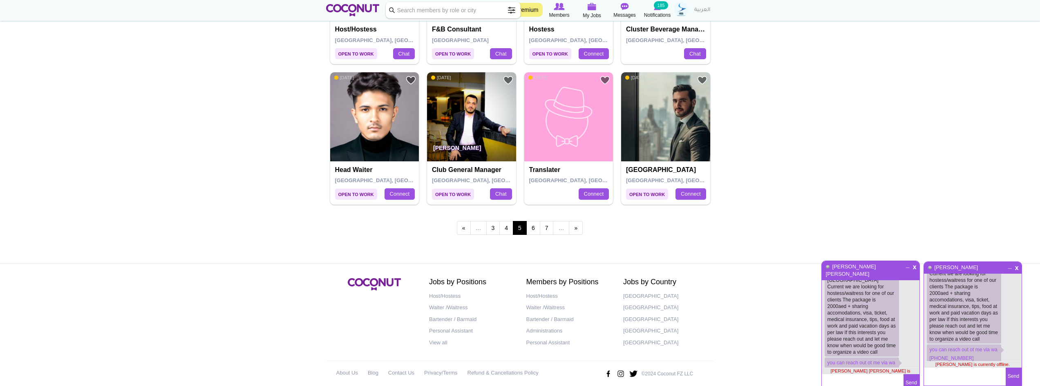
scroll to position [1389, 0]
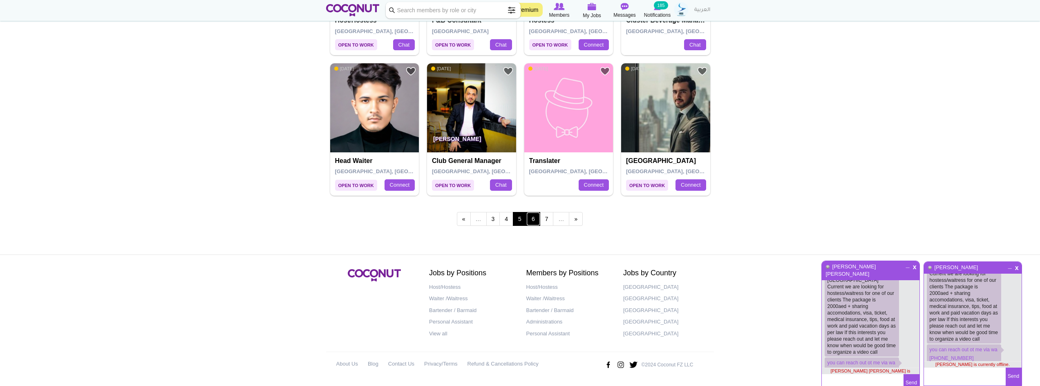
click at [534, 221] on link "6" at bounding box center [534, 219] width 14 height 14
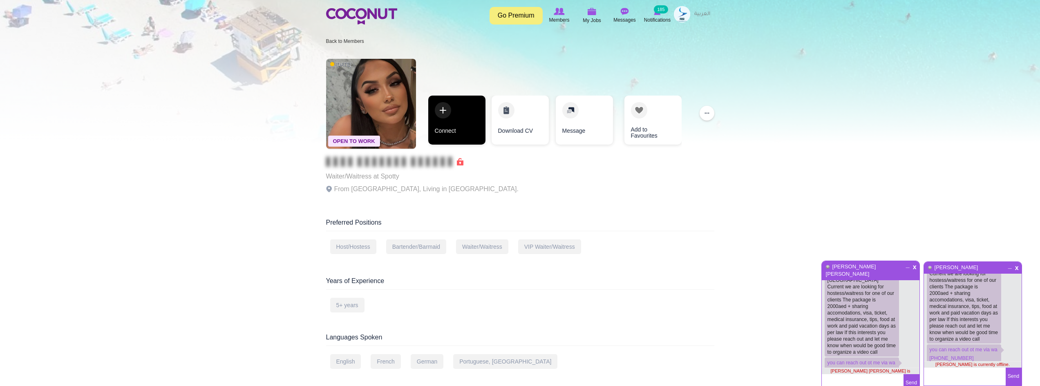
click at [450, 108] on link "Connect" at bounding box center [456, 120] width 57 height 49
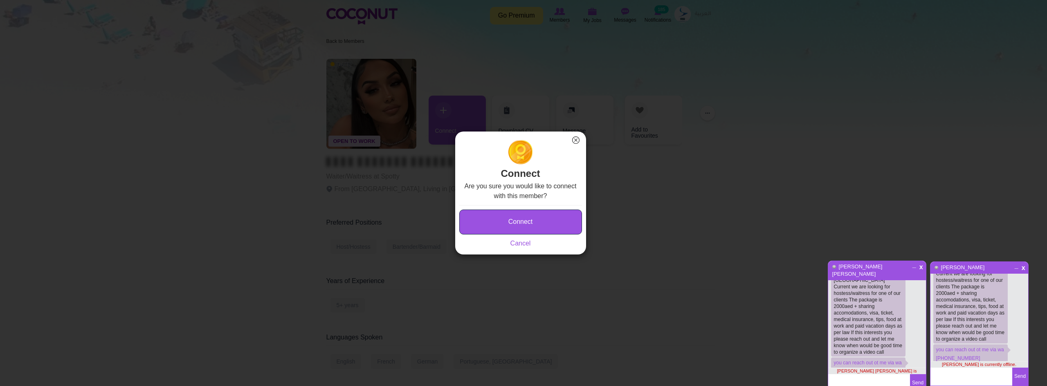
click at [513, 222] on button "Connect" at bounding box center [520, 222] width 123 height 25
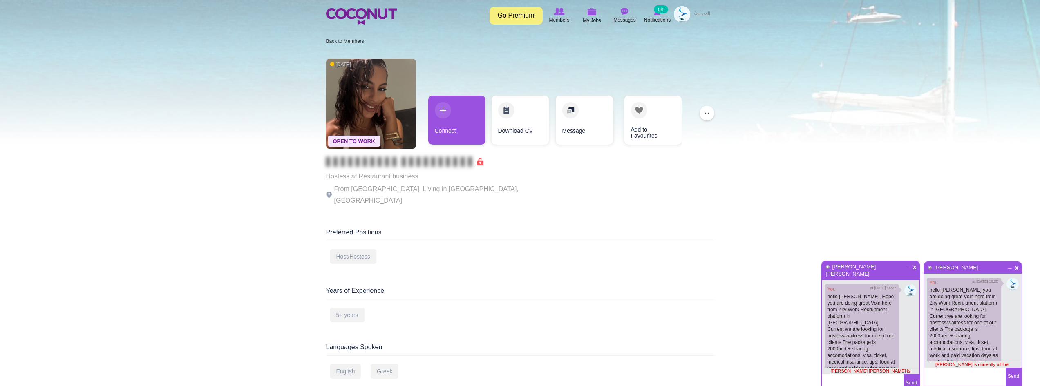
scroll to position [43, 0]
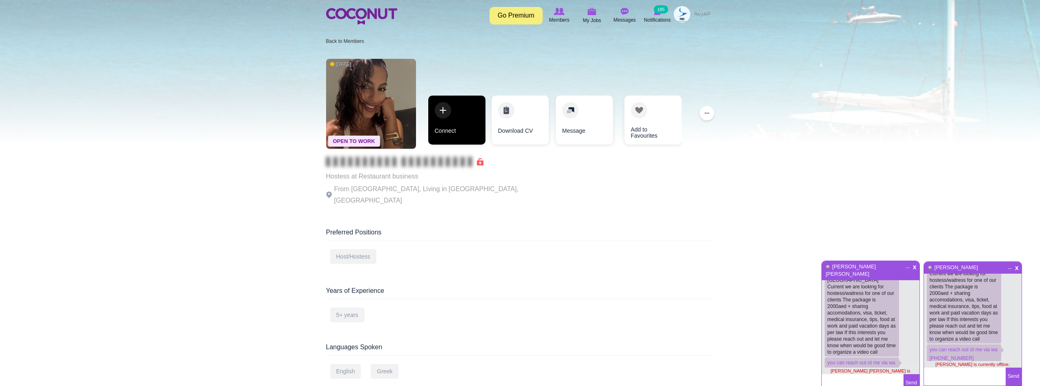
click at [443, 116] on link "Connect" at bounding box center [456, 120] width 57 height 49
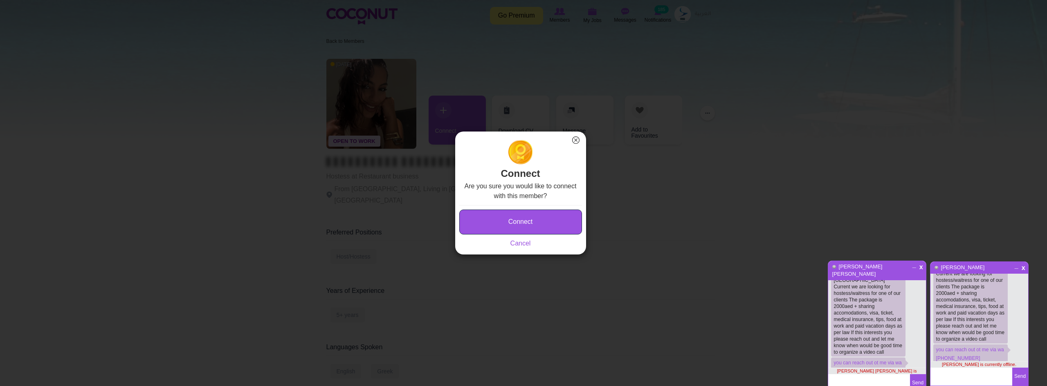
click at [471, 221] on button "Connect" at bounding box center [520, 222] width 123 height 25
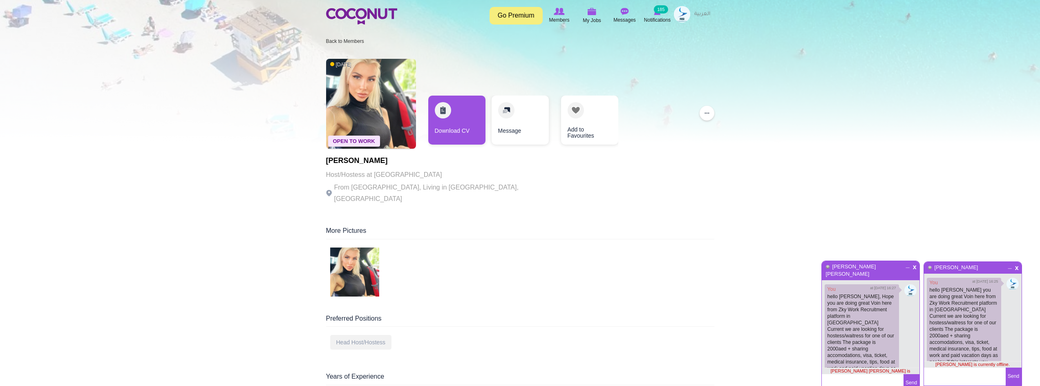
scroll to position [43, 0]
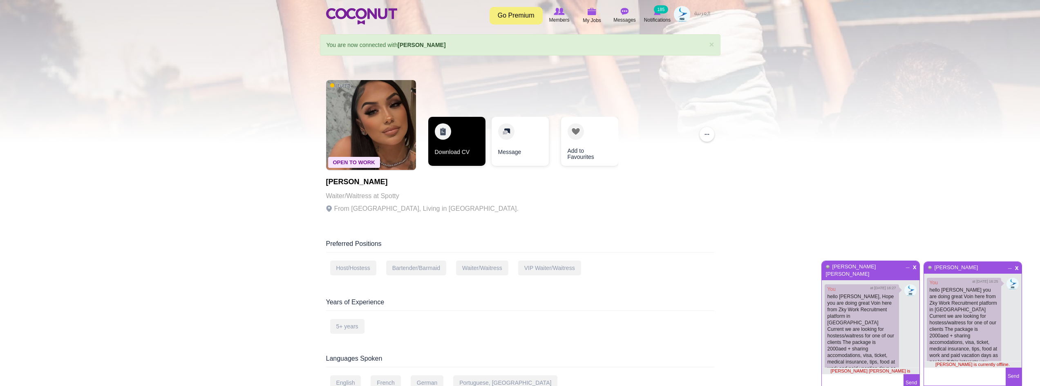
scroll to position [43, 0]
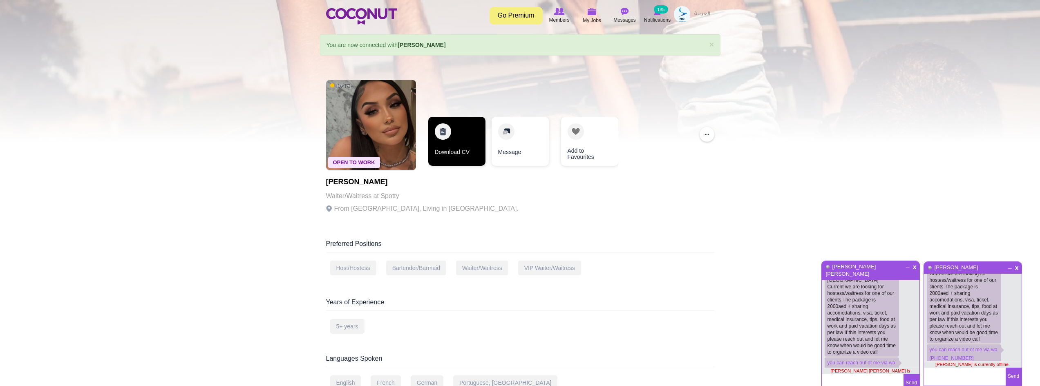
click at [455, 149] on link "Download CV" at bounding box center [456, 141] width 57 height 49
drag, startPoint x: 420, startPoint y: 184, endPoint x: 396, endPoint y: 185, distance: 24.2
click at [338, 179] on h1 "Lara Fonseca Petito" at bounding box center [422, 182] width 193 height 8
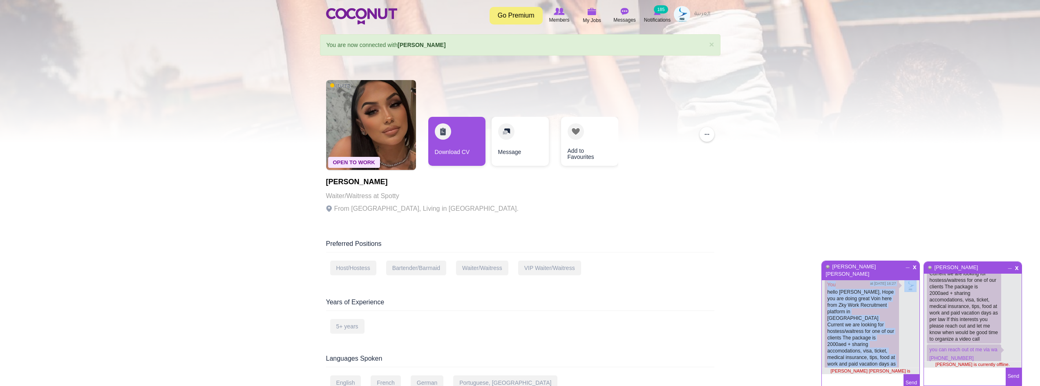
scroll to position [0, 0]
drag, startPoint x: 880, startPoint y: 334, endPoint x: 855, endPoint y: 304, distance: 38.6
click at [855, 304] on p "hello [PERSON_NAME], Hope you are doing great Voin here from Zky Work Recruitme…" at bounding box center [862, 346] width 69 height 105
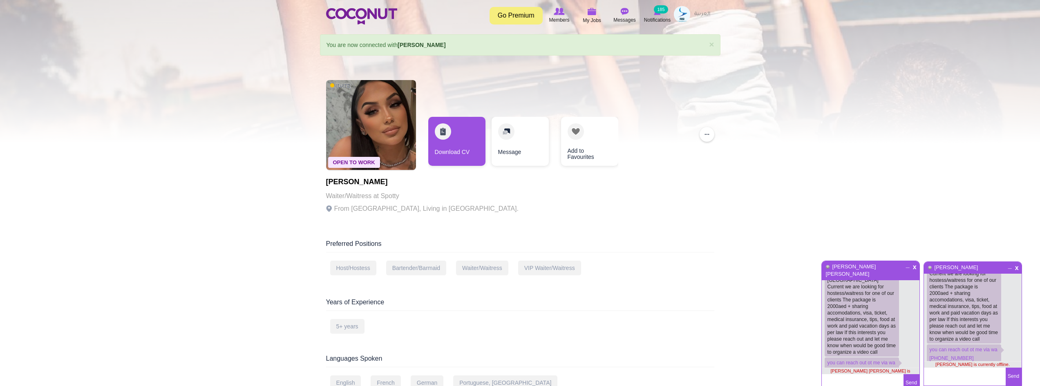
scroll to position [55, 0]
copy div "Hope you are doing great Voin here from Zky Work Recruitment platform in Dubai …"
drag, startPoint x: 855, startPoint y: 303, endPoint x: 886, endPoint y: 352, distance: 57.9
click at [886, 352] on div "You at 2/9/2025 16:27 hello Maria, Hope you are doing great Voin here from Zky …" at bounding box center [871, 323] width 98 height 87
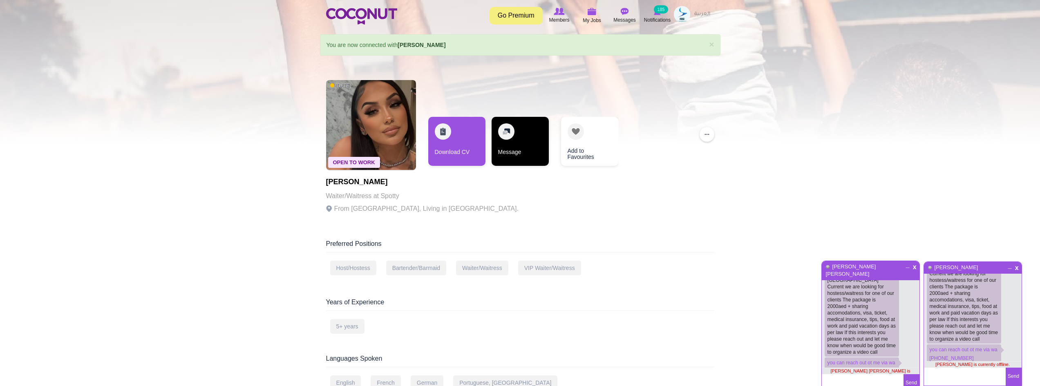
click at [525, 139] on link "Message" at bounding box center [520, 141] width 57 height 49
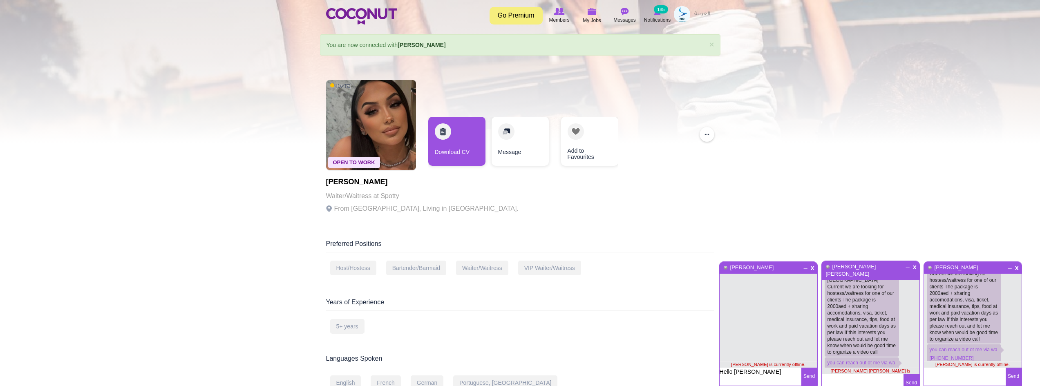
scroll to position [0, 0]
paste textarea "Hope you are doing great Voin here from Zky Work Recruitment platform in Dubai …"
type textarea "Hello [PERSON_NAME] you are doing great Voin here from Zky Work Recruitment pla…"
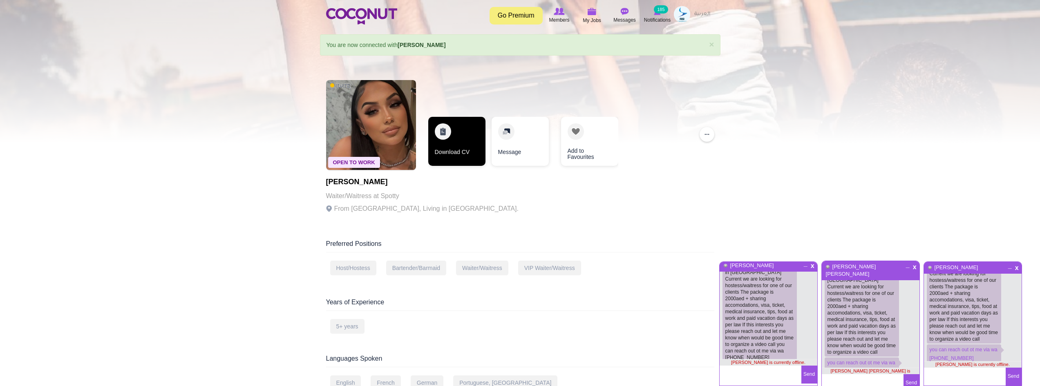
click at [455, 141] on link "Download CV" at bounding box center [456, 141] width 57 height 49
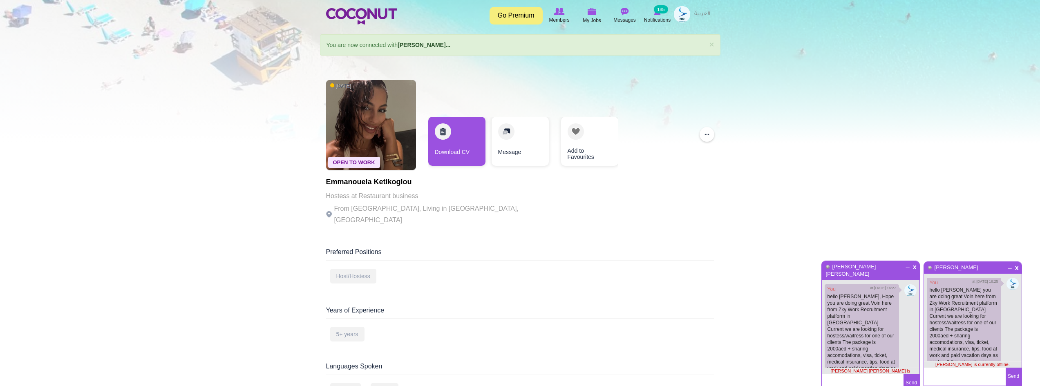
scroll to position [43, 0]
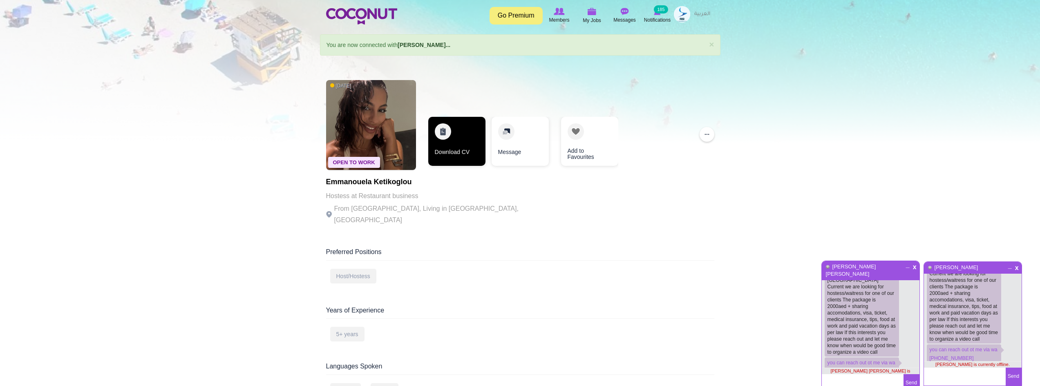
click at [437, 128] on link "Download CV" at bounding box center [456, 141] width 57 height 49
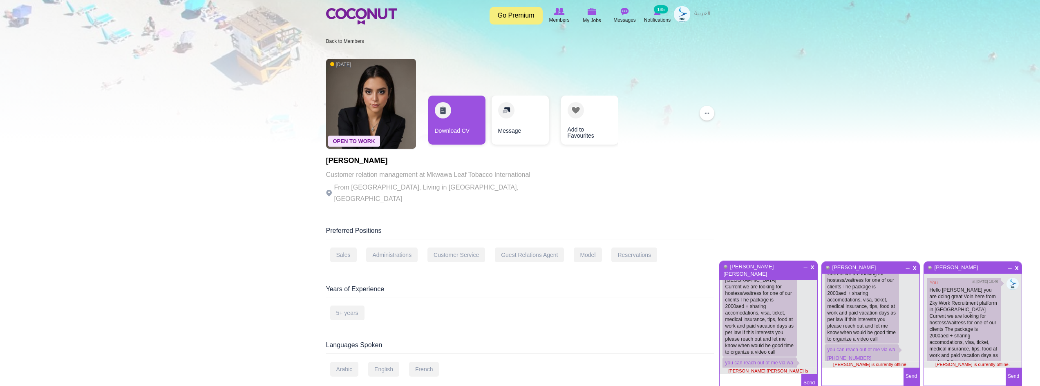
scroll to position [35, 0]
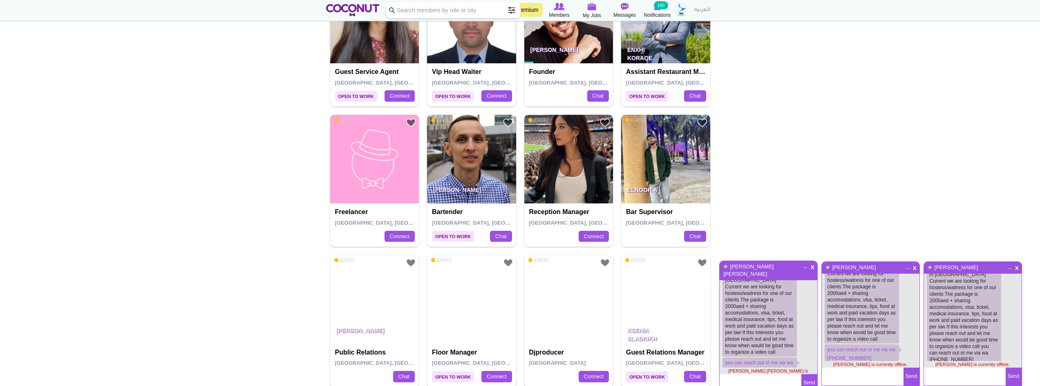
scroll to position [777, 0]
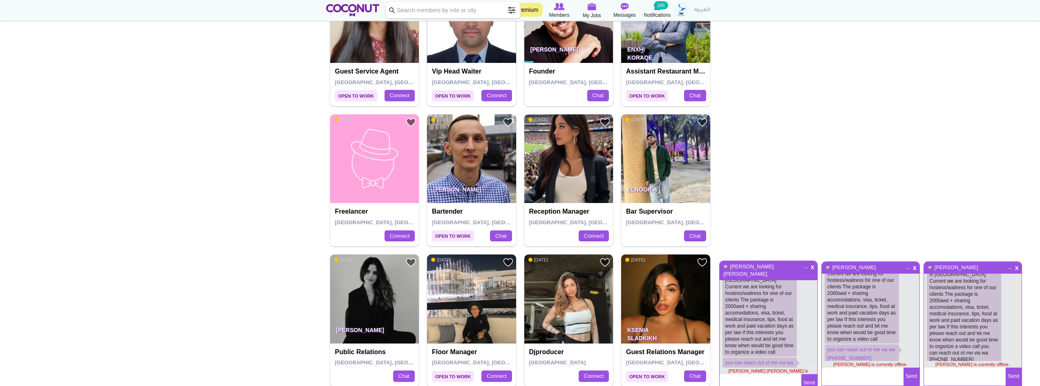
click at [567, 143] on img at bounding box center [569, 158] width 89 height 89
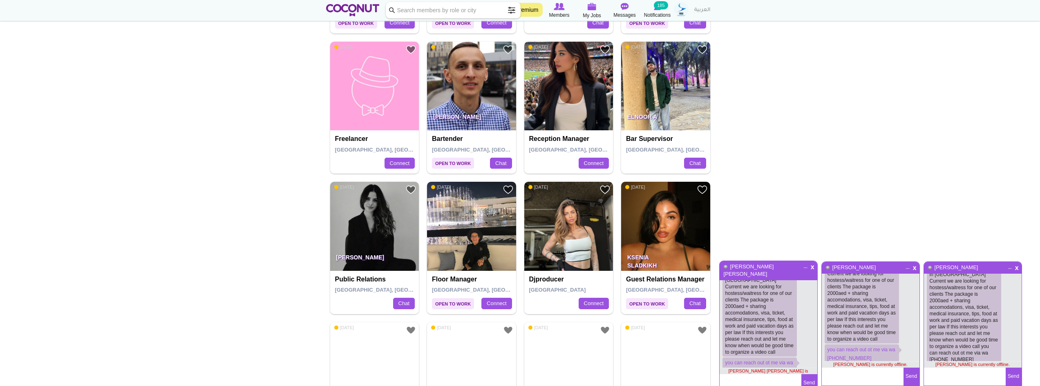
scroll to position [859, 0]
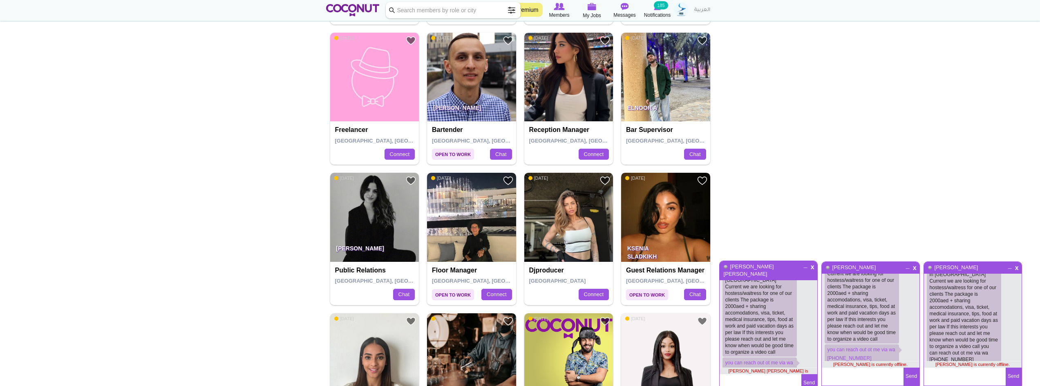
click at [675, 218] on img at bounding box center [665, 217] width 89 height 89
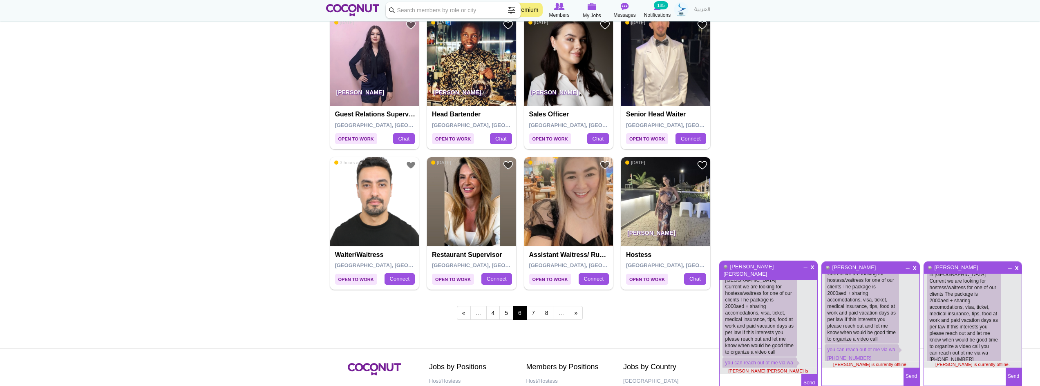
scroll to position [1308, 0]
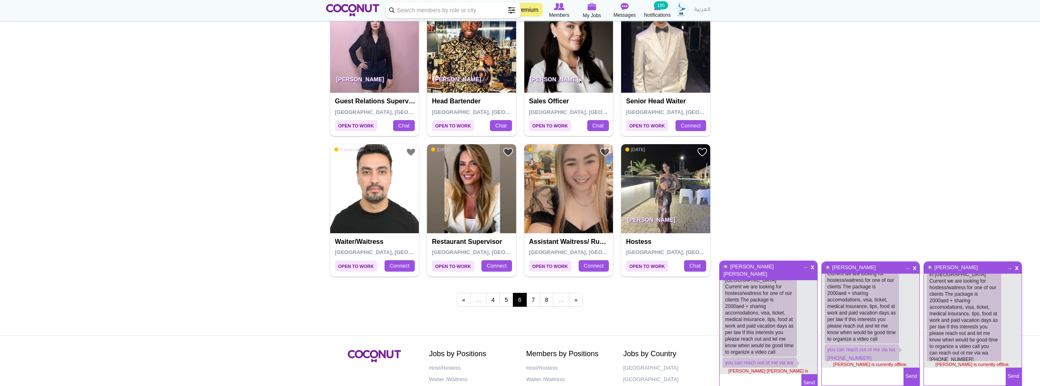
click at [501, 197] on img at bounding box center [471, 188] width 89 height 89
click at [662, 187] on img at bounding box center [665, 188] width 89 height 89
click at [530, 300] on link "7" at bounding box center [534, 300] width 14 height 14
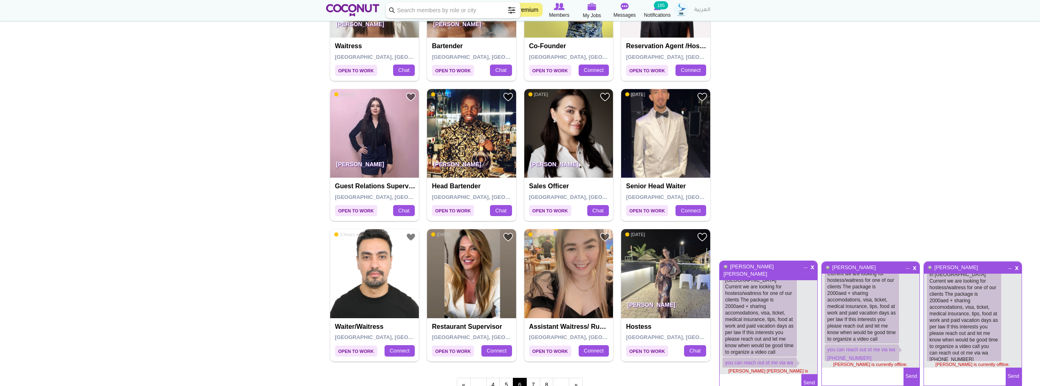
scroll to position [1267, 0]
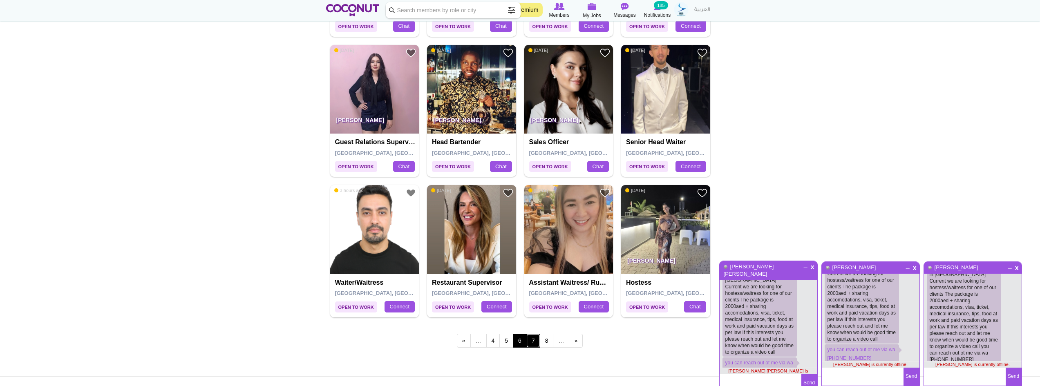
click at [536, 343] on link "7" at bounding box center [534, 341] width 14 height 14
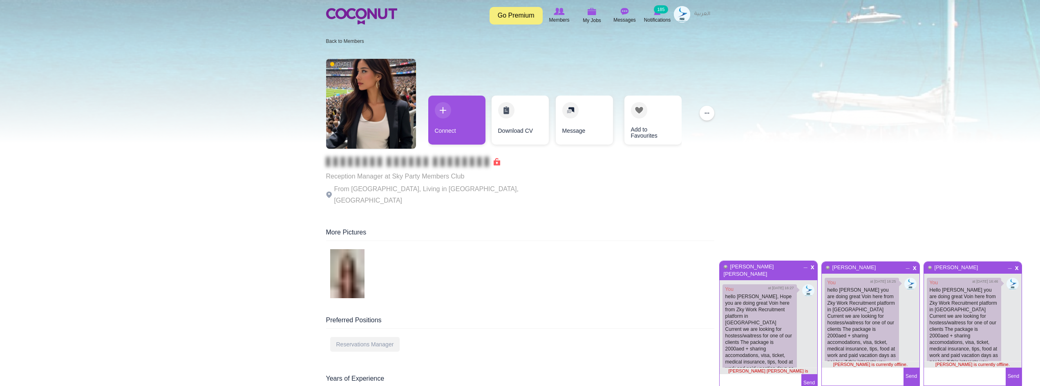
scroll to position [35, 0]
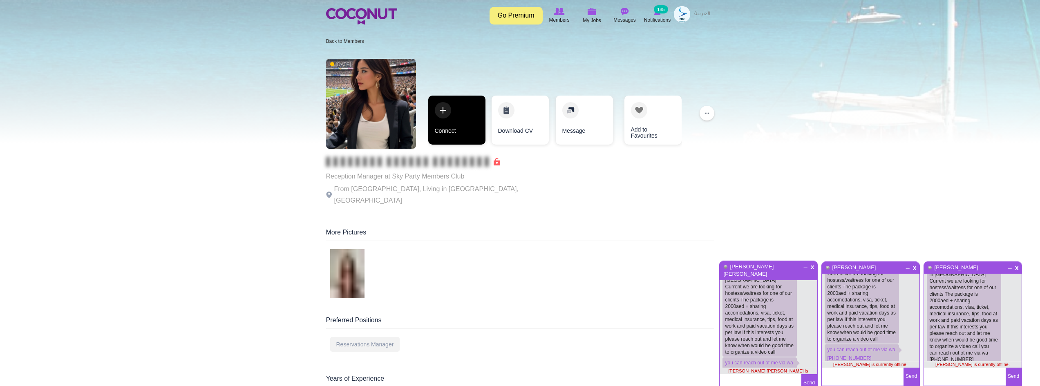
click at [459, 108] on link "Connect" at bounding box center [456, 120] width 57 height 49
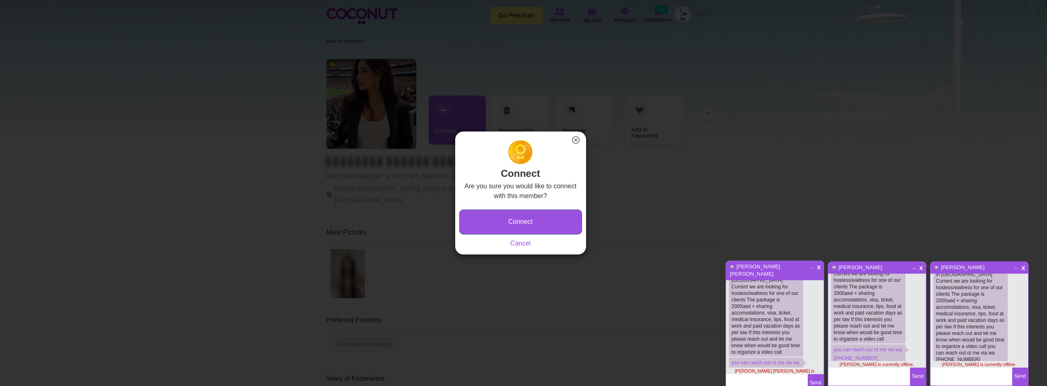
click at [516, 220] on button "Connect" at bounding box center [520, 222] width 123 height 25
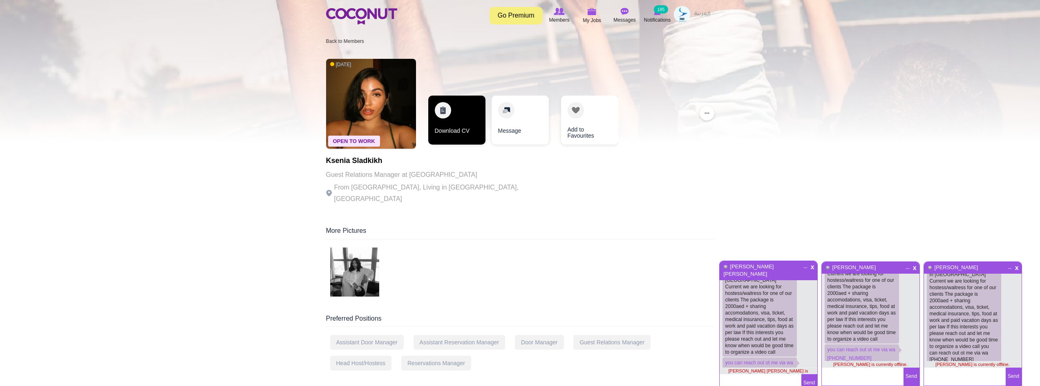
click at [451, 128] on link "Download CV" at bounding box center [456, 120] width 57 height 49
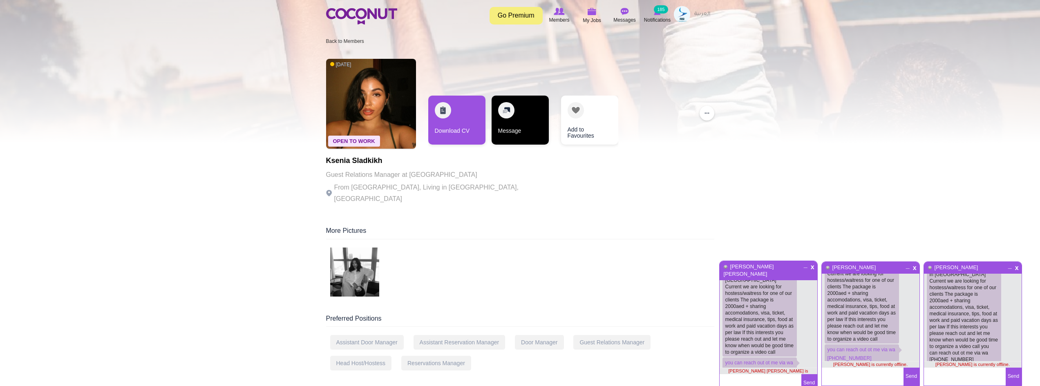
click at [528, 133] on link "Message" at bounding box center [520, 120] width 57 height 49
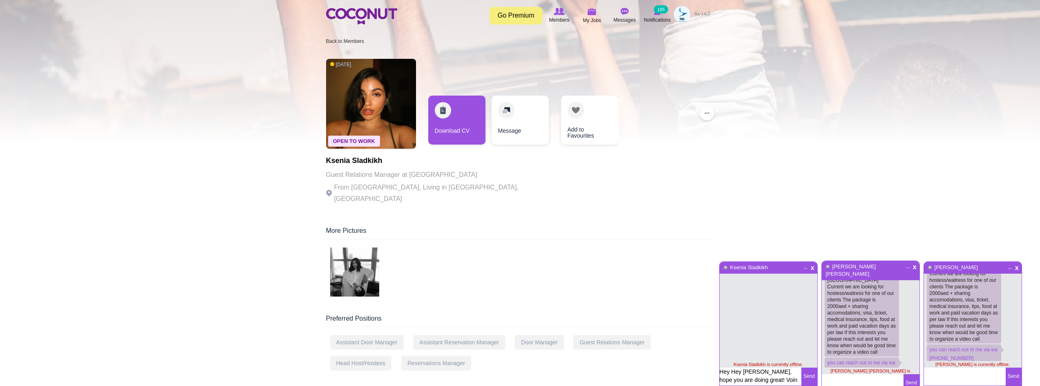
type textarea "Hey Hey Ksenia, hope you are doing great! Voin here"
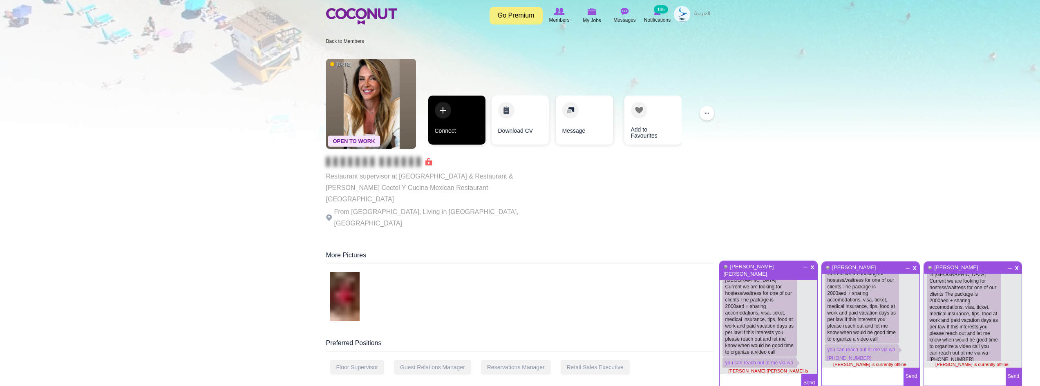
click at [460, 119] on link "Connect" at bounding box center [456, 120] width 57 height 49
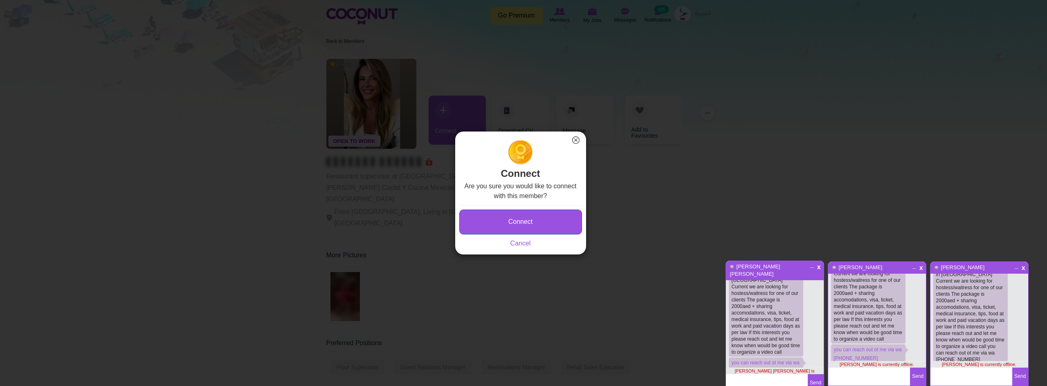
click at [522, 218] on button "Connect" at bounding box center [520, 222] width 123 height 25
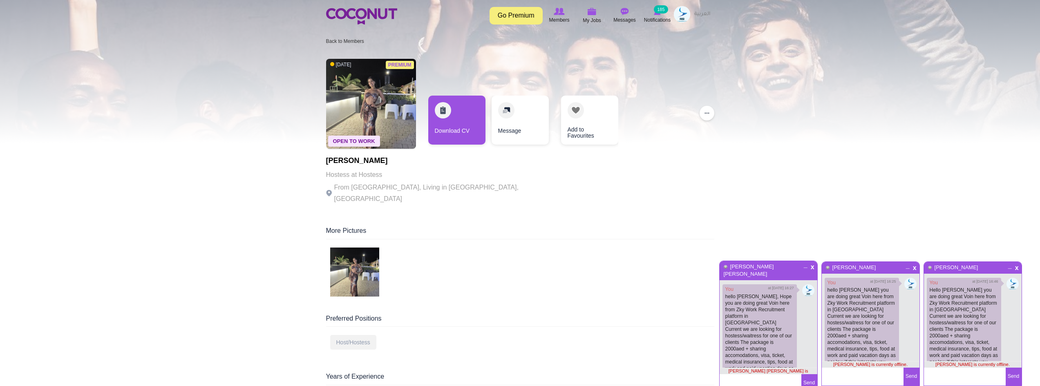
scroll to position [35, 0]
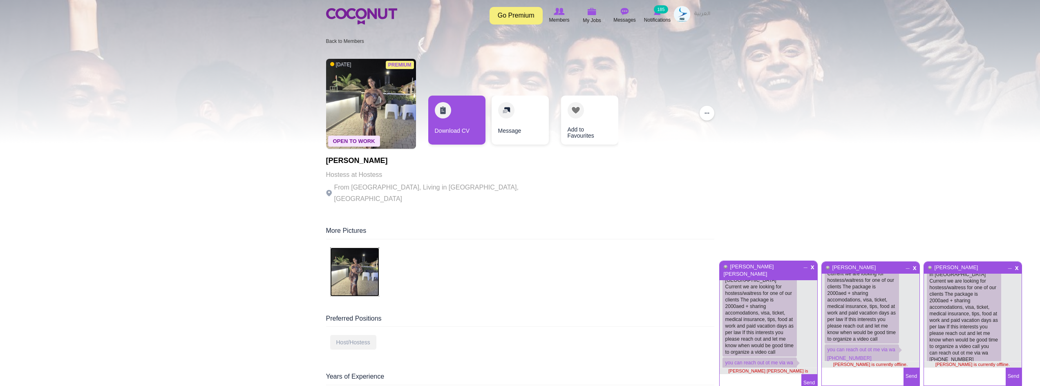
click at [363, 266] on img at bounding box center [354, 272] width 49 height 49
click at [445, 105] on link "Download CV" at bounding box center [456, 120] width 57 height 49
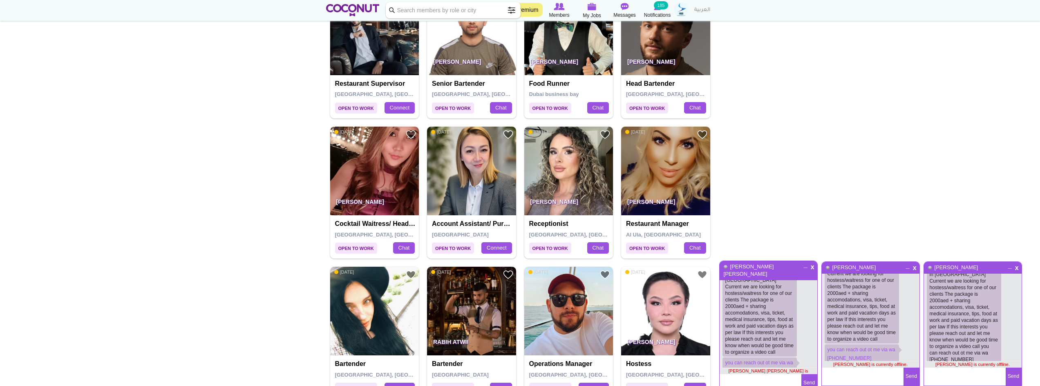
scroll to position [1104, 0]
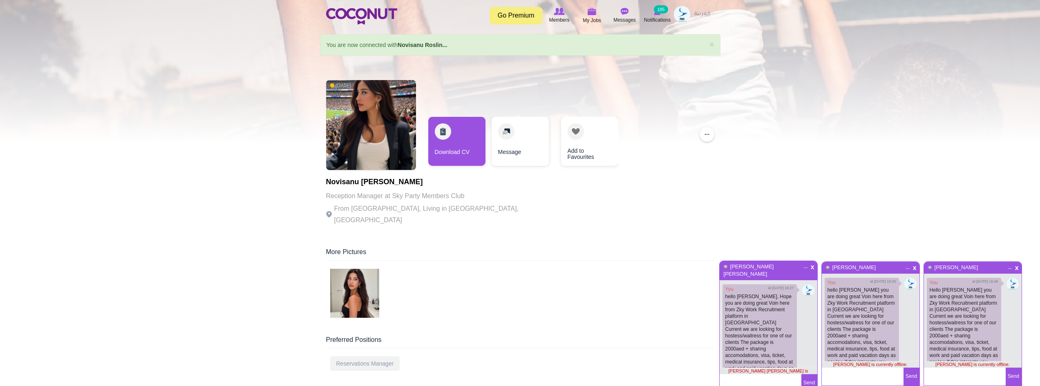
scroll to position [35, 0]
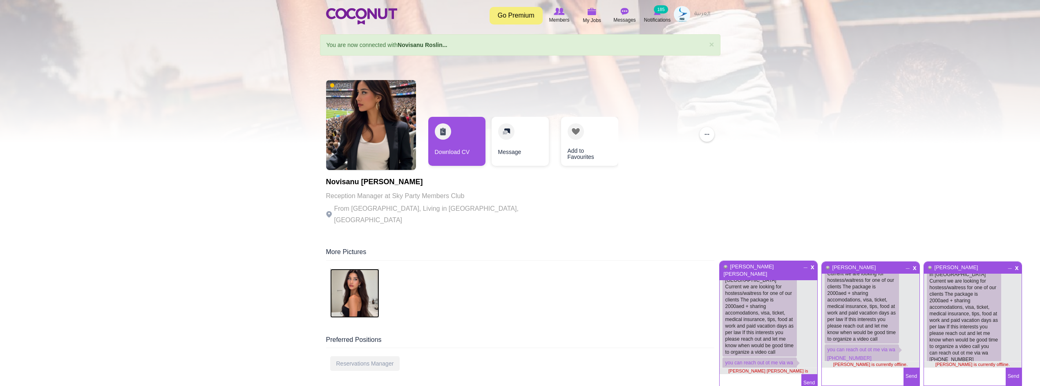
click at [363, 298] on img at bounding box center [354, 293] width 49 height 49
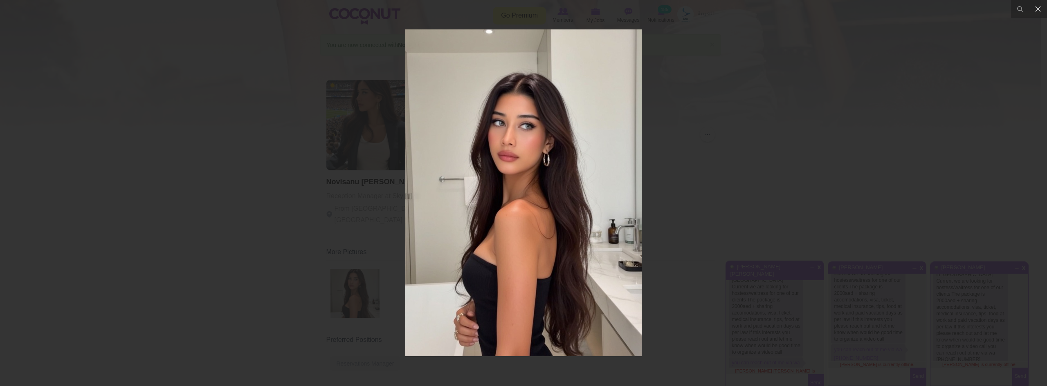
click at [343, 146] on div at bounding box center [523, 193] width 1047 height 386
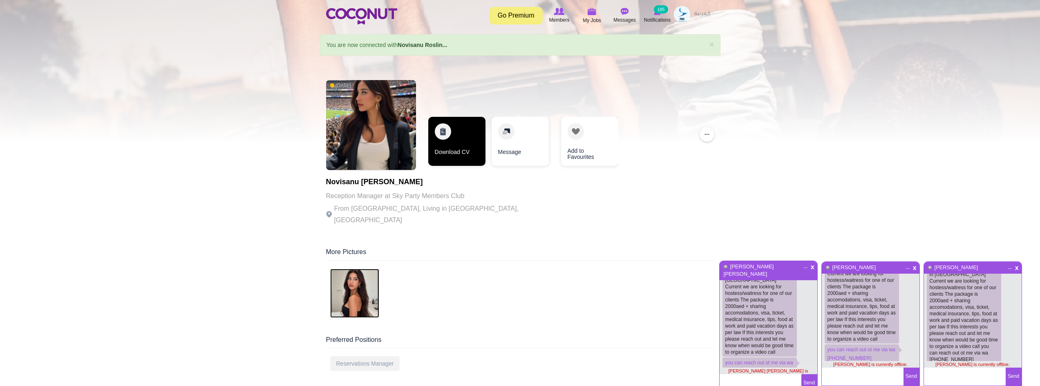
click at [456, 137] on link "Download CV" at bounding box center [456, 141] width 57 height 49
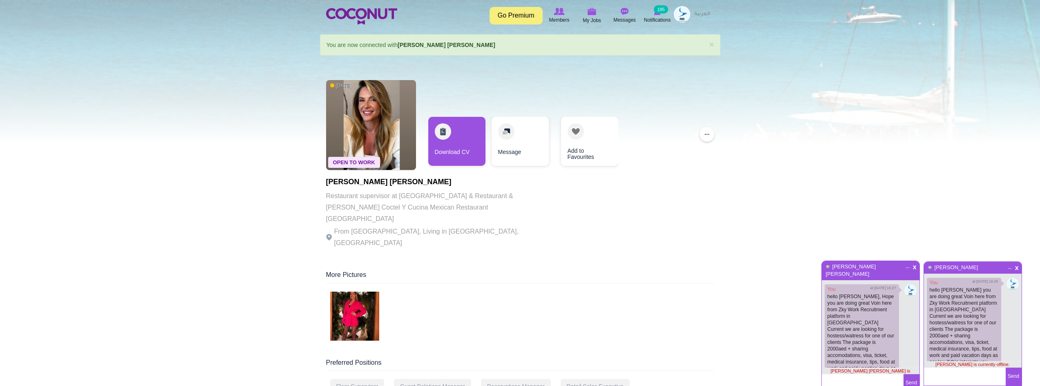
scroll to position [43, 0]
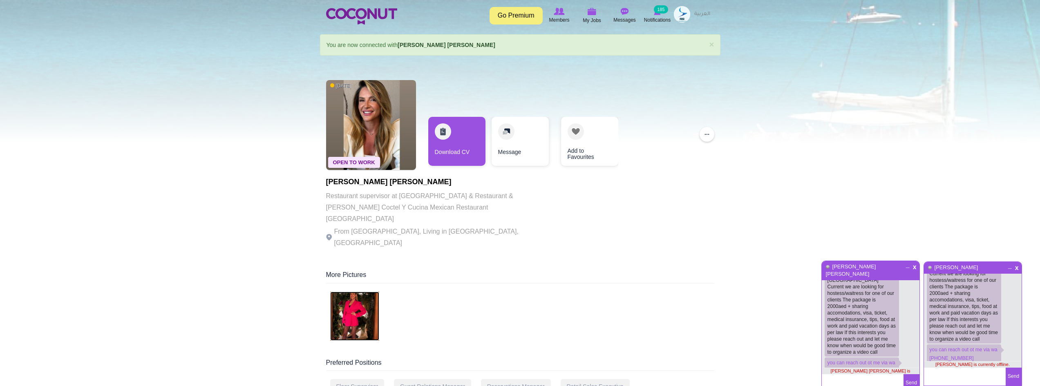
click at [372, 296] on img at bounding box center [354, 316] width 49 height 49
drag, startPoint x: 378, startPoint y: 182, endPoint x: 324, endPoint y: 181, distance: 54.4
copy h1 "Mihaela Andrei"
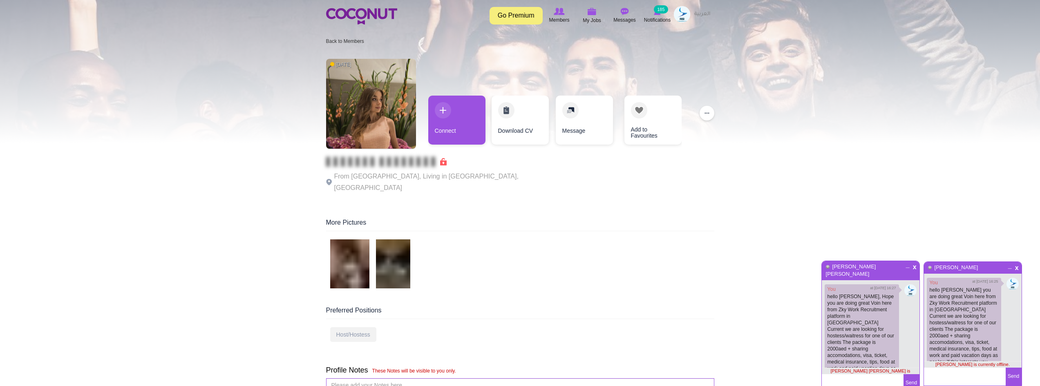
scroll to position [43, 0]
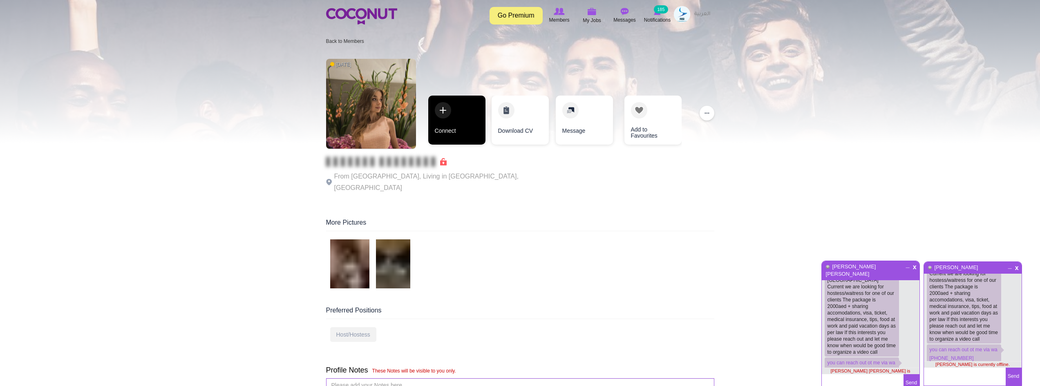
click at [444, 137] on link "Connect" at bounding box center [456, 120] width 57 height 49
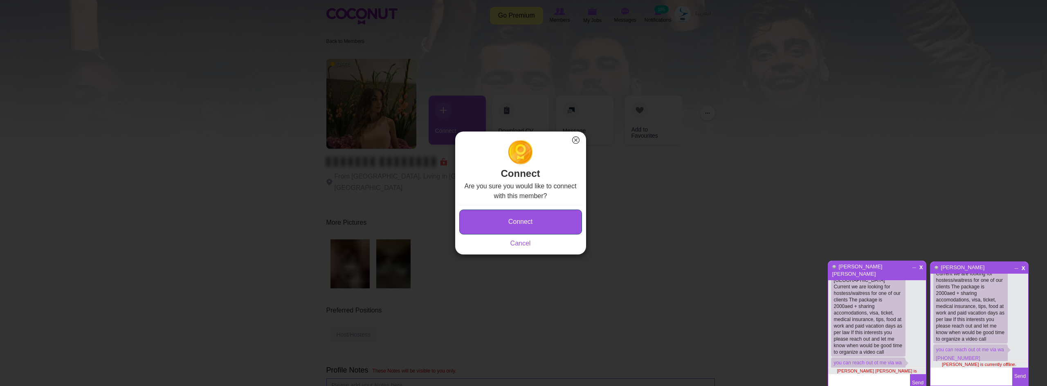
click at [489, 221] on button "Connect" at bounding box center [520, 222] width 123 height 25
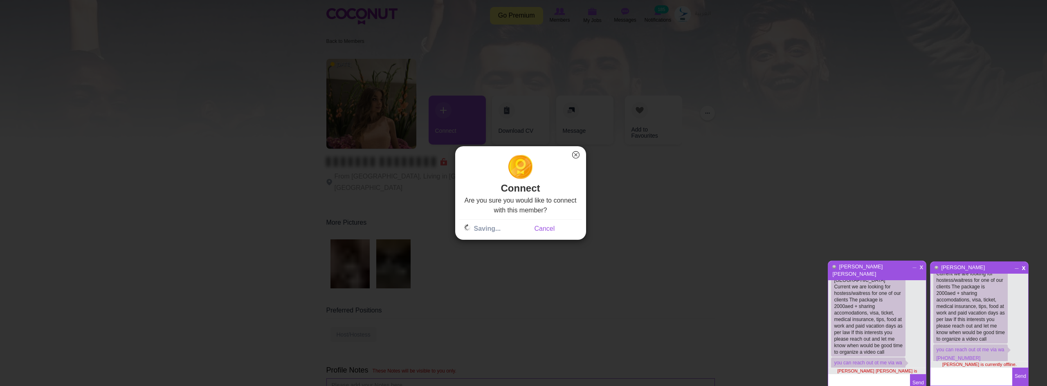
click at [919, 267] on span "x" at bounding box center [921, 266] width 7 height 6
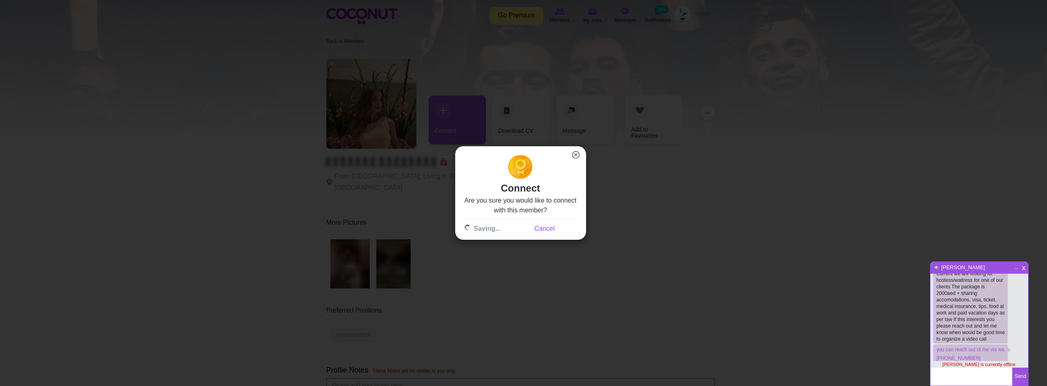
click at [1023, 267] on span "x" at bounding box center [1023, 267] width 7 height 6
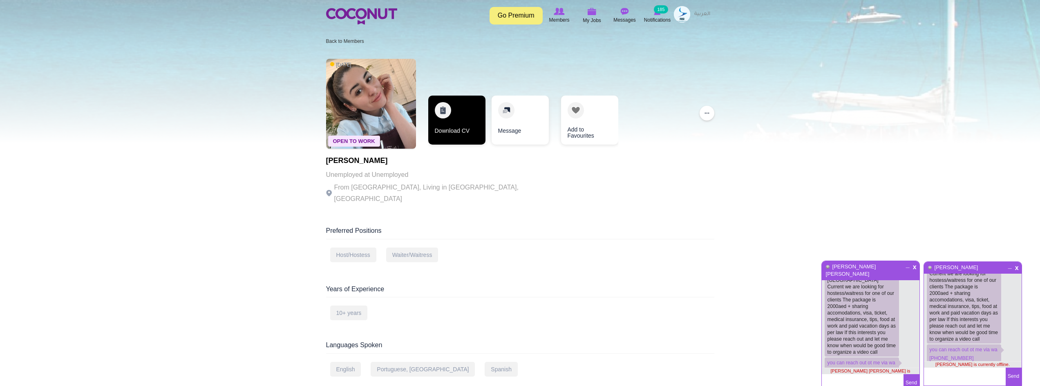
click at [460, 105] on link "Download CV" at bounding box center [456, 120] width 57 height 49
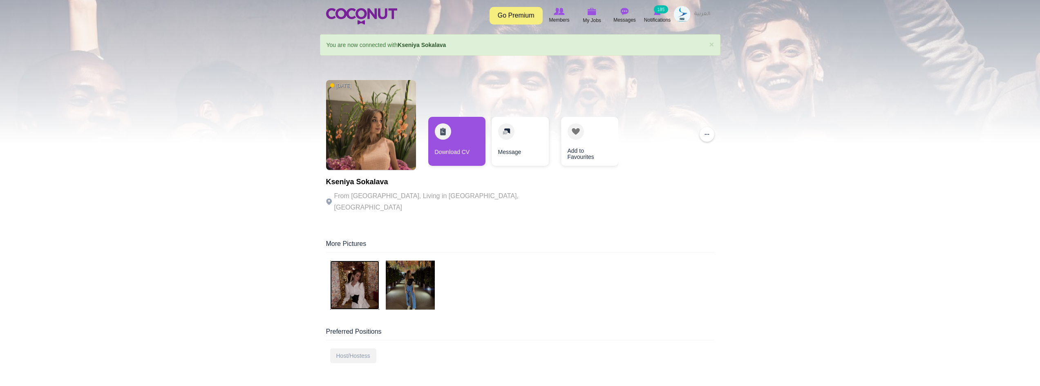
click at [357, 278] on img at bounding box center [354, 285] width 49 height 49
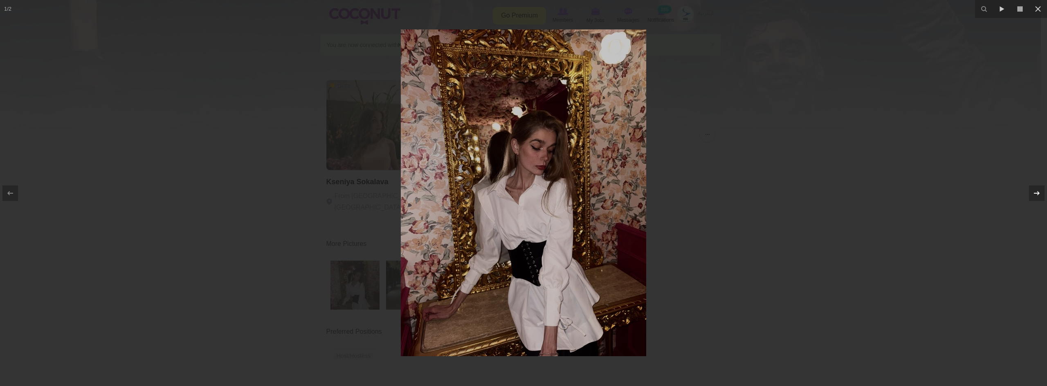
click at [1040, 189] on icon at bounding box center [1037, 193] width 10 height 10
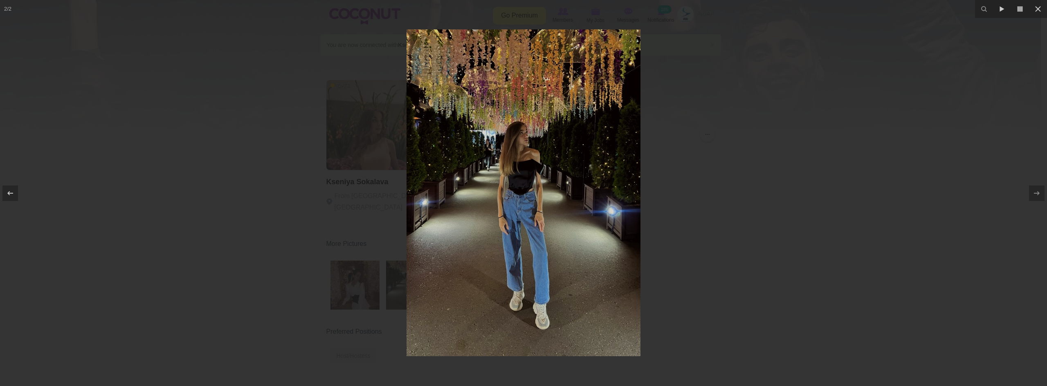
click at [803, 244] on div at bounding box center [523, 193] width 1047 height 386
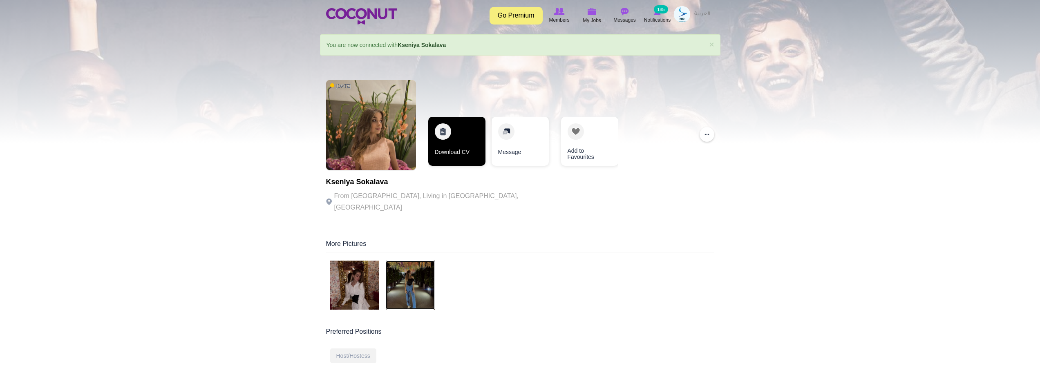
click at [454, 143] on link "Download CV" at bounding box center [456, 141] width 57 height 49
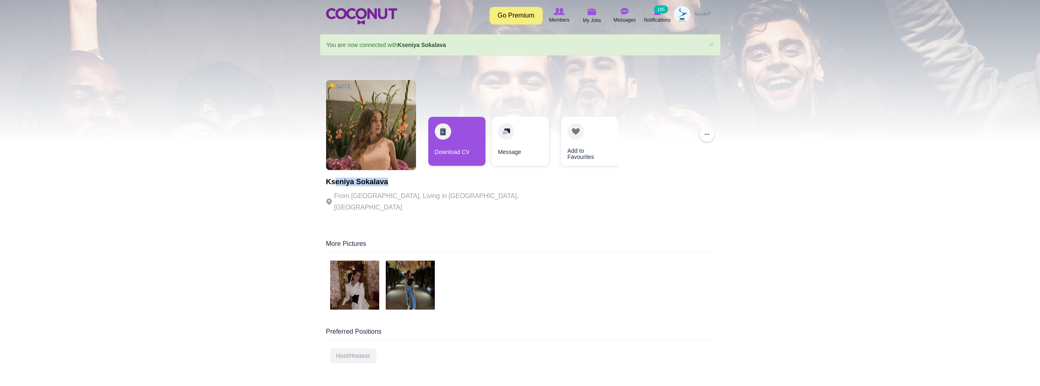
drag, startPoint x: 403, startPoint y: 181, endPoint x: 334, endPoint y: 182, distance: 68.3
click at [334, 182] on h1 "Kseniya Sokalava" at bounding box center [438, 182] width 225 height 8
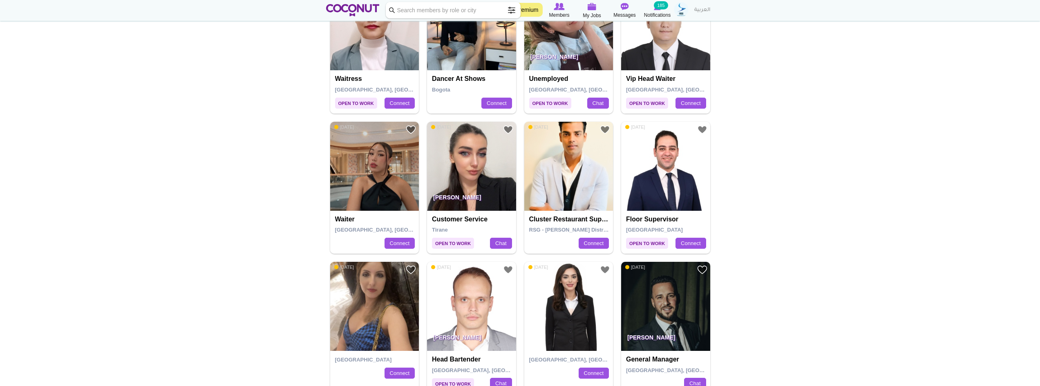
scroll to position [327, 0]
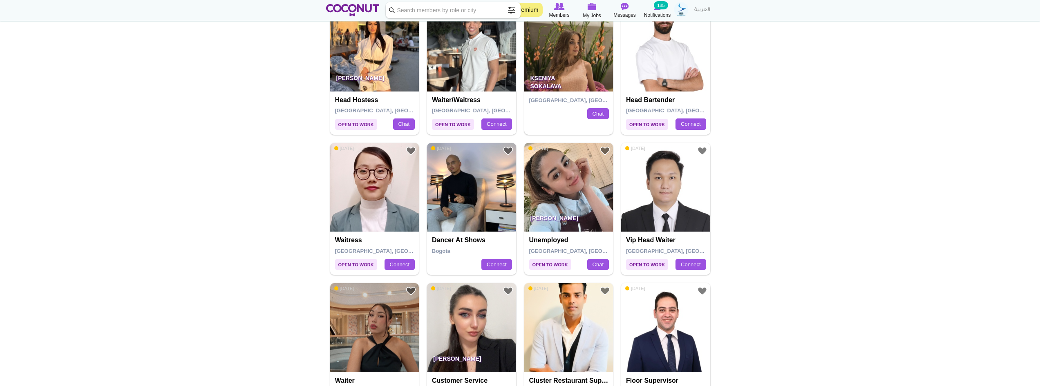
drag, startPoint x: 441, startPoint y: 15, endPoint x: 441, endPoint y: 20, distance: 5.7
click at [441, 15] on input "Keyword" at bounding box center [453, 10] width 135 height 16
click at [510, 9] on span at bounding box center [512, 10] width 16 height 16
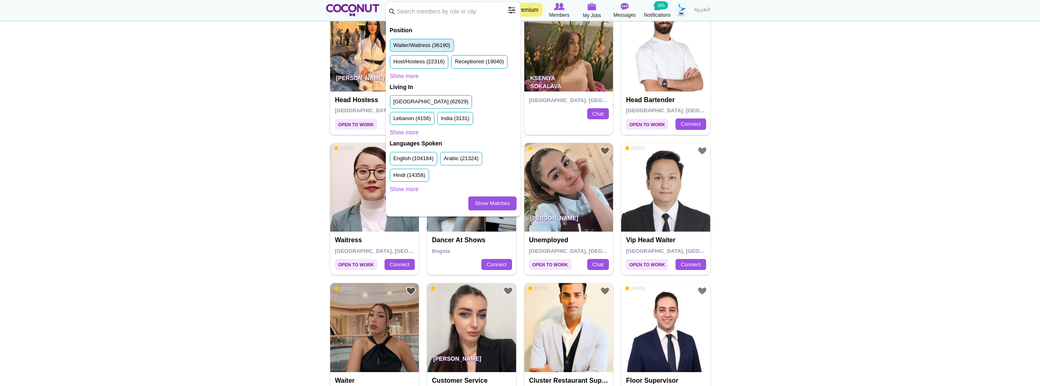
click at [420, 45] on label "Waiter/Waitress (36190)" at bounding box center [422, 46] width 57 height 8
click at [394, 47] on input "Waiter/Waitress (36190)" at bounding box center [394, 47] width 0 height 0
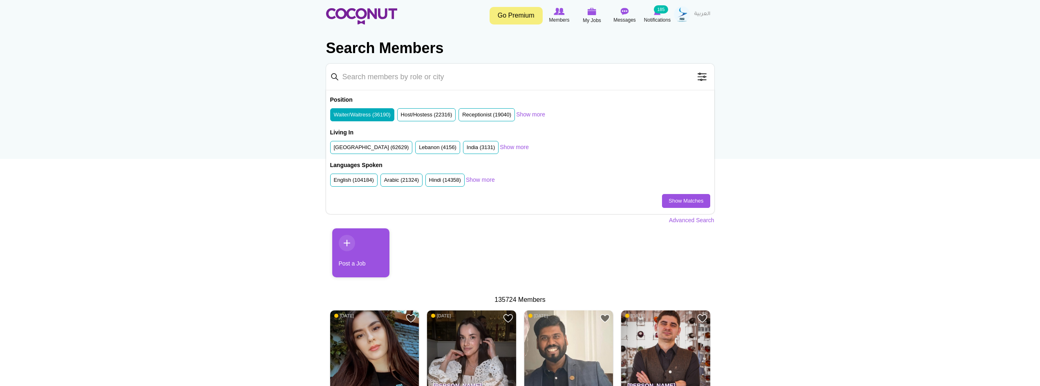
scroll to position [0, 0]
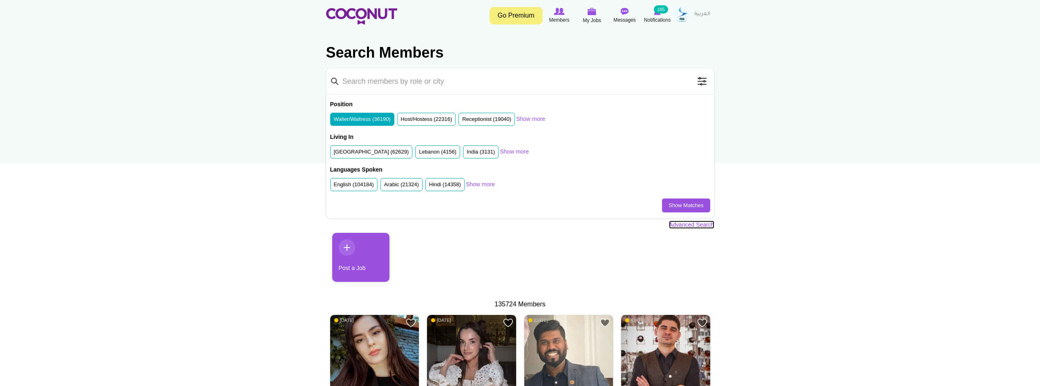
click at [686, 226] on link "Advanced Search" at bounding box center [691, 225] width 45 height 8
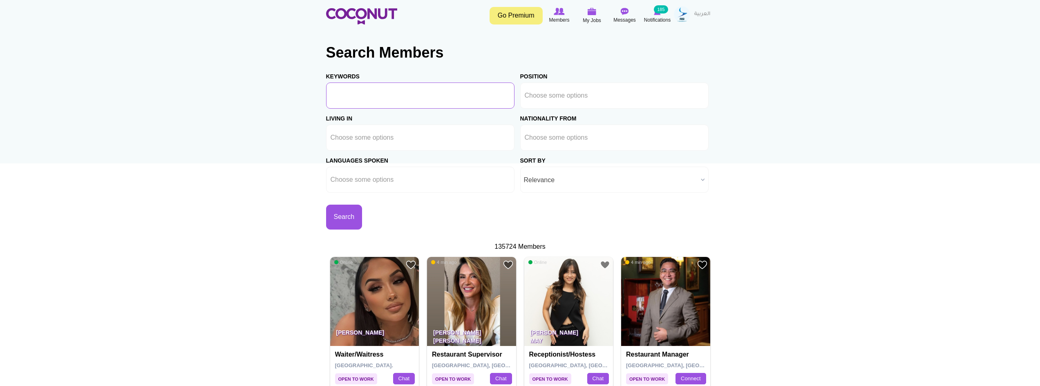
click at [366, 94] on input "Keywords" at bounding box center [420, 96] width 188 height 26
type input "[DEMOGRAPHIC_DATA]"
click at [614, 96] on ul at bounding box center [614, 96] width 188 height 26
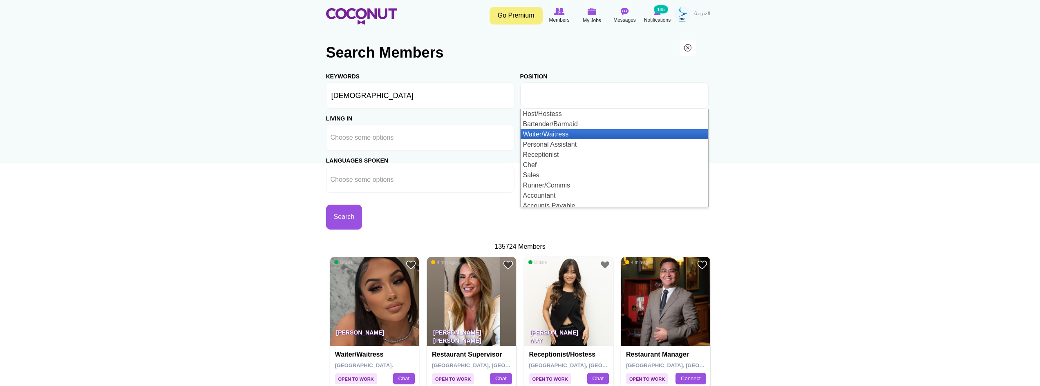
click at [575, 132] on li "Waiter/Waitress" at bounding box center [615, 134] width 188 height 10
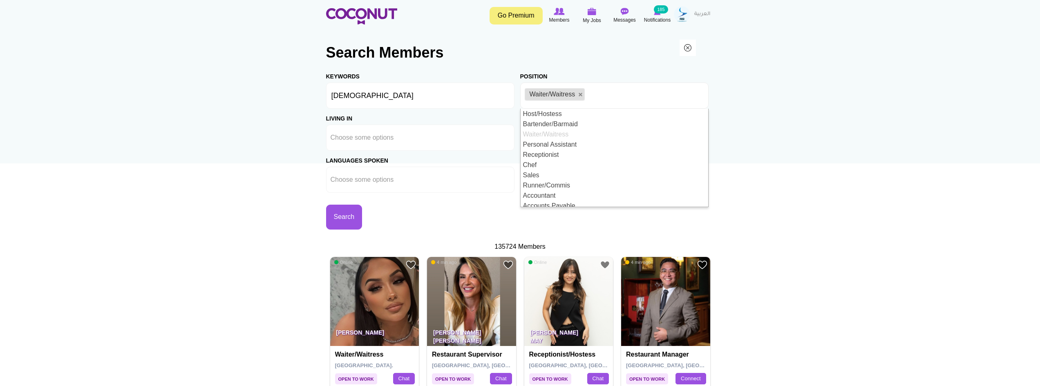
click at [454, 112] on div "Living in Afghanistan Aland Islands Albania Algeria American Samoa Andorra Ango…" at bounding box center [423, 130] width 194 height 42
click at [350, 211] on button "Search" at bounding box center [344, 217] width 36 height 25
click at [597, 178] on span "Relevance" at bounding box center [611, 180] width 174 height 26
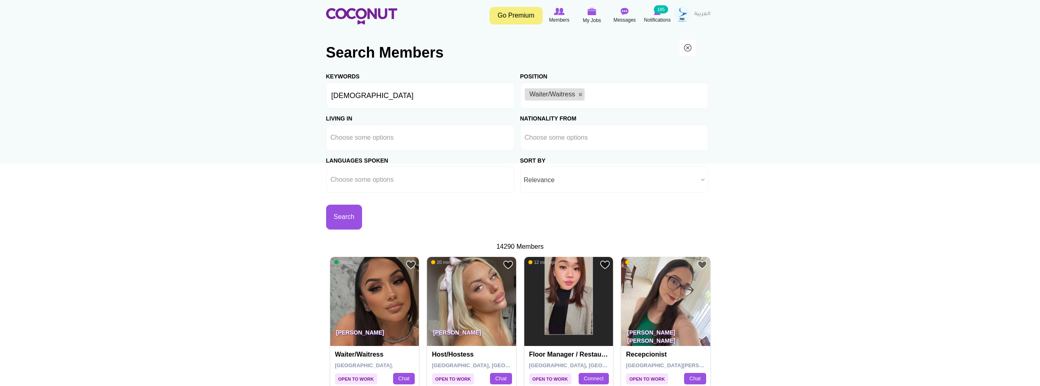
click at [574, 179] on span "Relevance" at bounding box center [611, 180] width 174 height 26
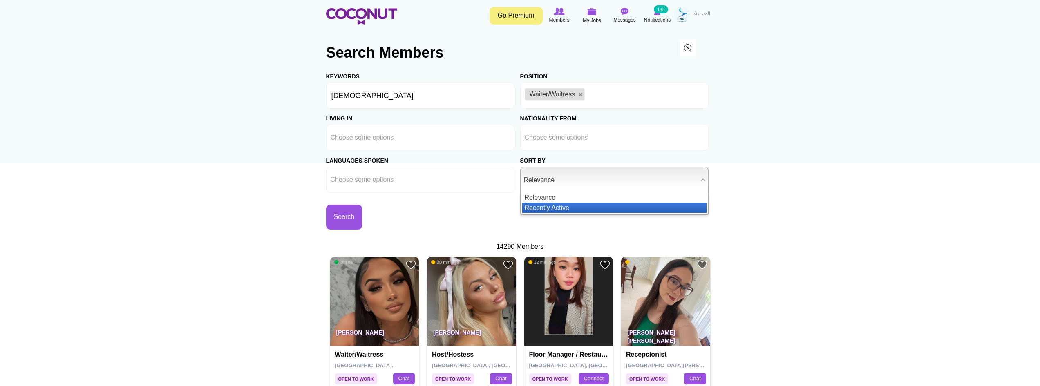
click at [569, 208] on li "Recently Active" at bounding box center [614, 208] width 184 height 10
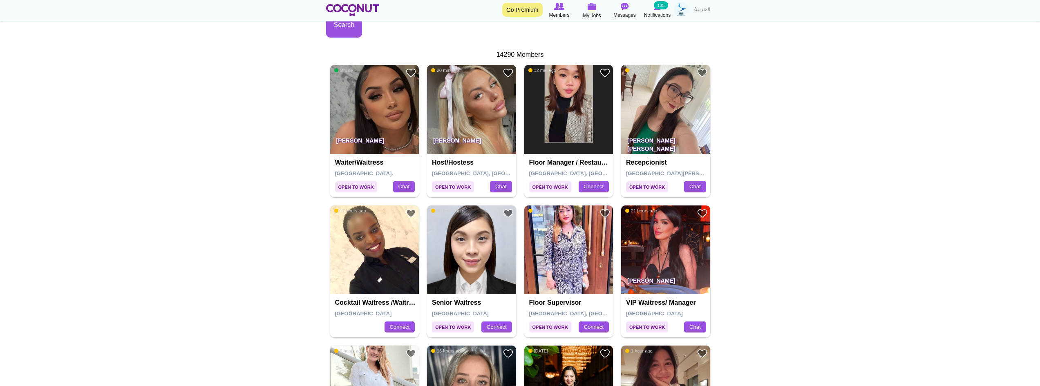
scroll to position [245, 0]
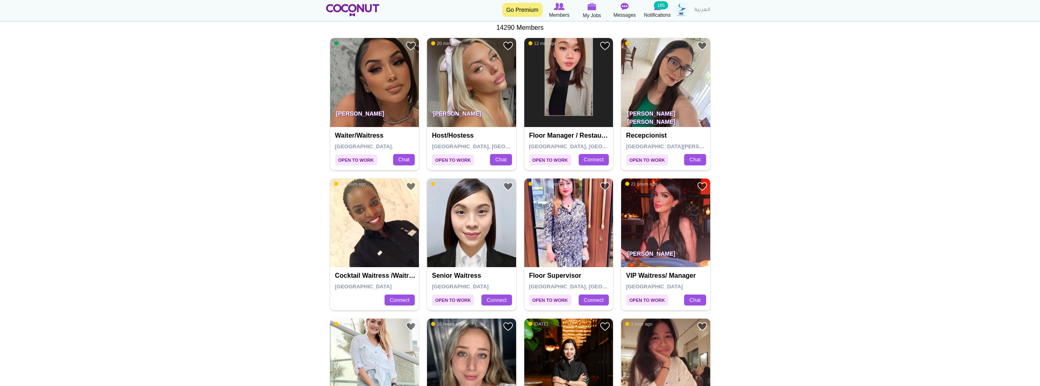
drag, startPoint x: 670, startPoint y: 221, endPoint x: 859, endPoint y: 291, distance: 201.0
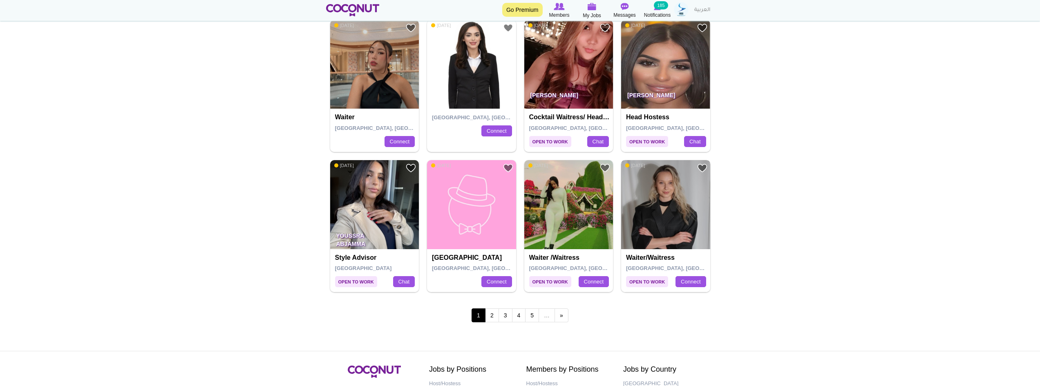
scroll to position [1390, 0]
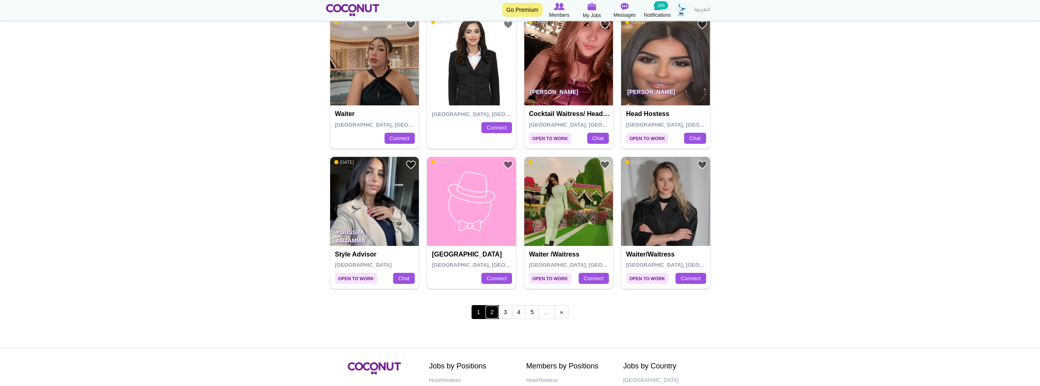
click at [494, 313] on link "2" at bounding box center [492, 312] width 14 height 14
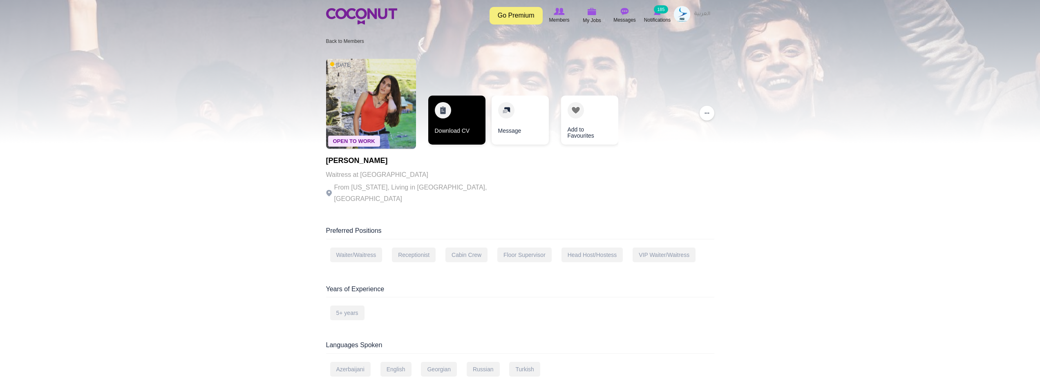
click at [447, 118] on link "Download CV" at bounding box center [456, 120] width 57 height 49
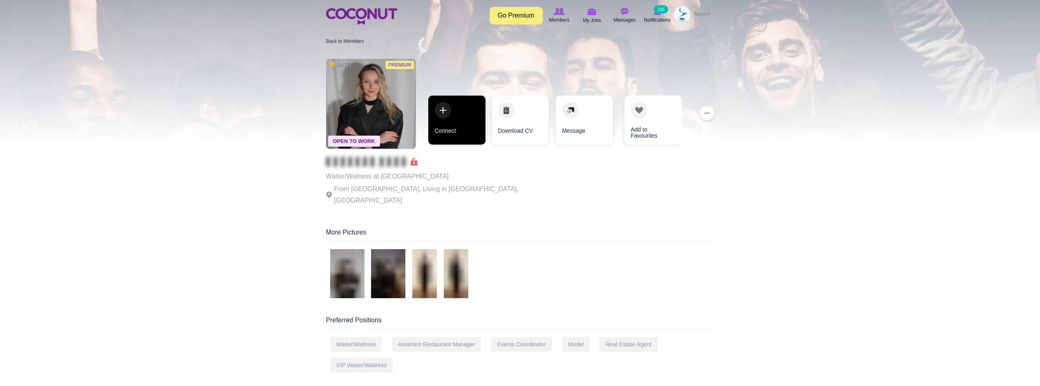
click at [455, 120] on link "Connect" at bounding box center [456, 120] width 57 height 49
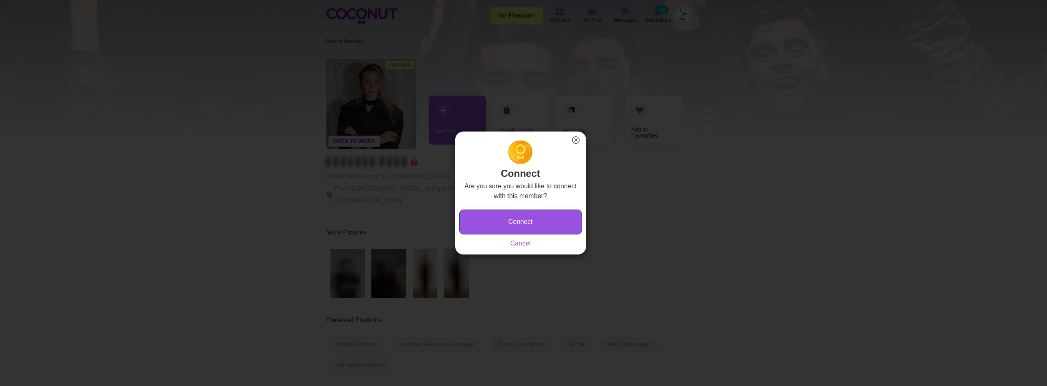
click at [500, 231] on button "Connect" at bounding box center [520, 222] width 123 height 25
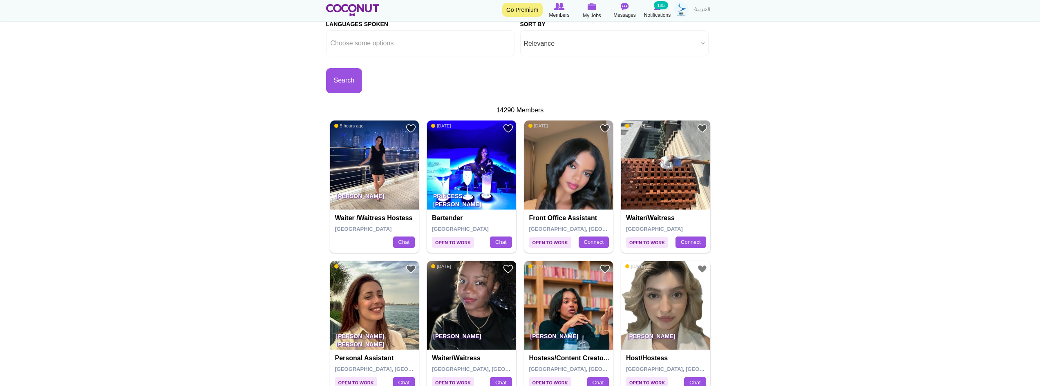
scroll to position [41, 0]
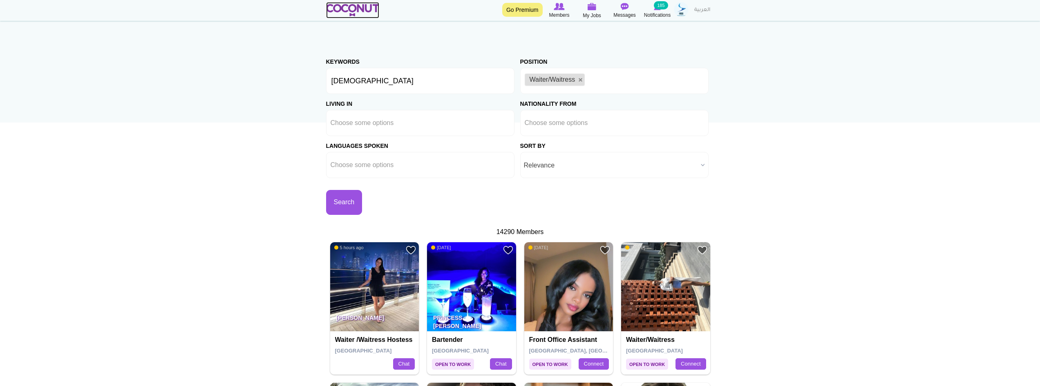
click at [357, 8] on img at bounding box center [353, 10] width 54 height 12
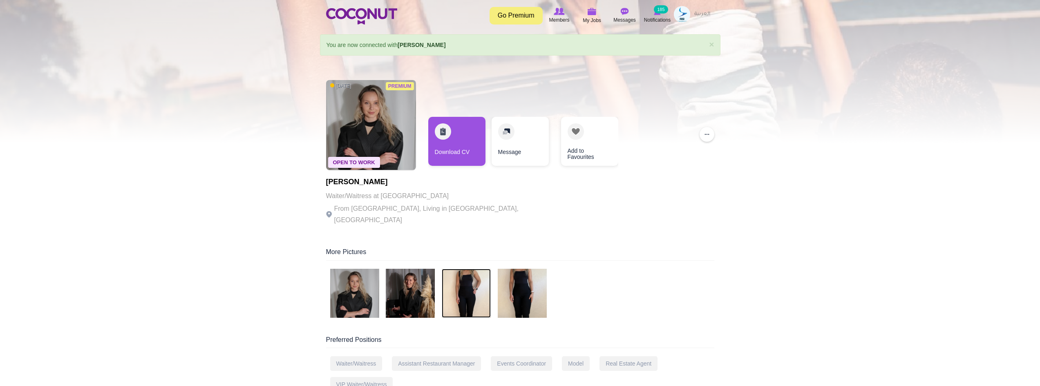
click at [476, 269] on img at bounding box center [466, 293] width 49 height 49
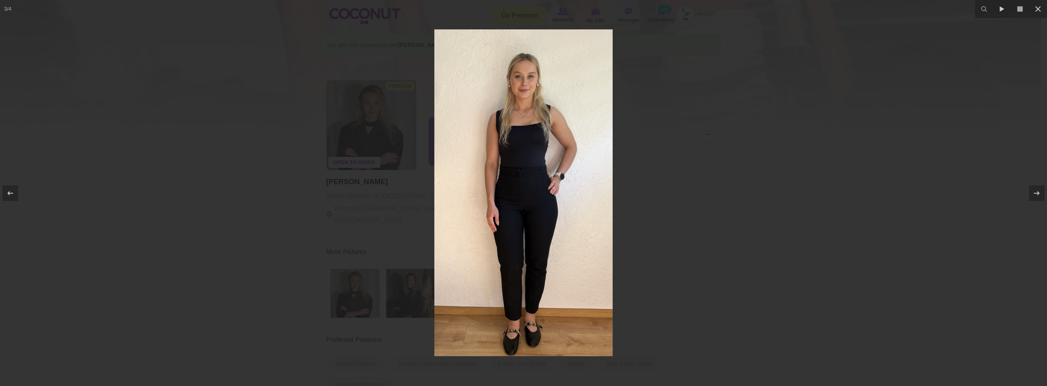
click at [1019, 171] on div at bounding box center [523, 193] width 1047 height 386
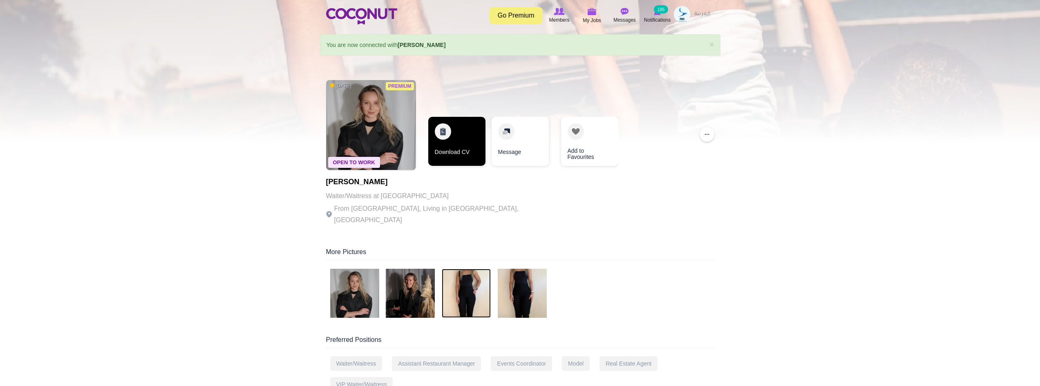
click at [463, 137] on link "Download CV" at bounding box center [456, 141] width 57 height 49
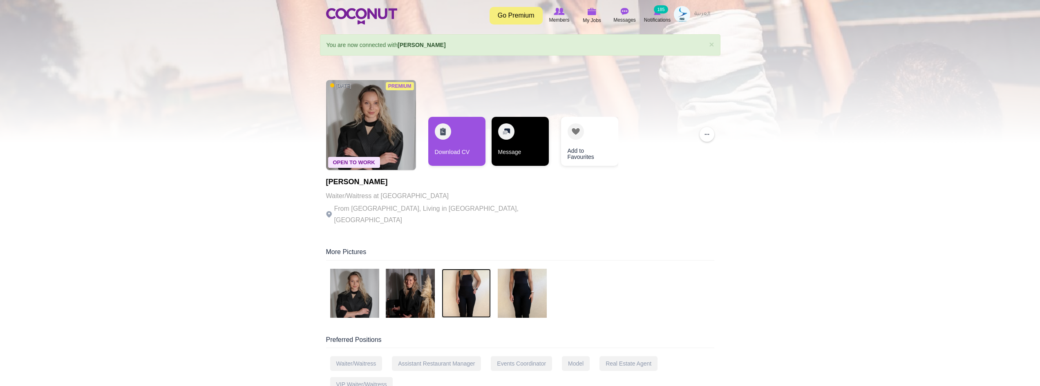
click at [522, 135] on link "Message" at bounding box center [520, 141] width 57 height 49
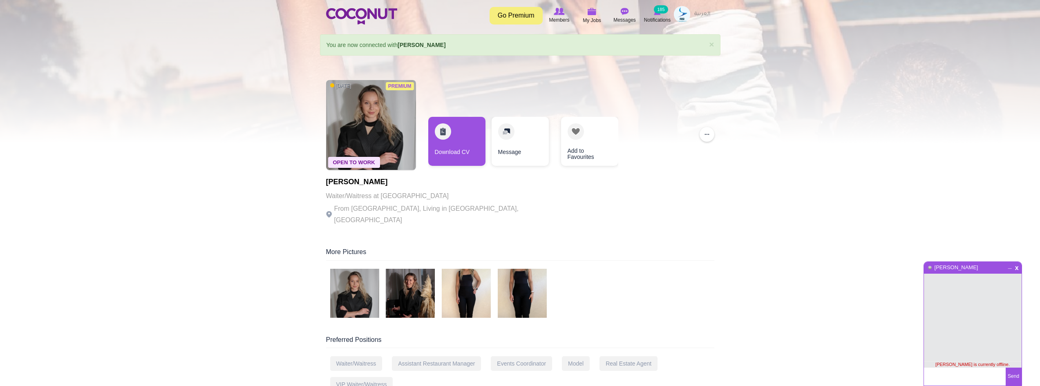
click at [958, 380] on textarea at bounding box center [965, 377] width 82 height 18
click at [959, 374] on textarea at bounding box center [965, 377] width 82 height 18
paste textarea "My name is Voin and I manage Peachbrown Cafe in Dubai we are currently looking …"
click at [933, 373] on textarea "My name is Voin and I manage Peachbrown Cafe in Dubai we are currently looking …" at bounding box center [965, 377] width 82 height 18
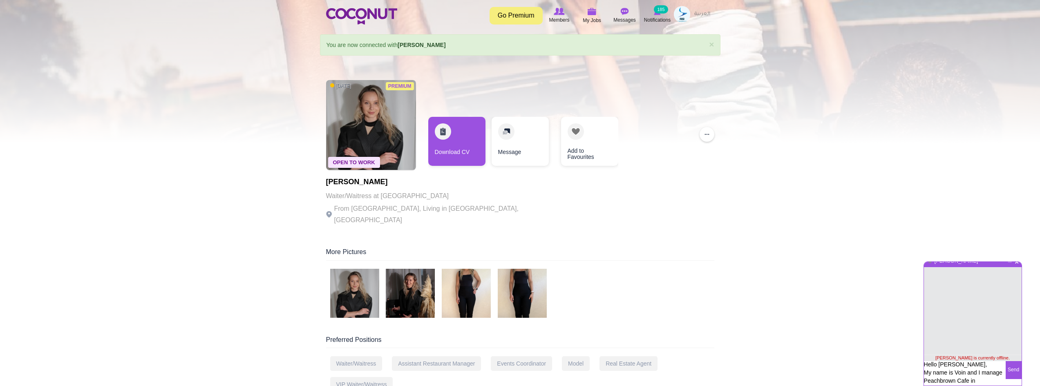
scroll to position [9, 0]
type textarea "Hello Klaudia, My name is Voin and I manage Peachbrown Cafe in Dubai we are cur…"
click at [1018, 368] on button "Send" at bounding box center [1014, 370] width 16 height 18
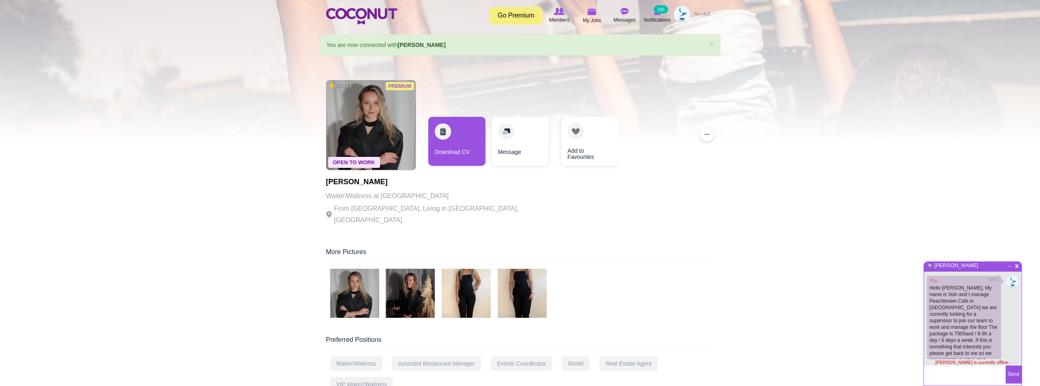
scroll to position [2, 0]
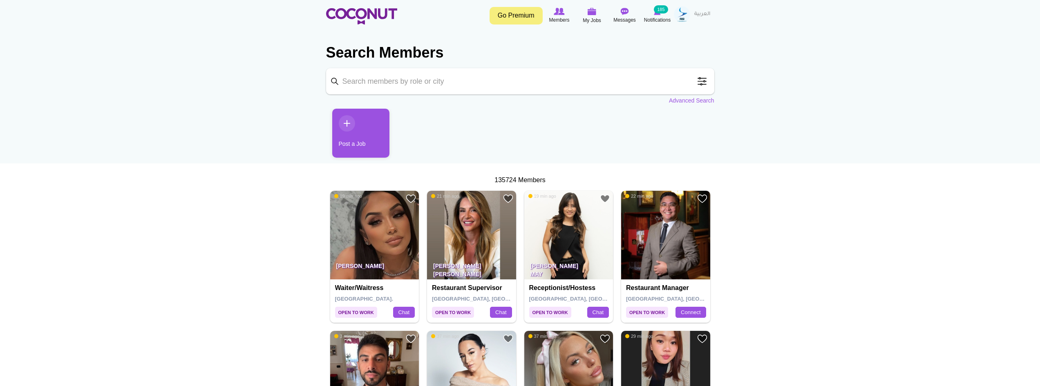
click at [433, 84] on input "Keyword" at bounding box center [520, 81] width 388 height 26
type input "may"
click button "Search" at bounding box center [0, 0] width 0 height 0
click at [378, 89] on input "may" at bounding box center [520, 81] width 388 height 26
click button "Search" at bounding box center [0, 0] width 0 height 0
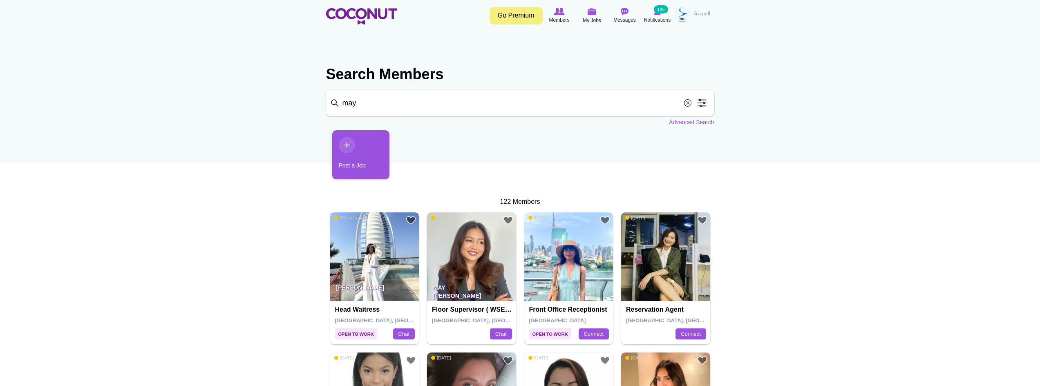
click at [375, 258] on img at bounding box center [374, 257] width 89 height 89
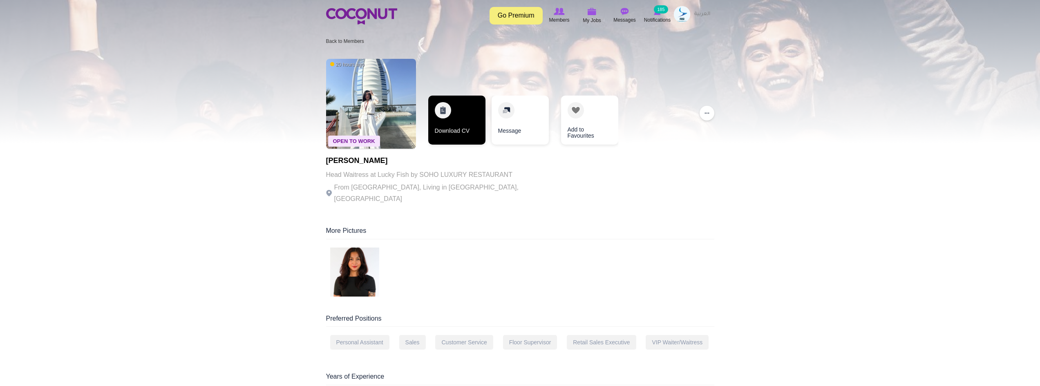
click at [442, 119] on link "Download CV" at bounding box center [456, 120] width 57 height 49
